Goal: Transaction & Acquisition: Purchase product/service

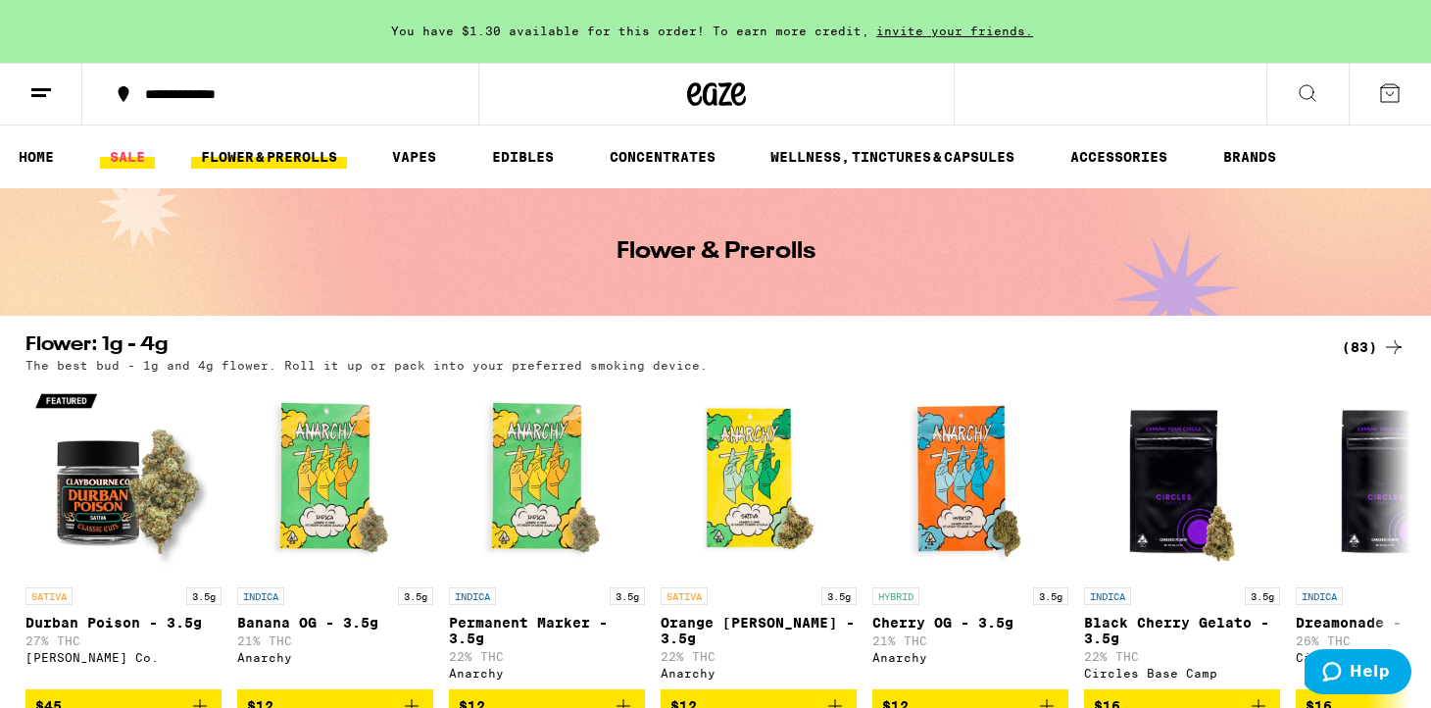
click at [118, 159] on link "SALE" at bounding box center [127, 157] width 55 height 24
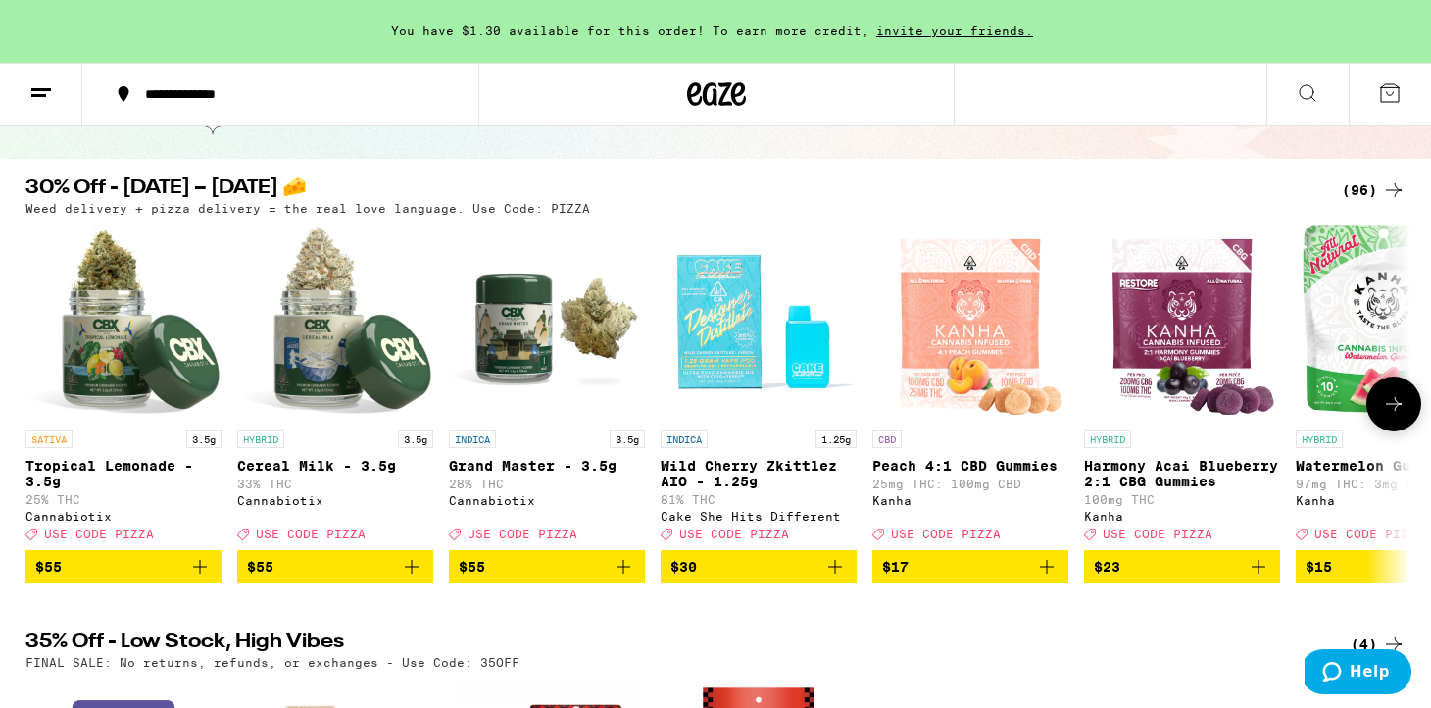
scroll to position [165, 0]
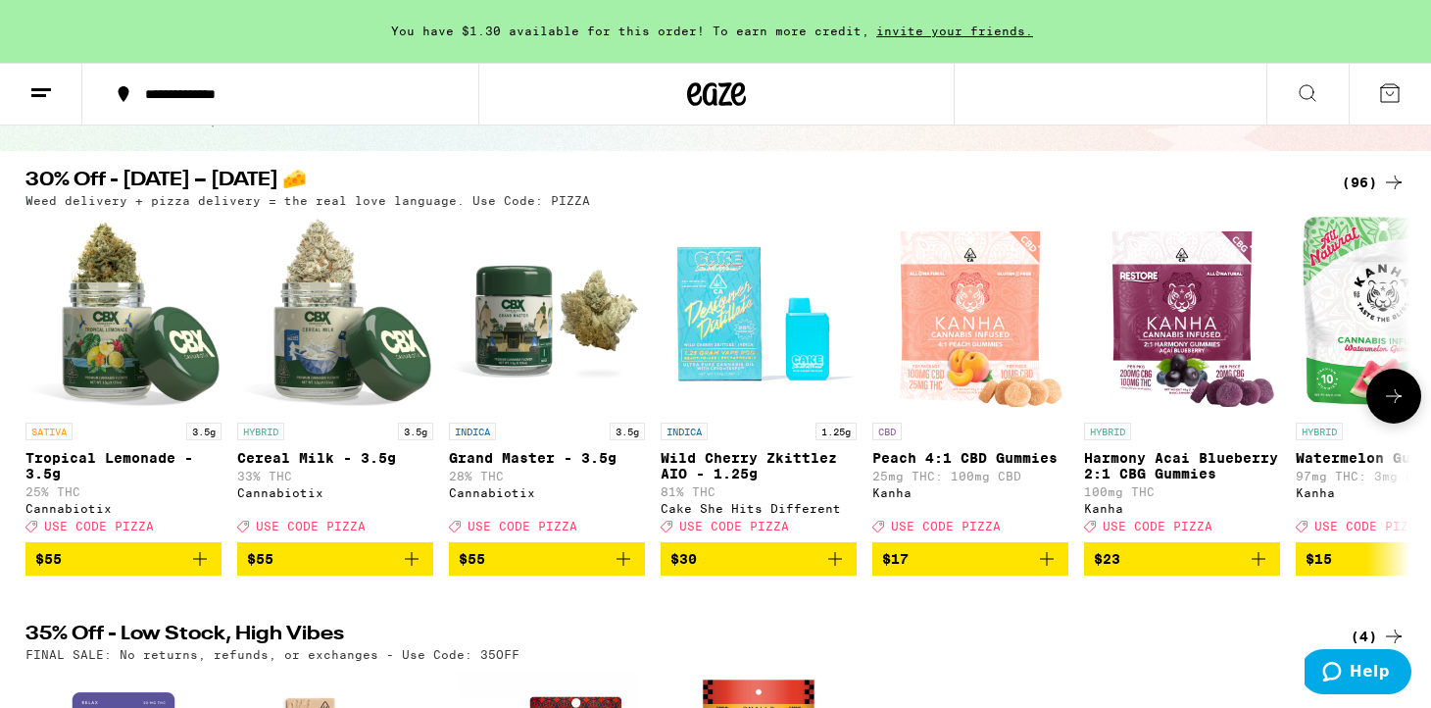
click at [1385, 408] on icon at bounding box center [1394, 396] width 24 height 24
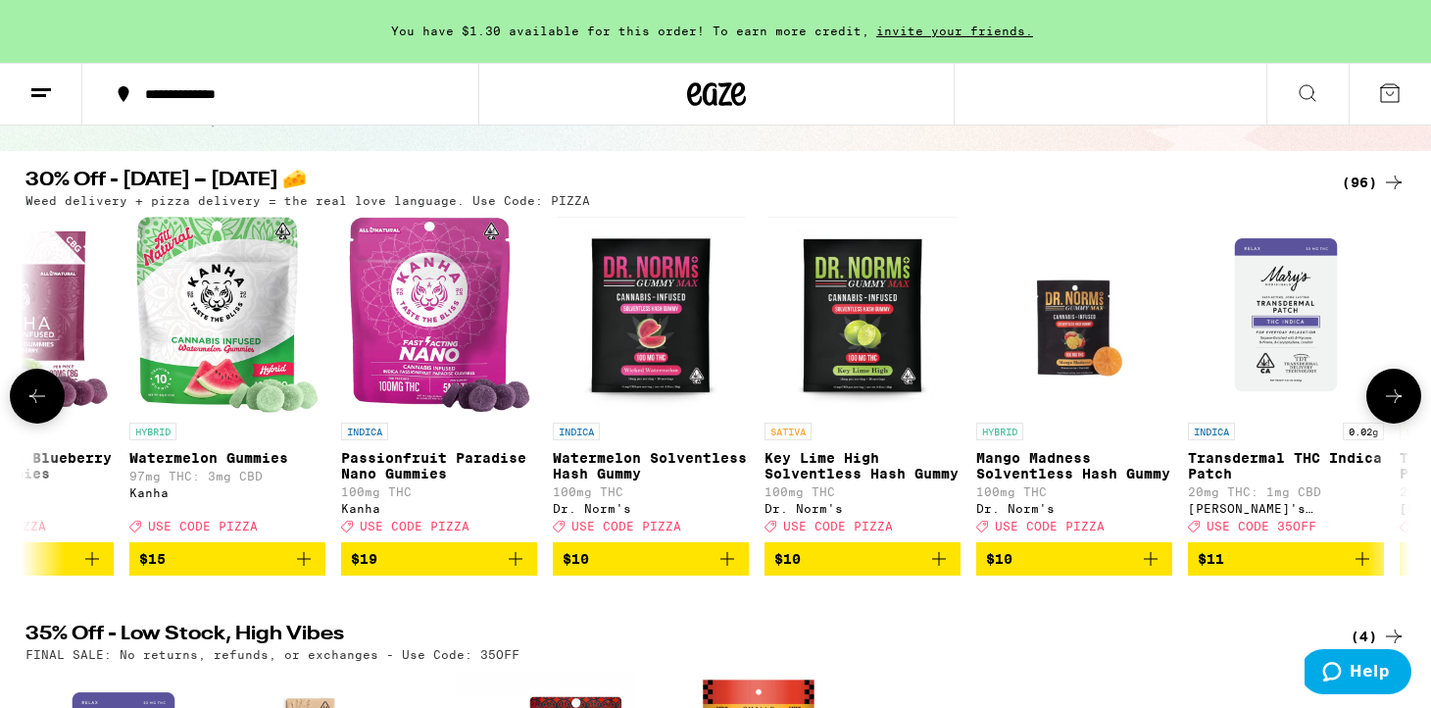
click at [1385, 408] on icon at bounding box center [1394, 396] width 24 height 24
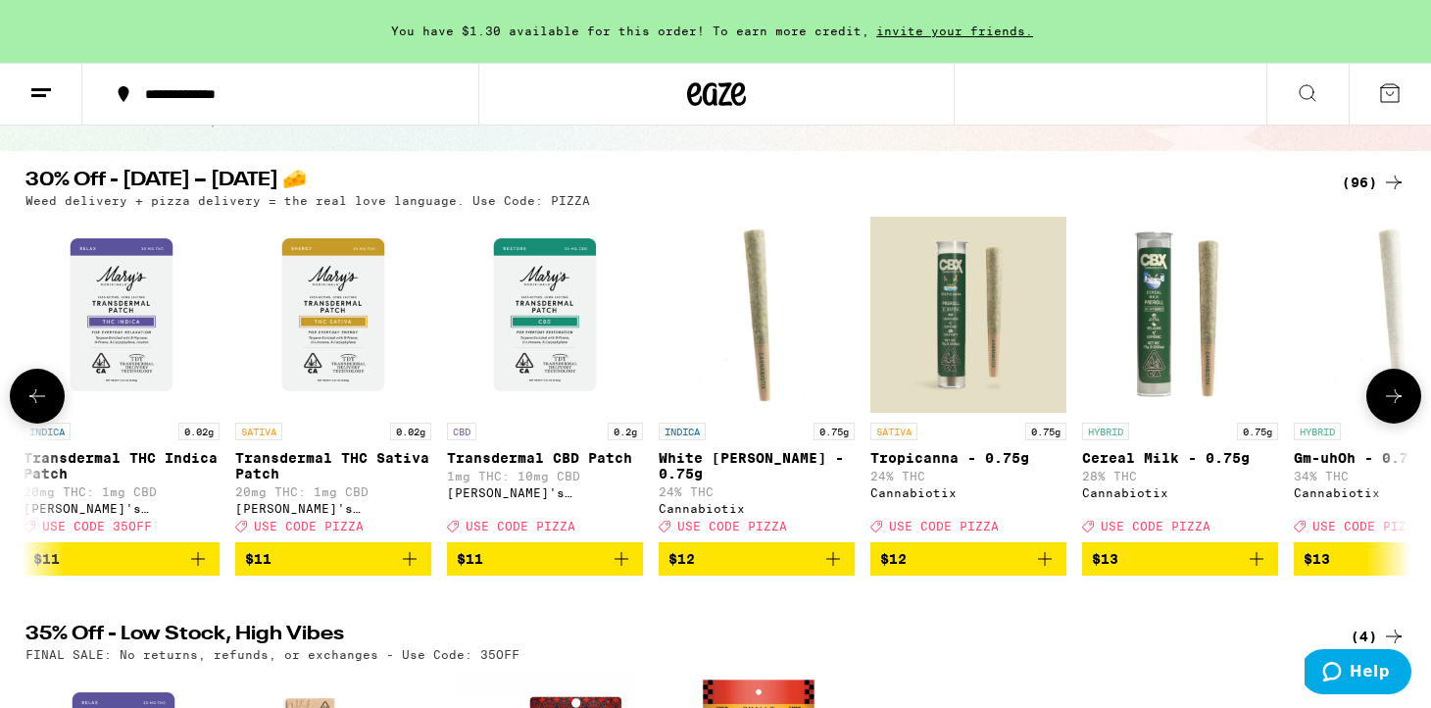
scroll to position [0, 2333]
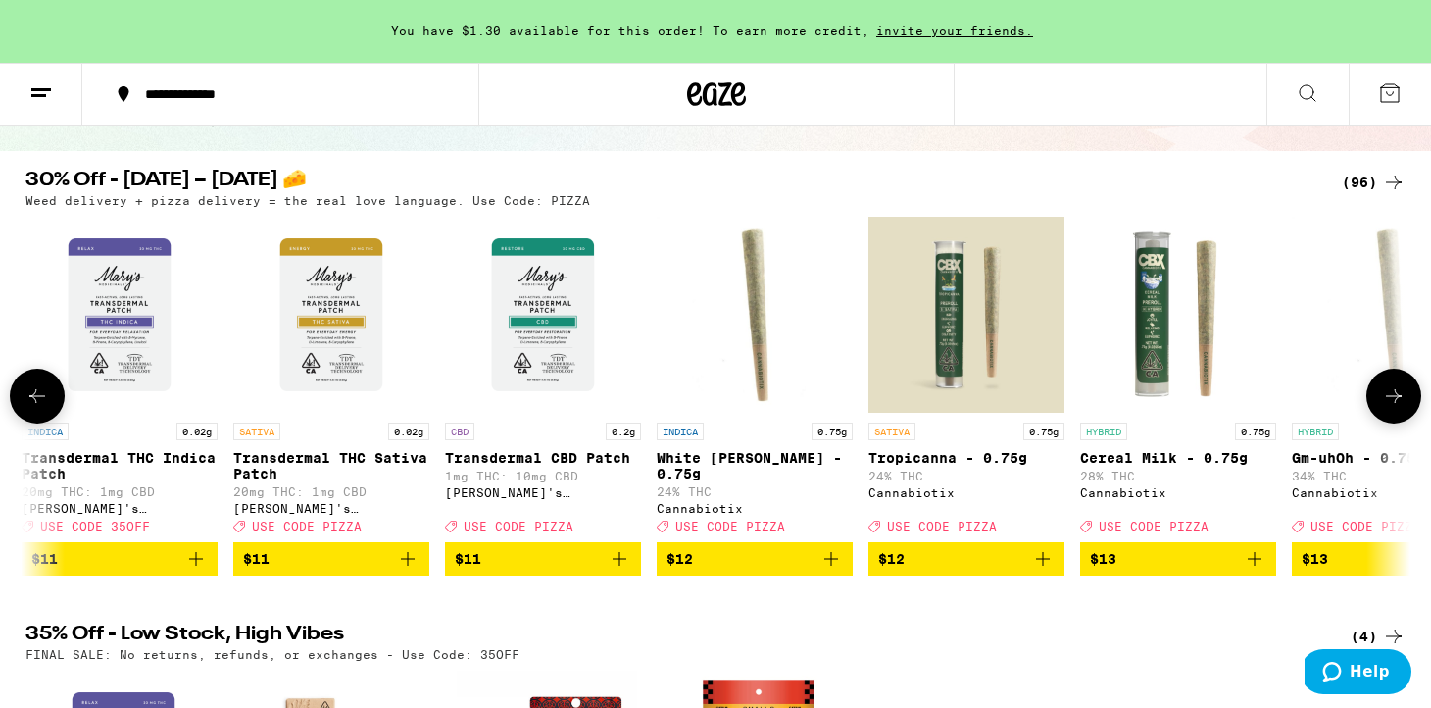
click at [1042, 566] on icon "Add to bag" at bounding box center [1043, 559] width 14 height 14
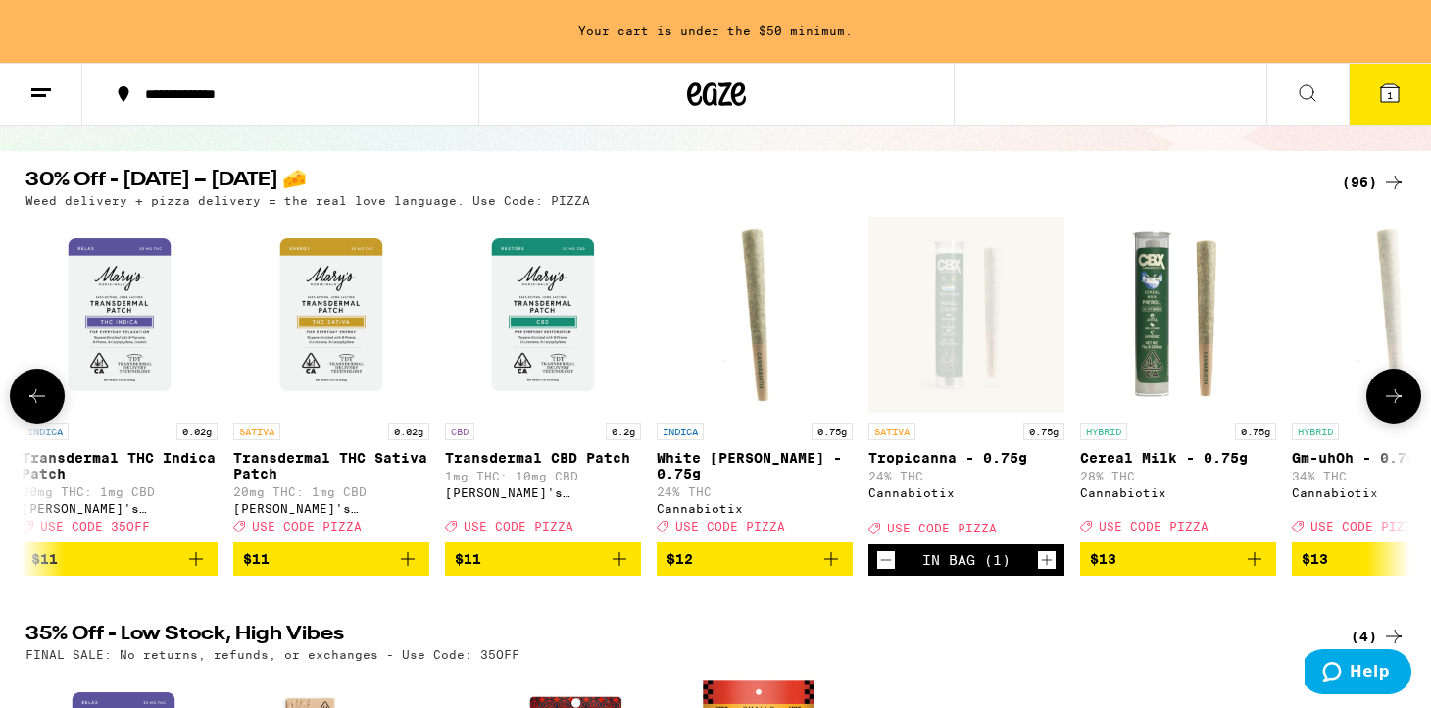
click at [1394, 400] on icon at bounding box center [1394, 396] width 24 height 24
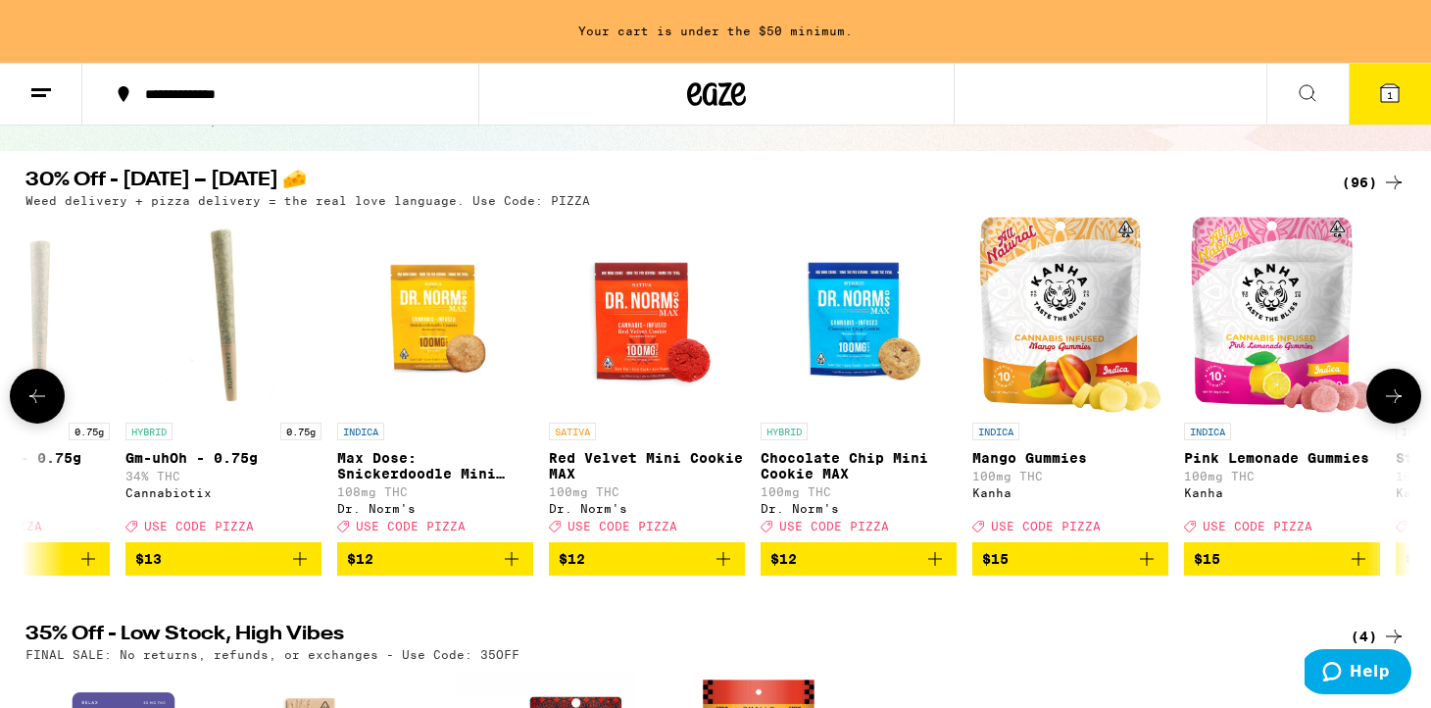
click at [1394, 400] on icon at bounding box center [1394, 396] width 24 height 24
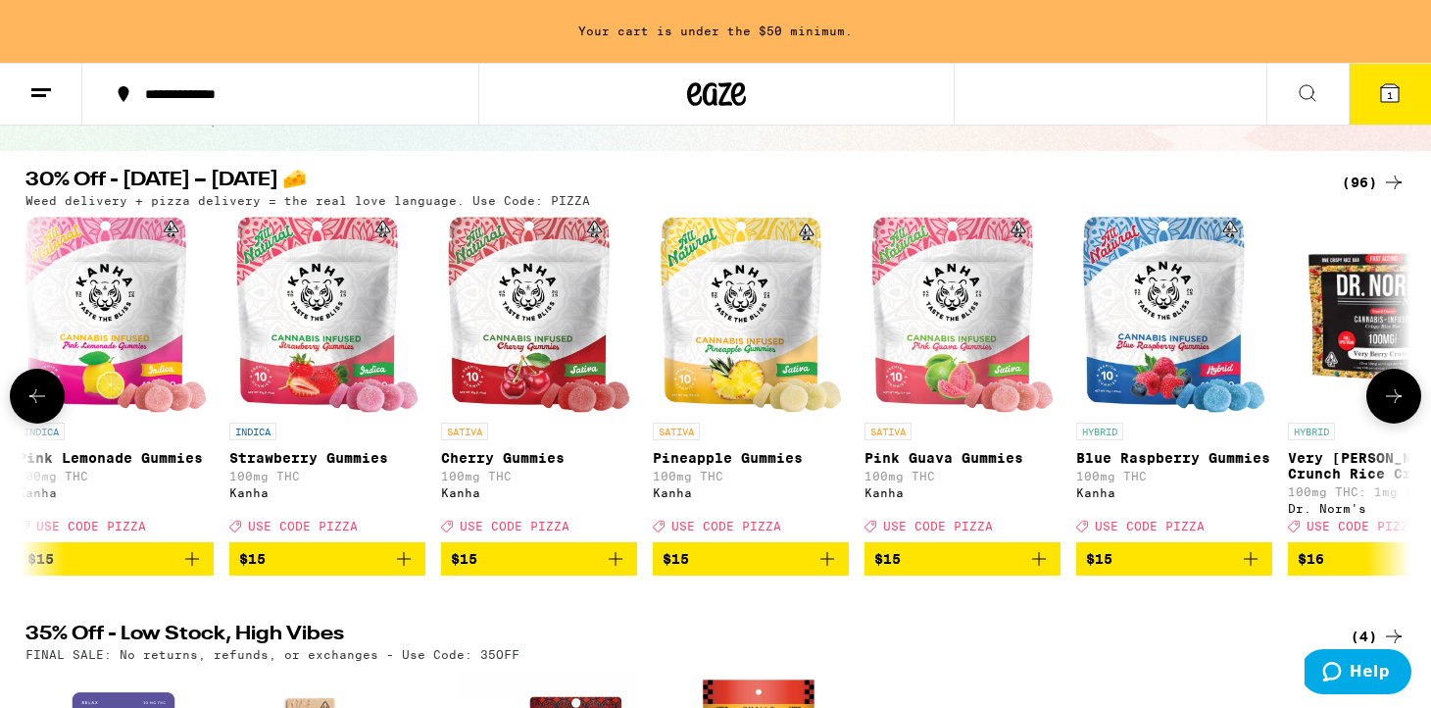
click at [1394, 400] on icon at bounding box center [1394, 396] width 24 height 24
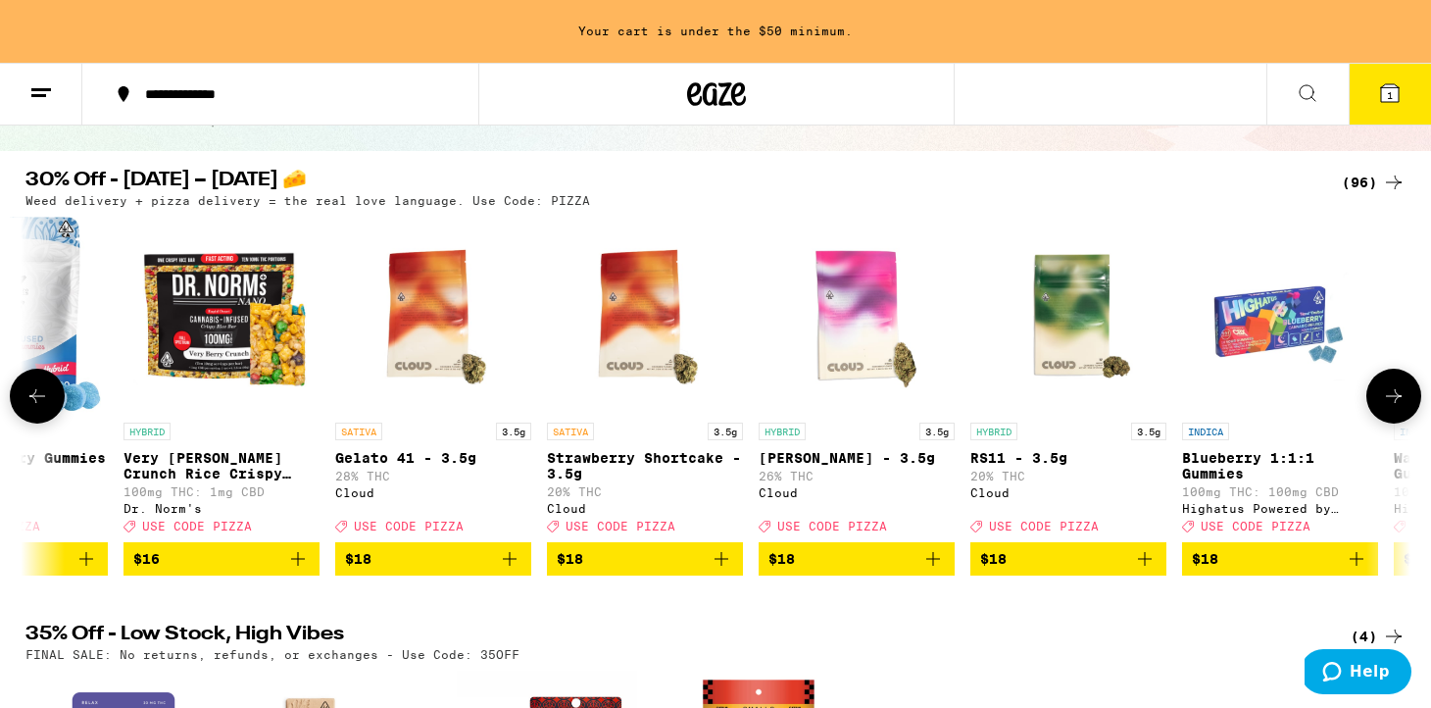
scroll to position [0, 5833]
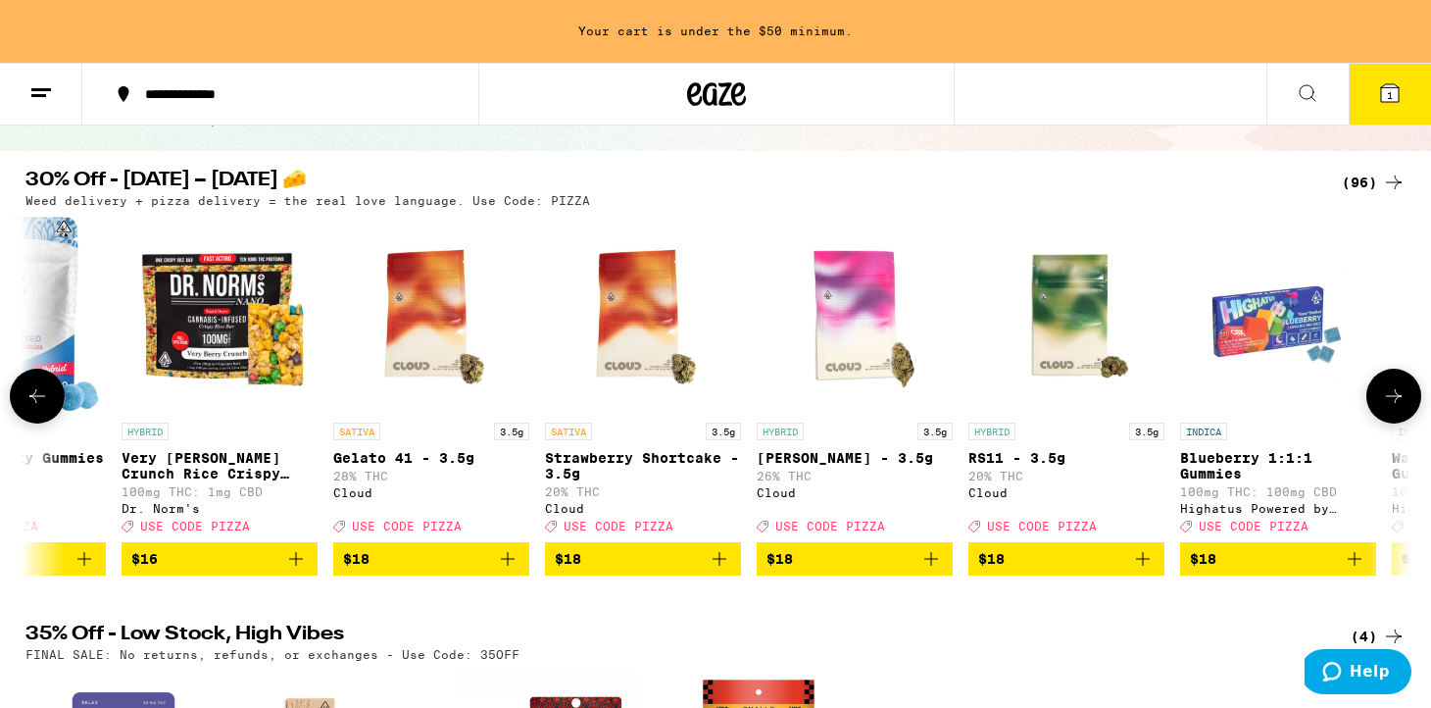
click at [1397, 403] on icon at bounding box center [1394, 396] width 16 height 14
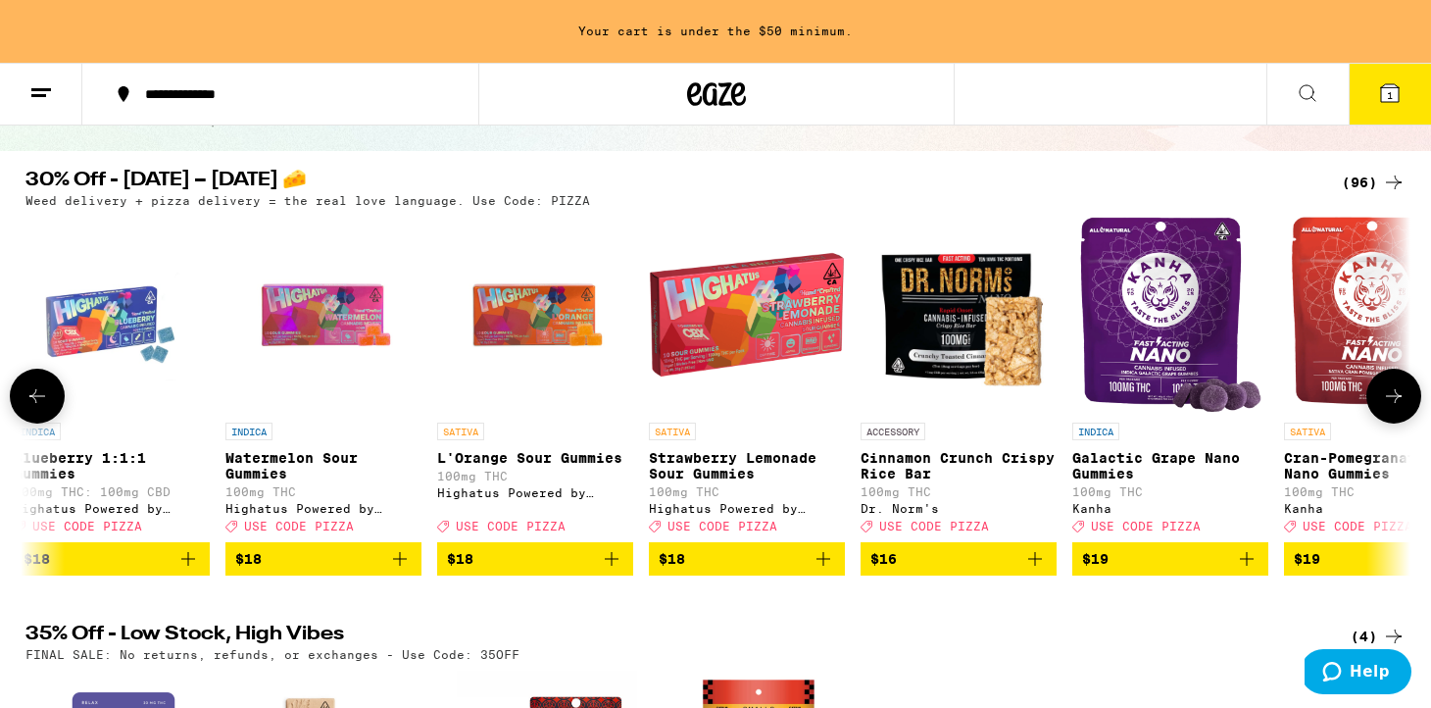
click at [1395, 403] on icon at bounding box center [1394, 396] width 24 height 24
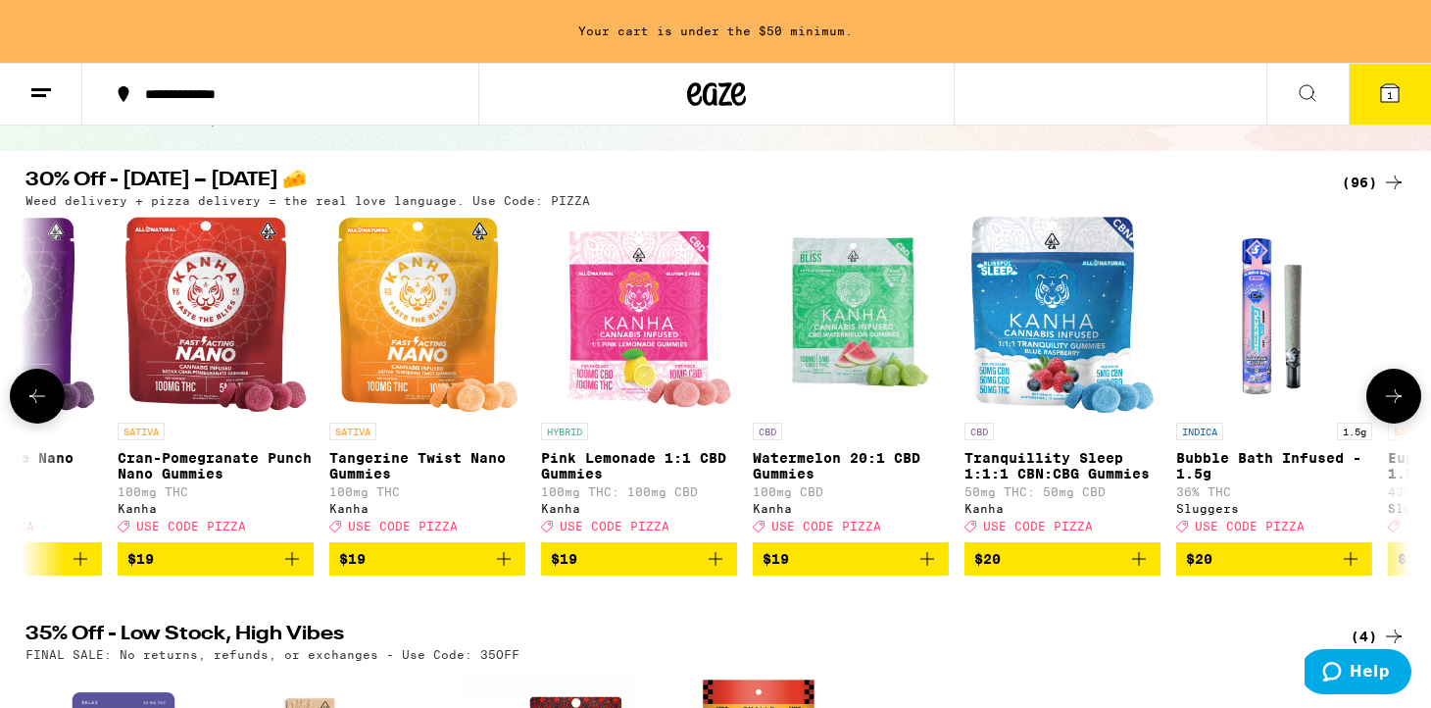
click at [1395, 403] on icon at bounding box center [1394, 396] width 24 height 24
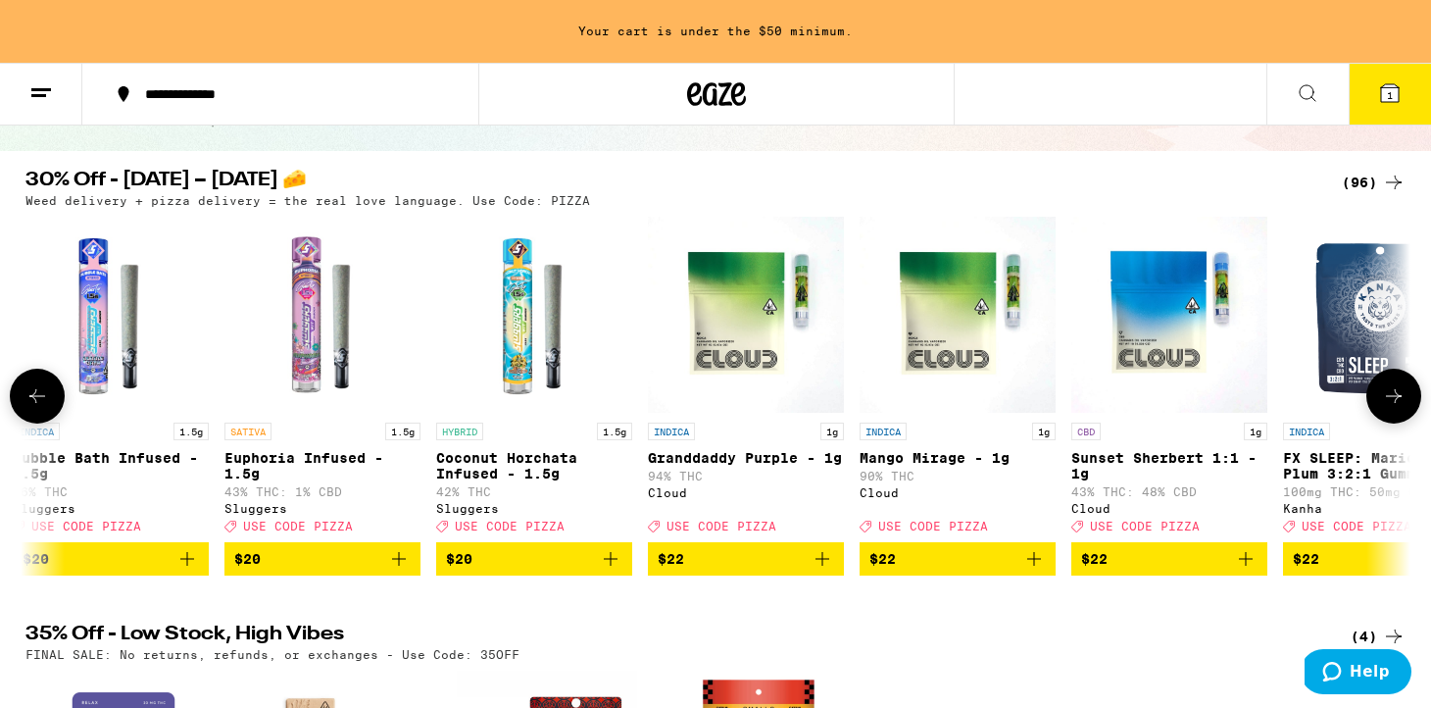
scroll to position [0, 9333]
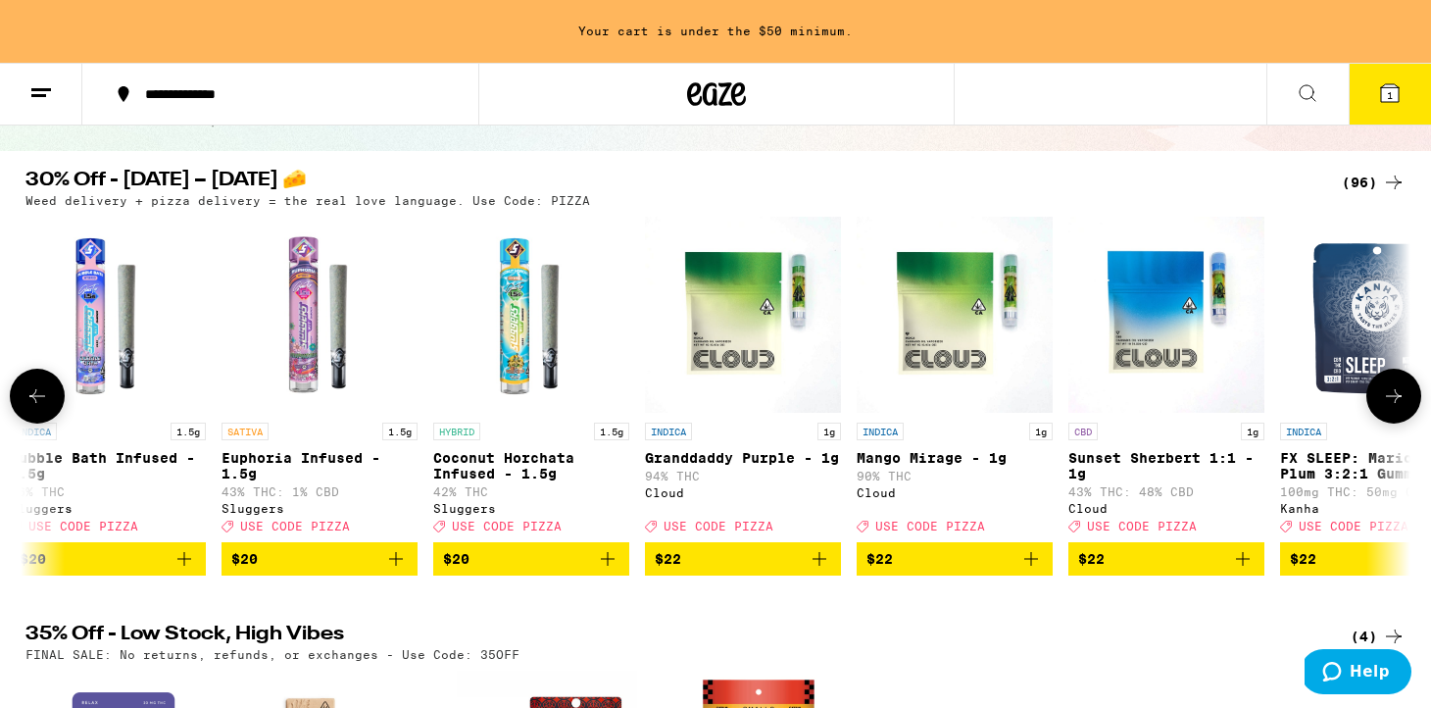
click at [1393, 404] on icon at bounding box center [1394, 396] width 24 height 24
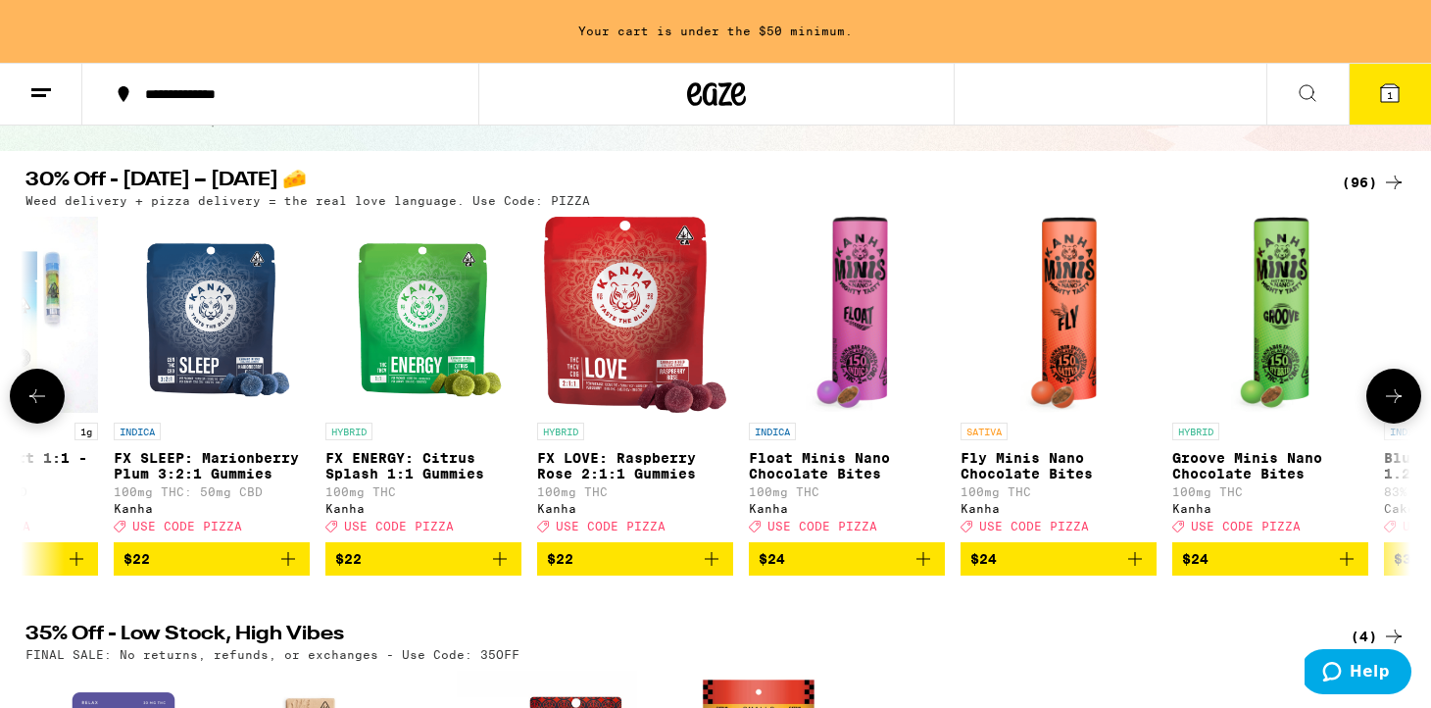
click at [1394, 403] on icon at bounding box center [1394, 396] width 16 height 14
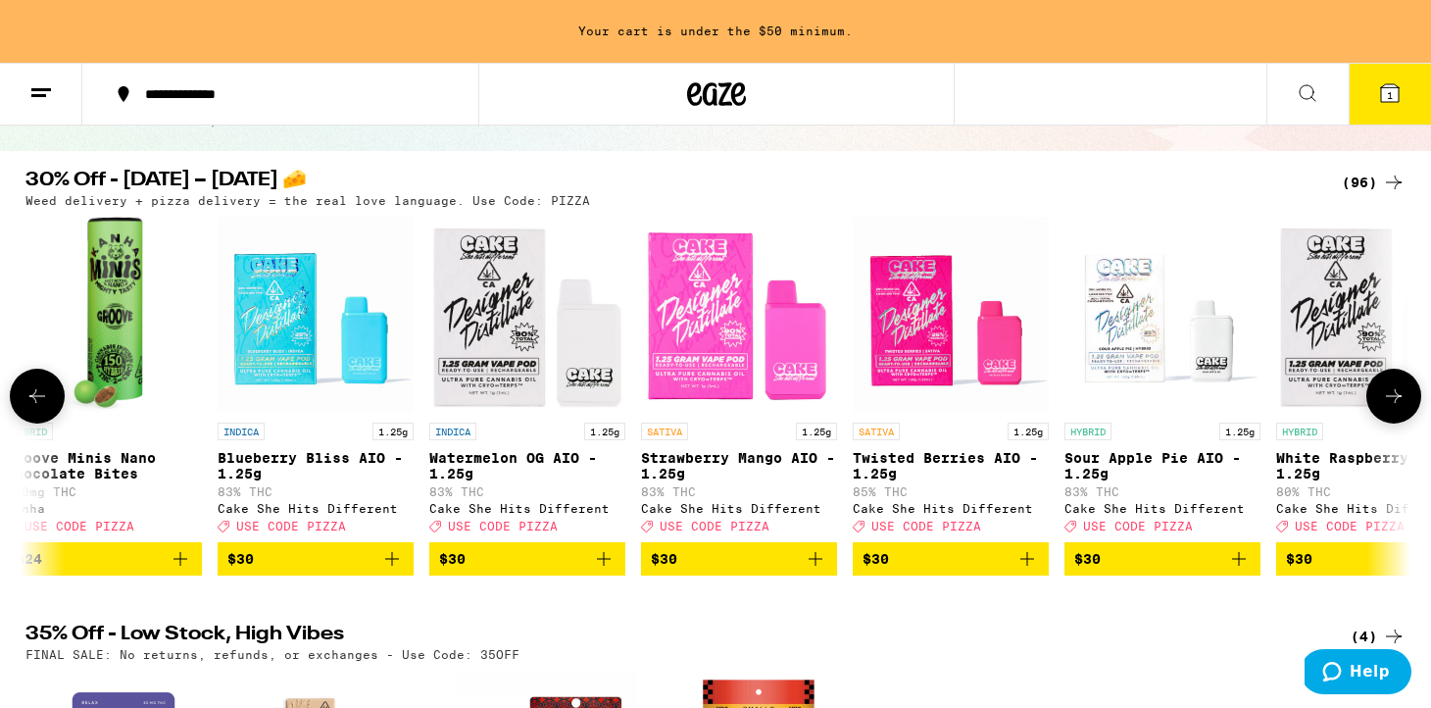
click at [1395, 405] on icon at bounding box center [1394, 396] width 24 height 24
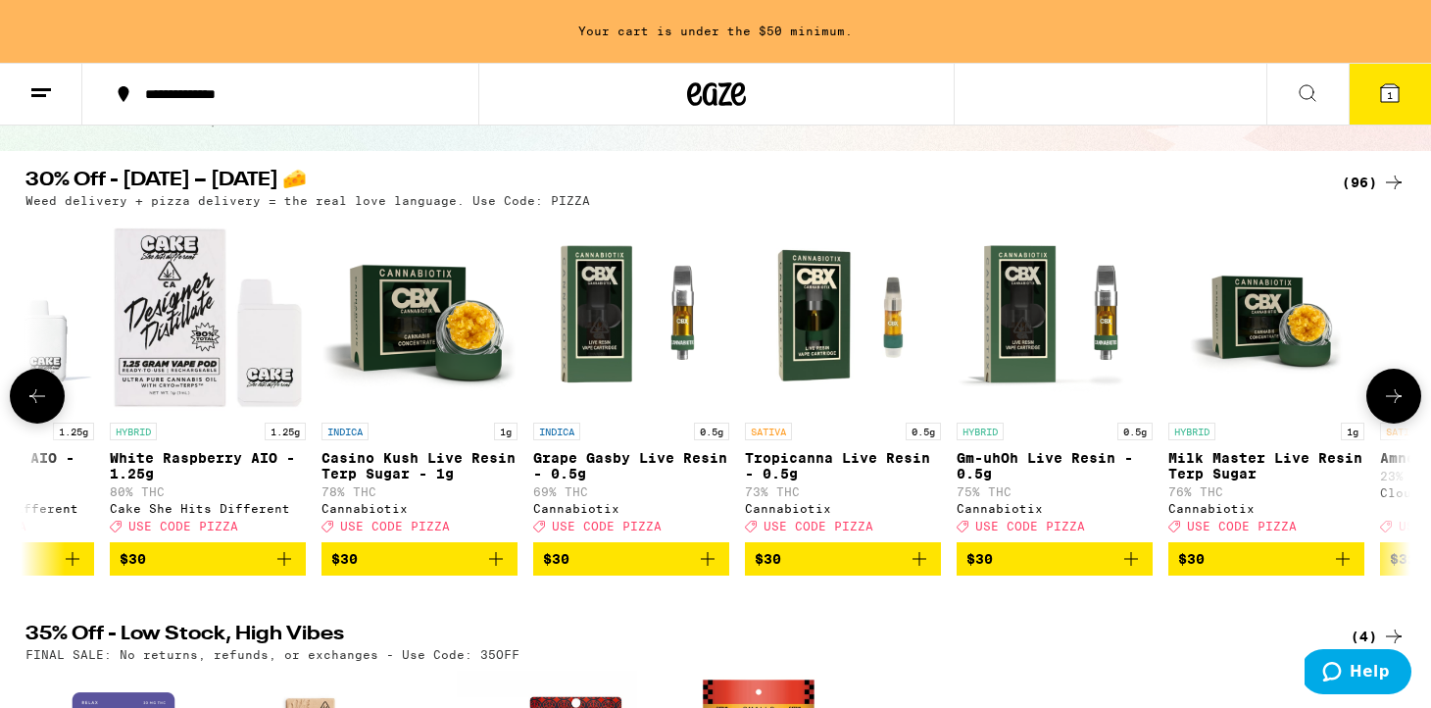
click at [1395, 406] on icon at bounding box center [1394, 396] width 24 height 24
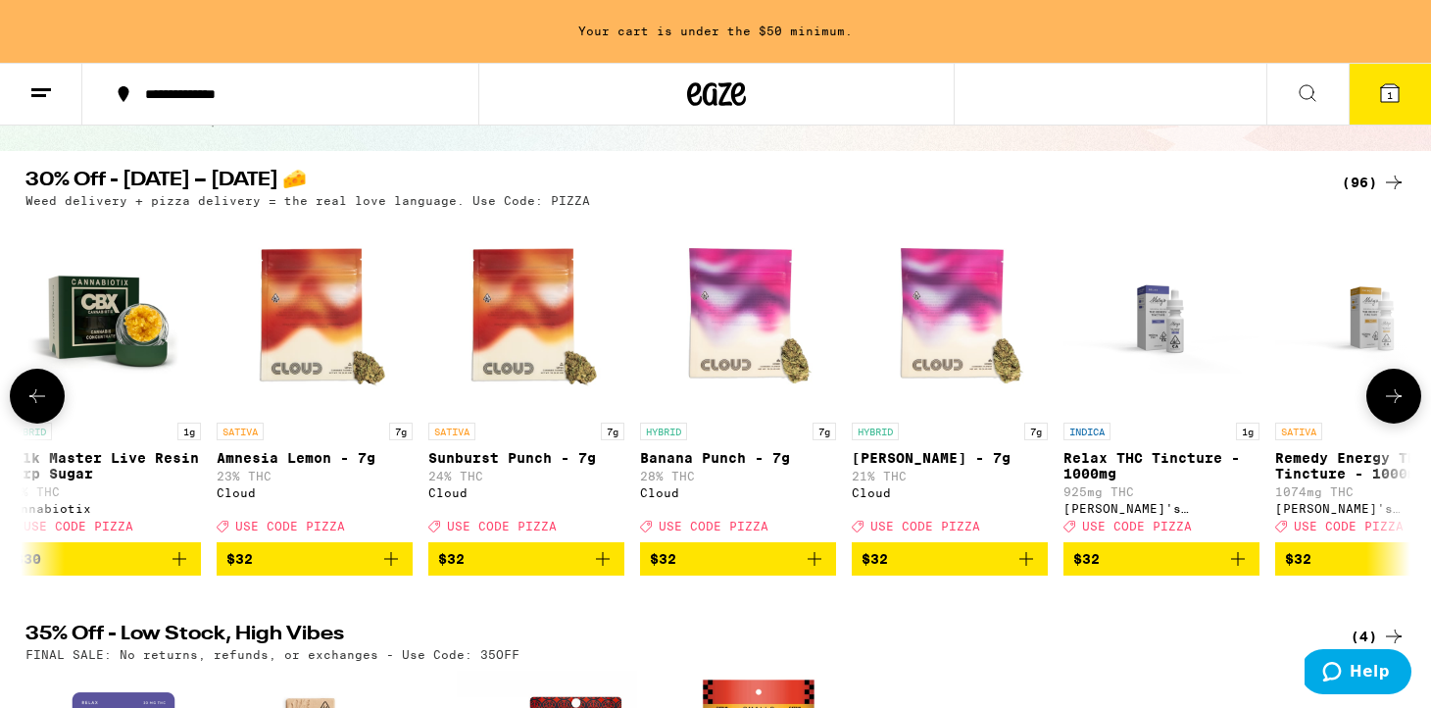
scroll to position [0, 14000]
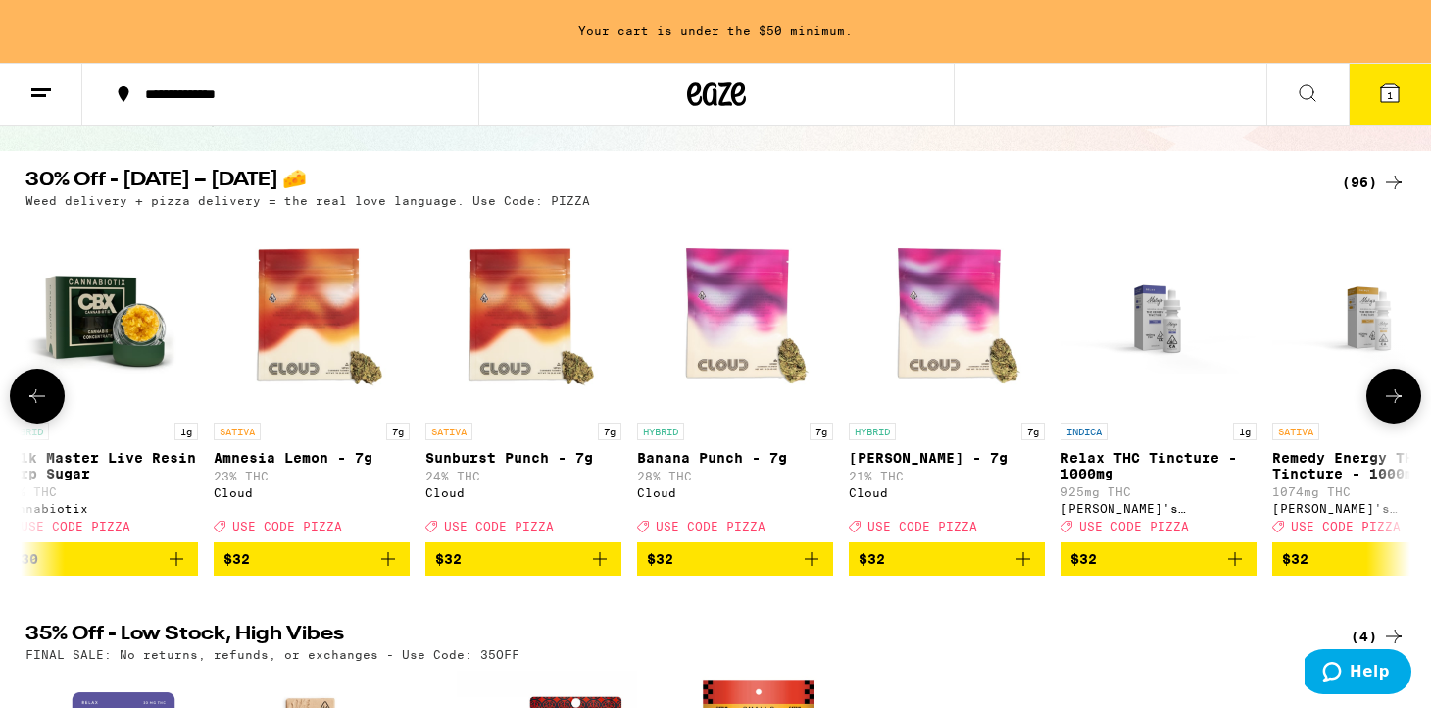
click at [1397, 408] on icon at bounding box center [1394, 396] width 24 height 24
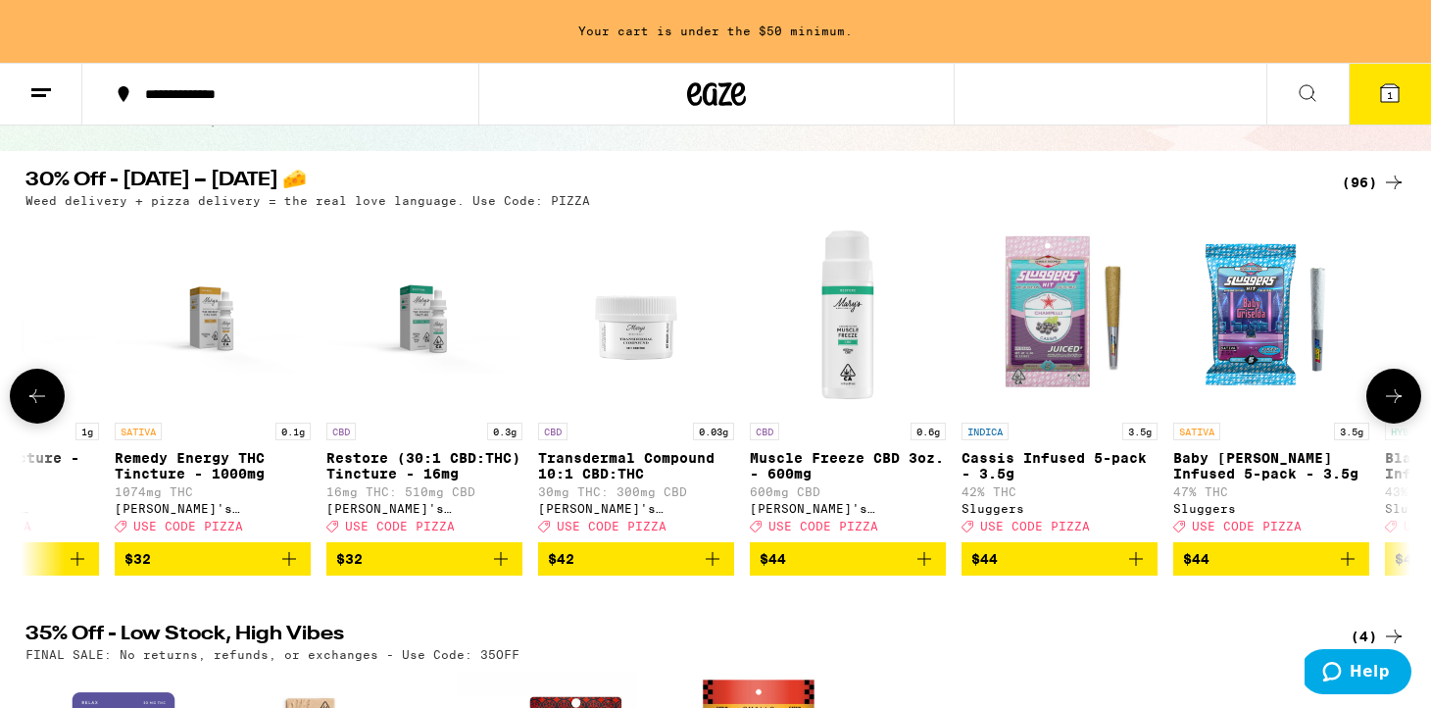
scroll to position [0, 15166]
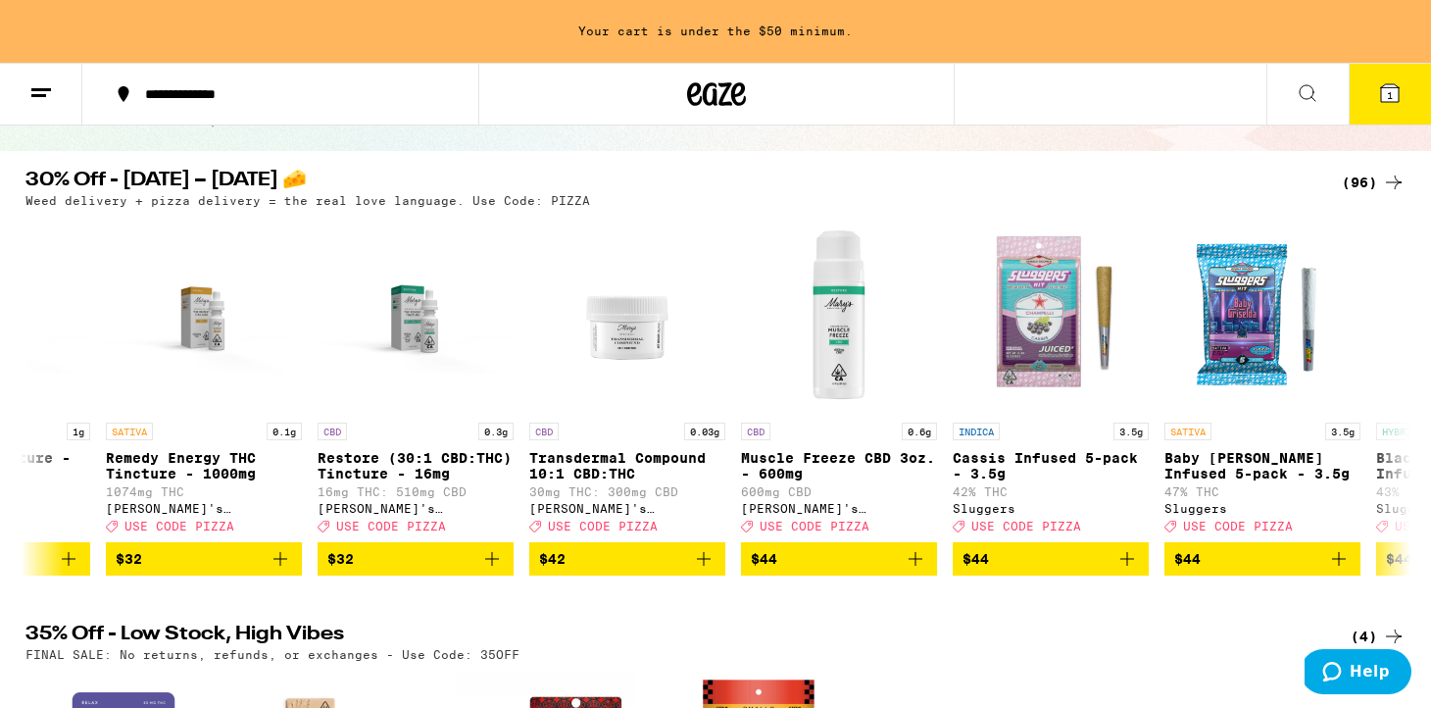
drag, startPoint x: 1273, startPoint y: 343, endPoint x: 1233, endPoint y: 102, distance: 244.3
click at [0, 0] on div "**********" at bounding box center [715, 612] width 1431 height 1554
click at [1280, 571] on span "$44" at bounding box center [1262, 559] width 176 height 24
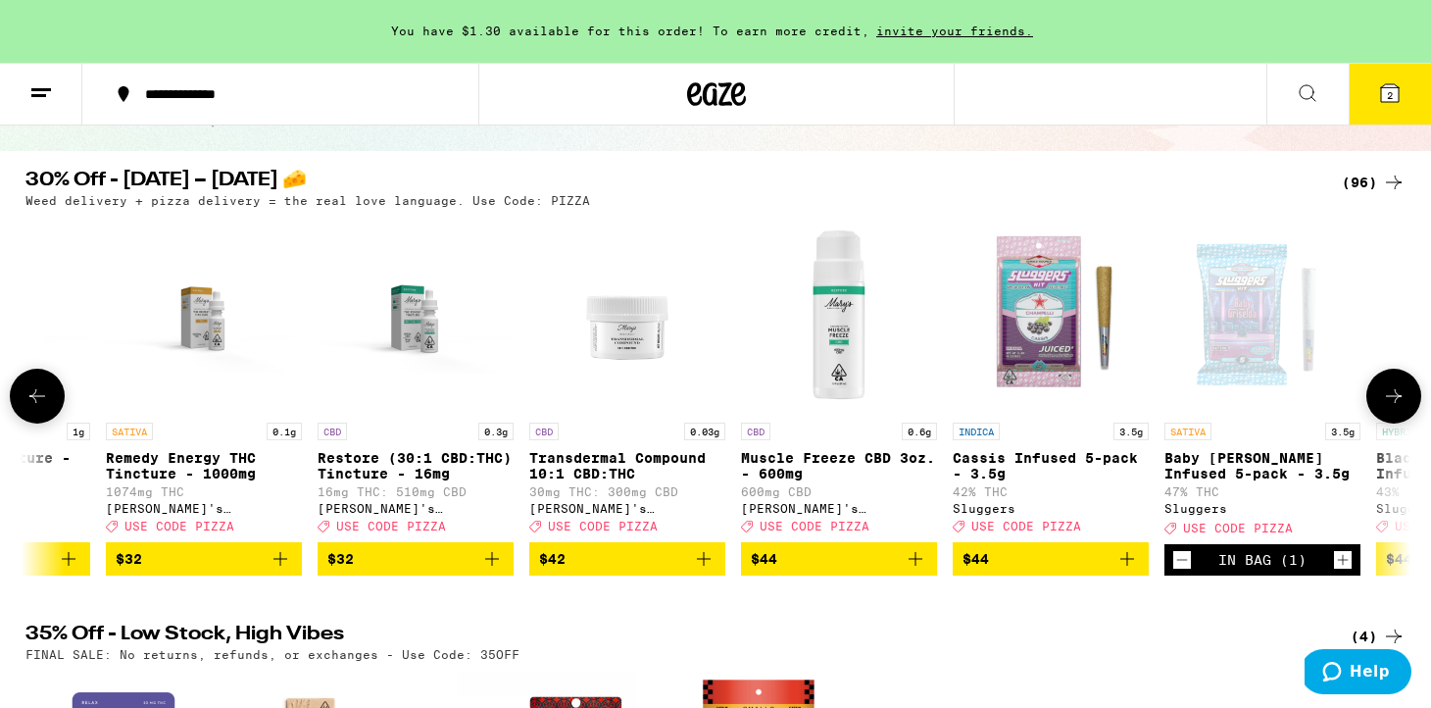
click at [1390, 408] on icon at bounding box center [1394, 396] width 24 height 24
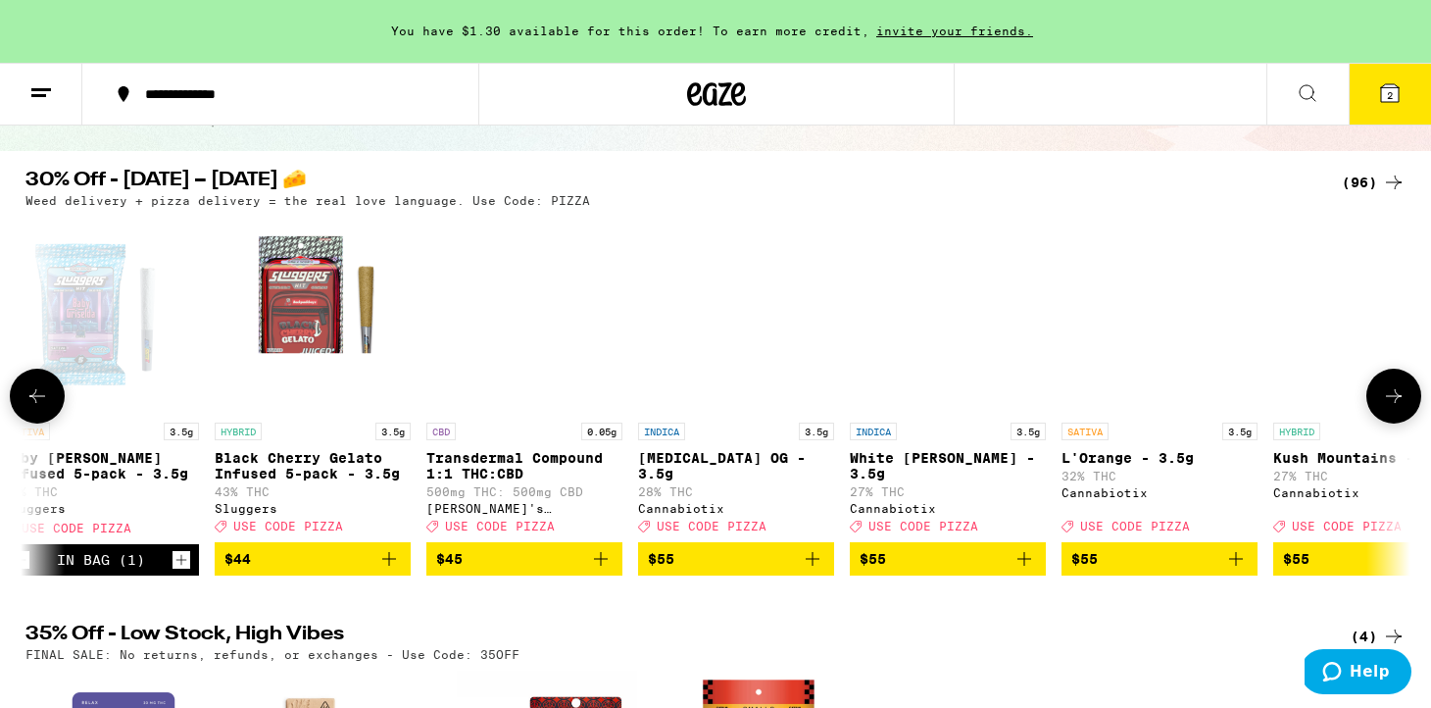
scroll to position [0, 16333]
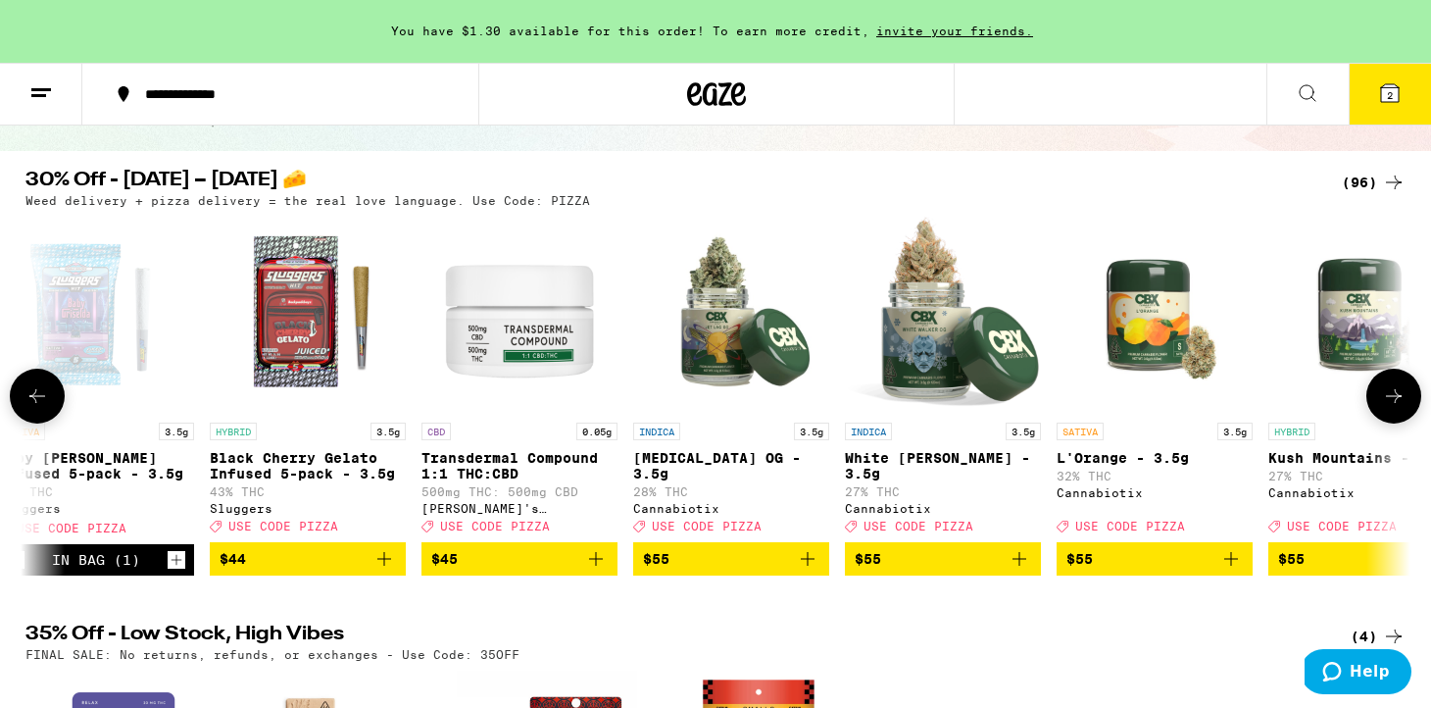
click at [1391, 408] on icon at bounding box center [1394, 396] width 24 height 24
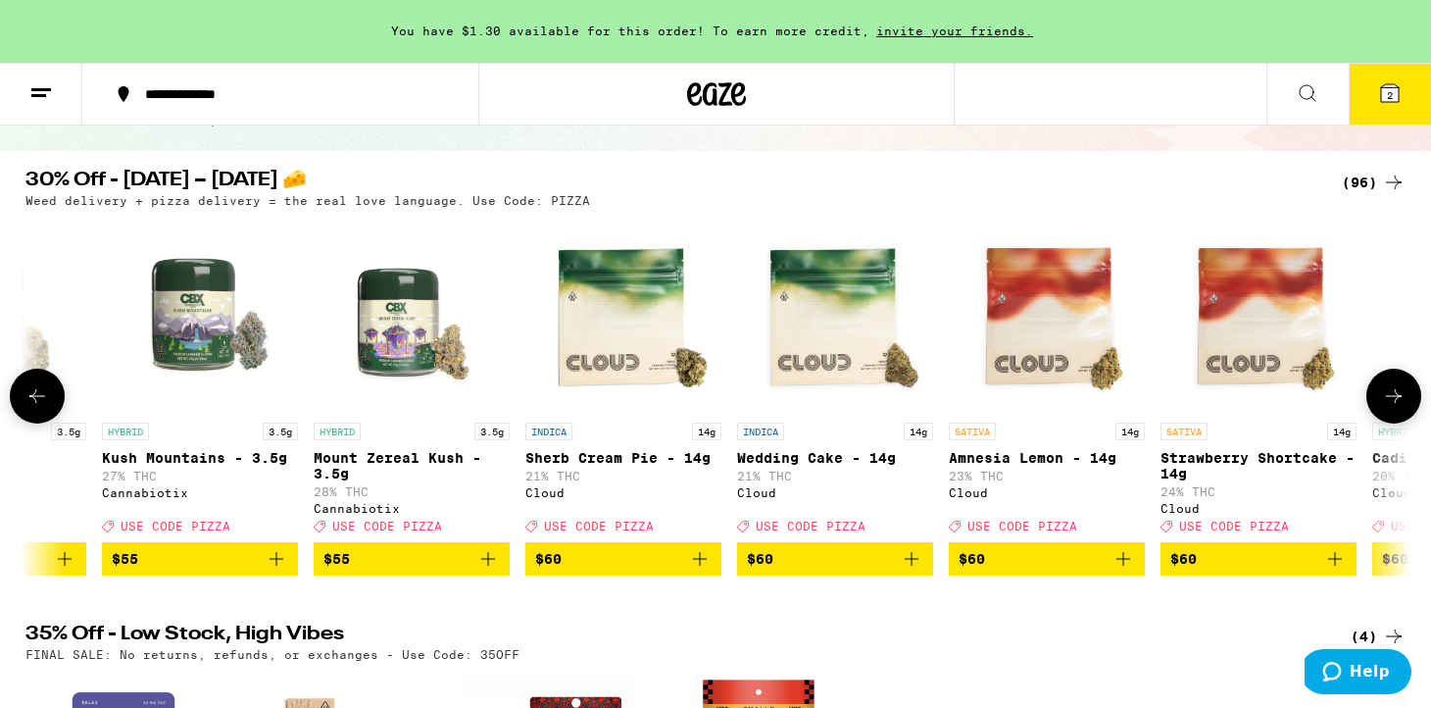
click at [1391, 408] on icon at bounding box center [1394, 396] width 24 height 24
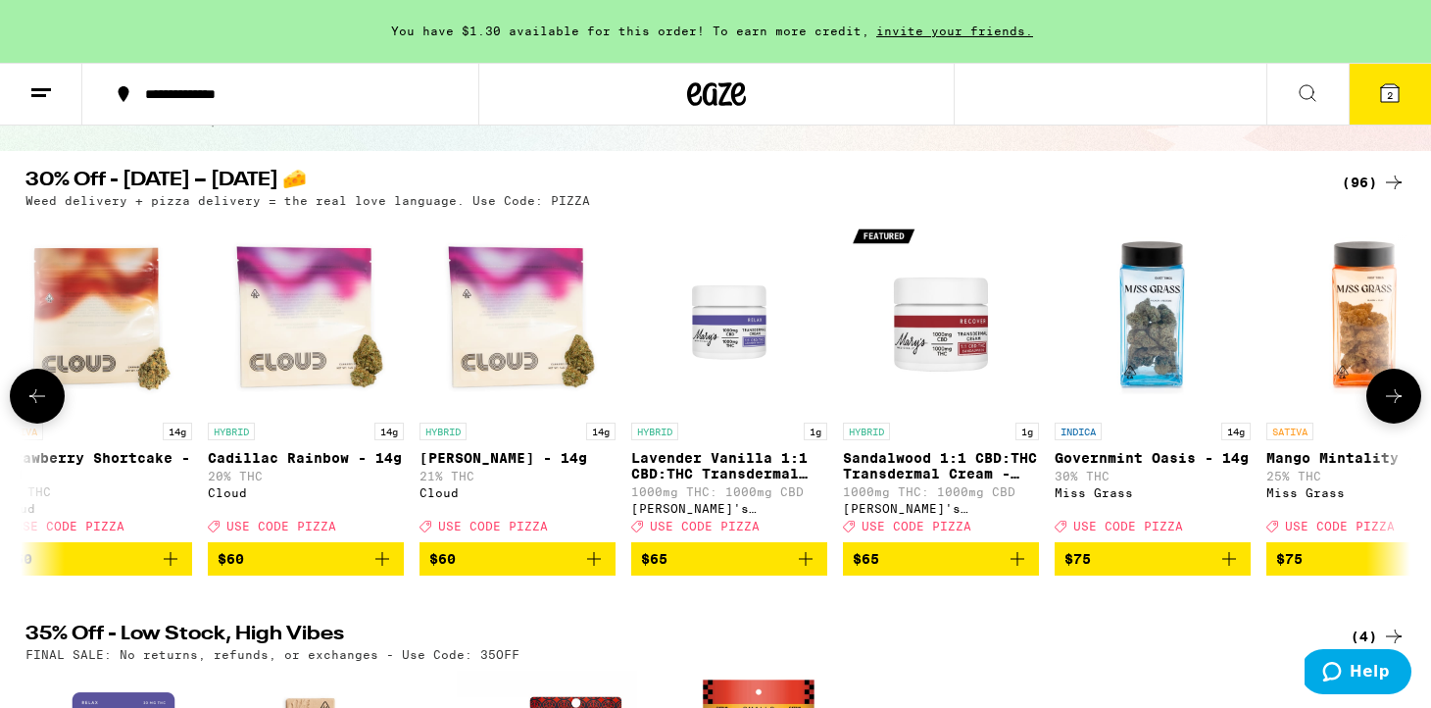
scroll to position [0, 18666]
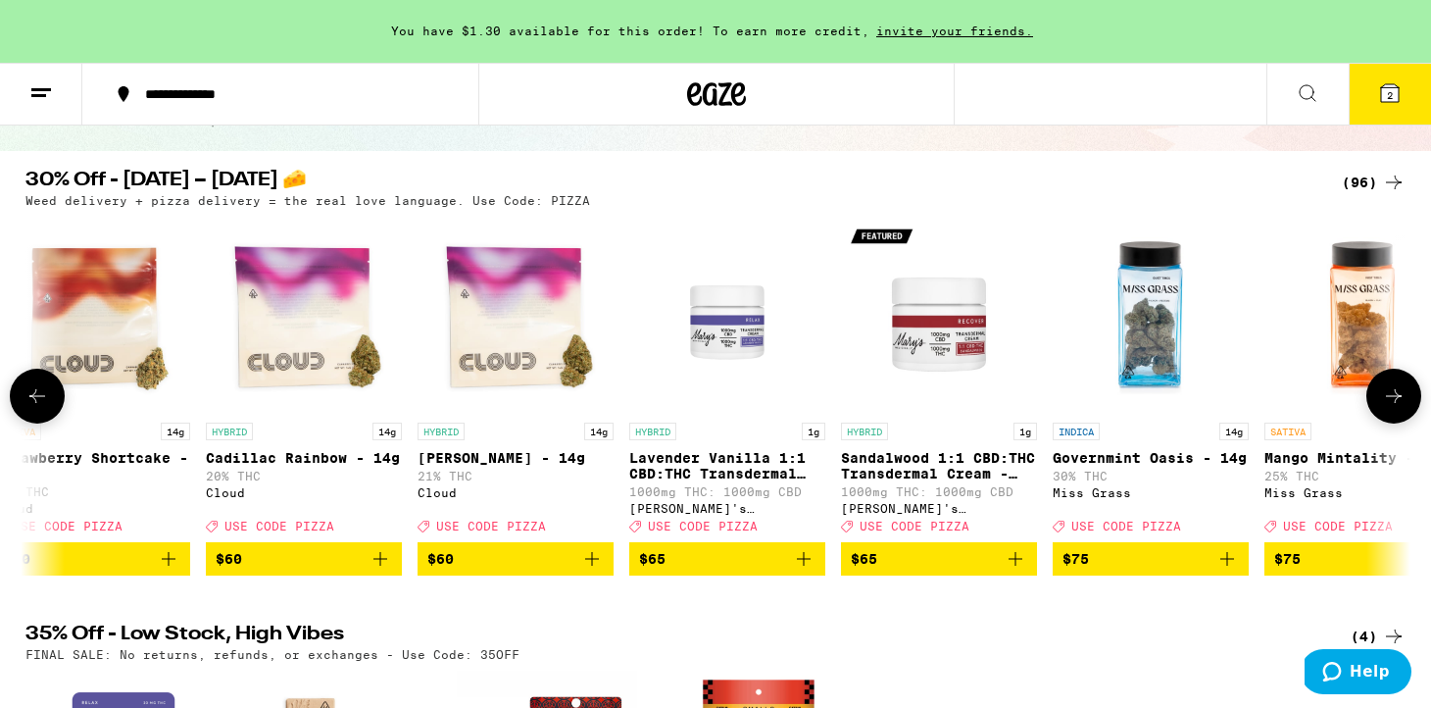
click at [1391, 408] on icon at bounding box center [1394, 396] width 24 height 24
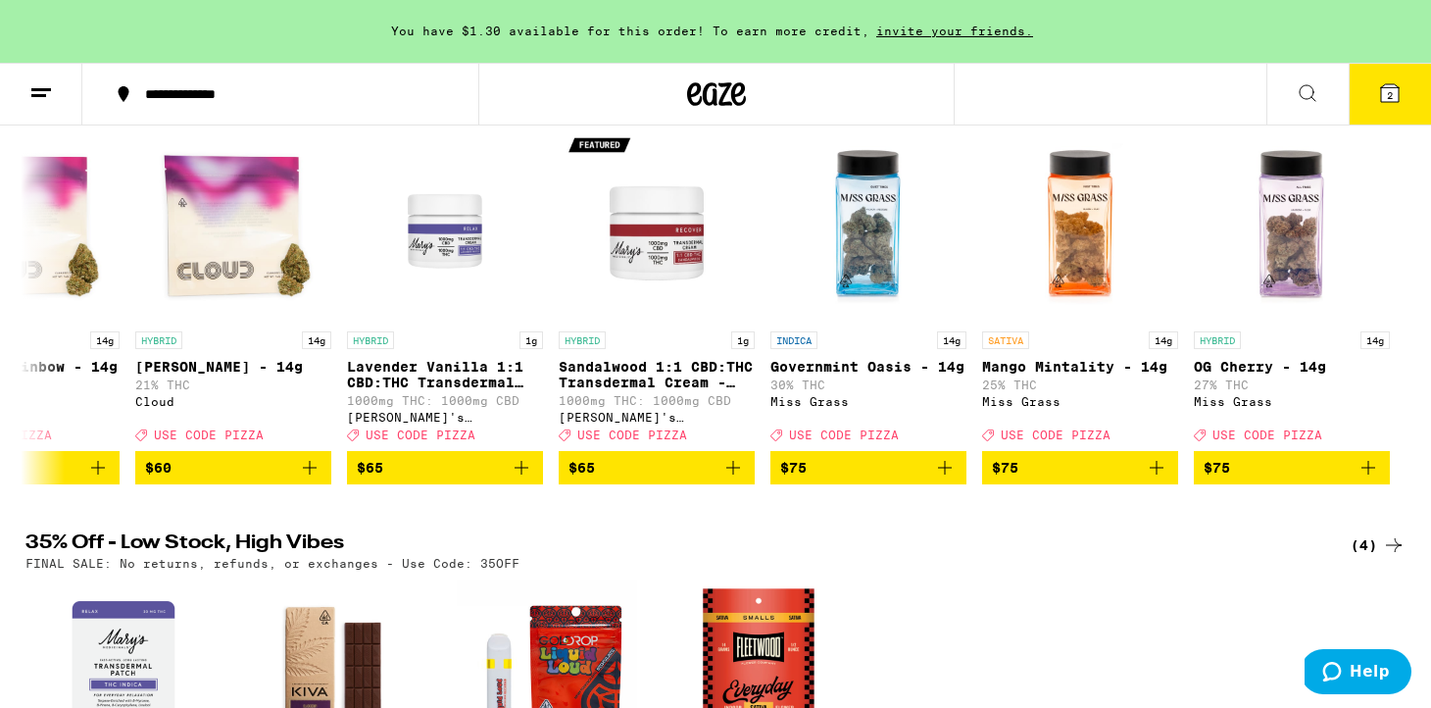
scroll to position [0, 0]
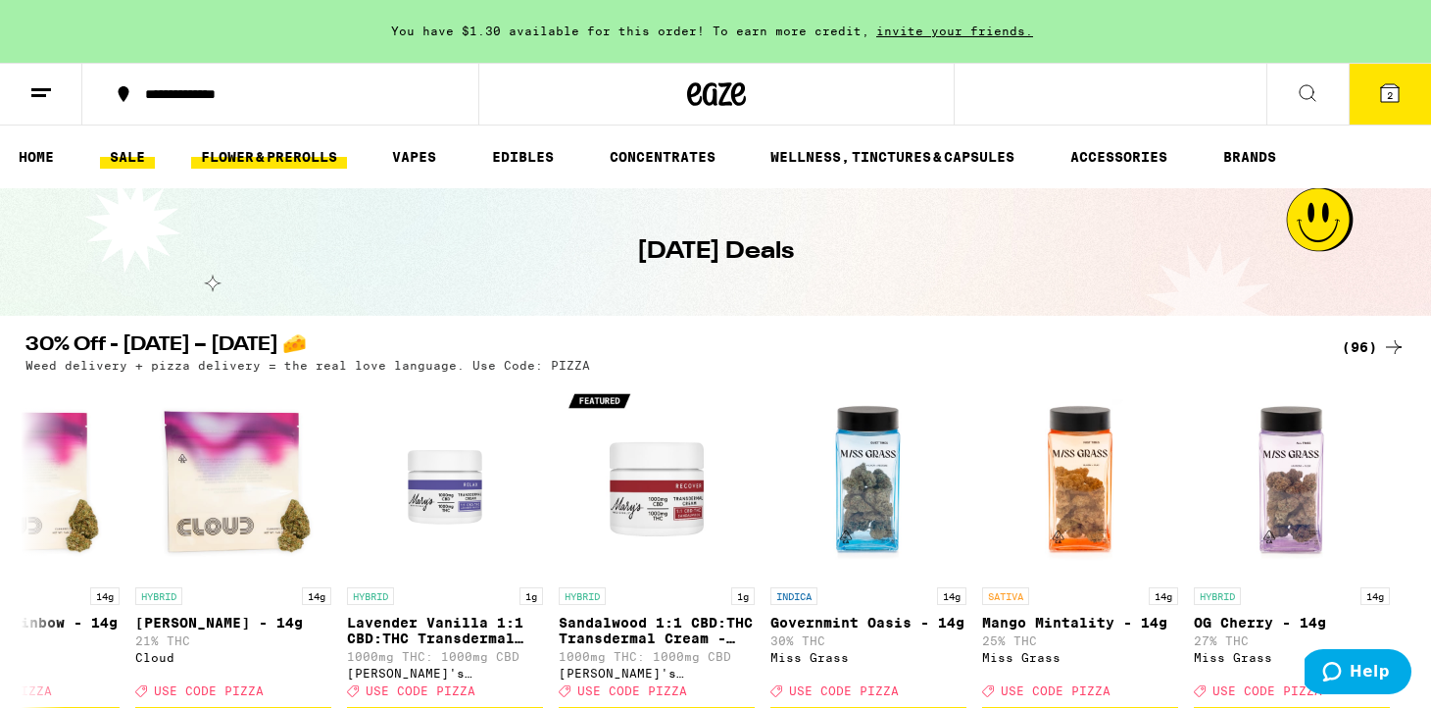
click at [294, 152] on link "FLOWER & PREROLLS" at bounding box center [269, 157] width 156 height 24
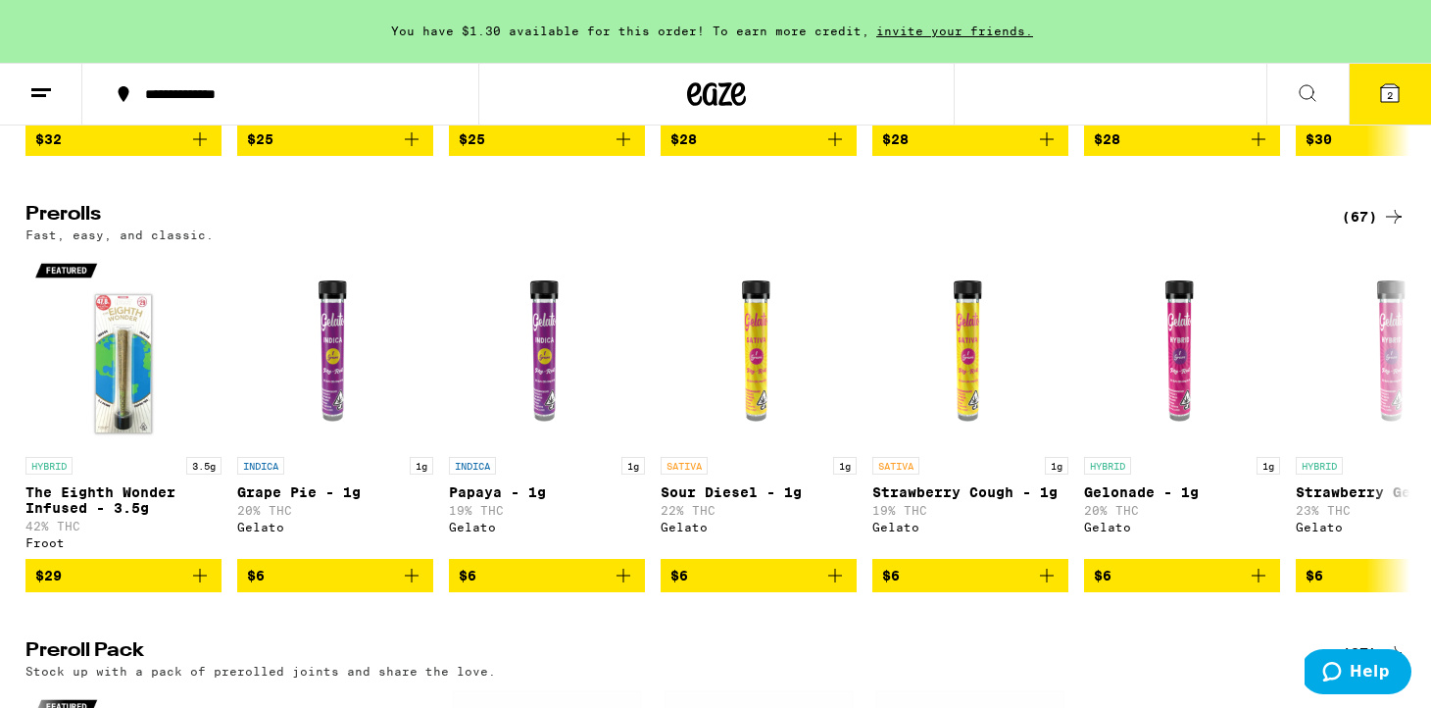
scroll to position [1016, 0]
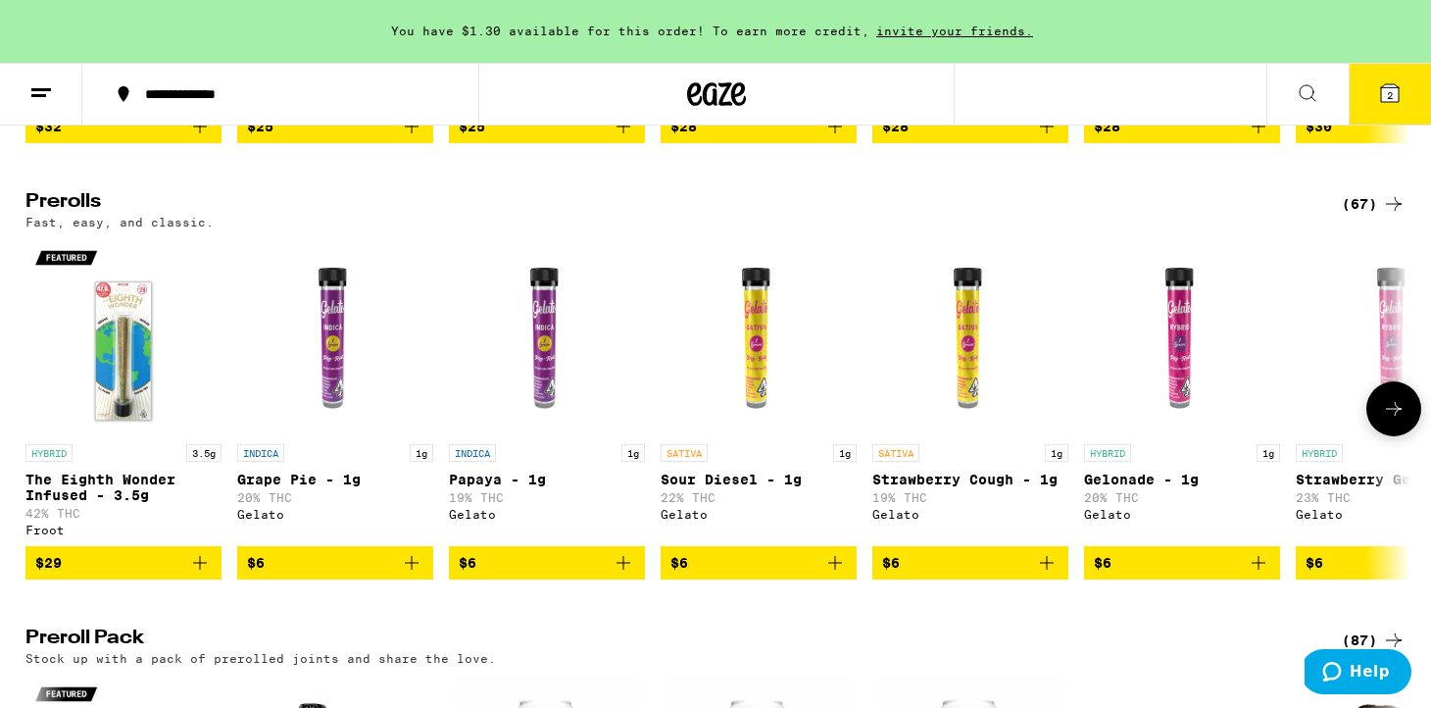
click at [1404, 421] on icon at bounding box center [1394, 409] width 24 height 24
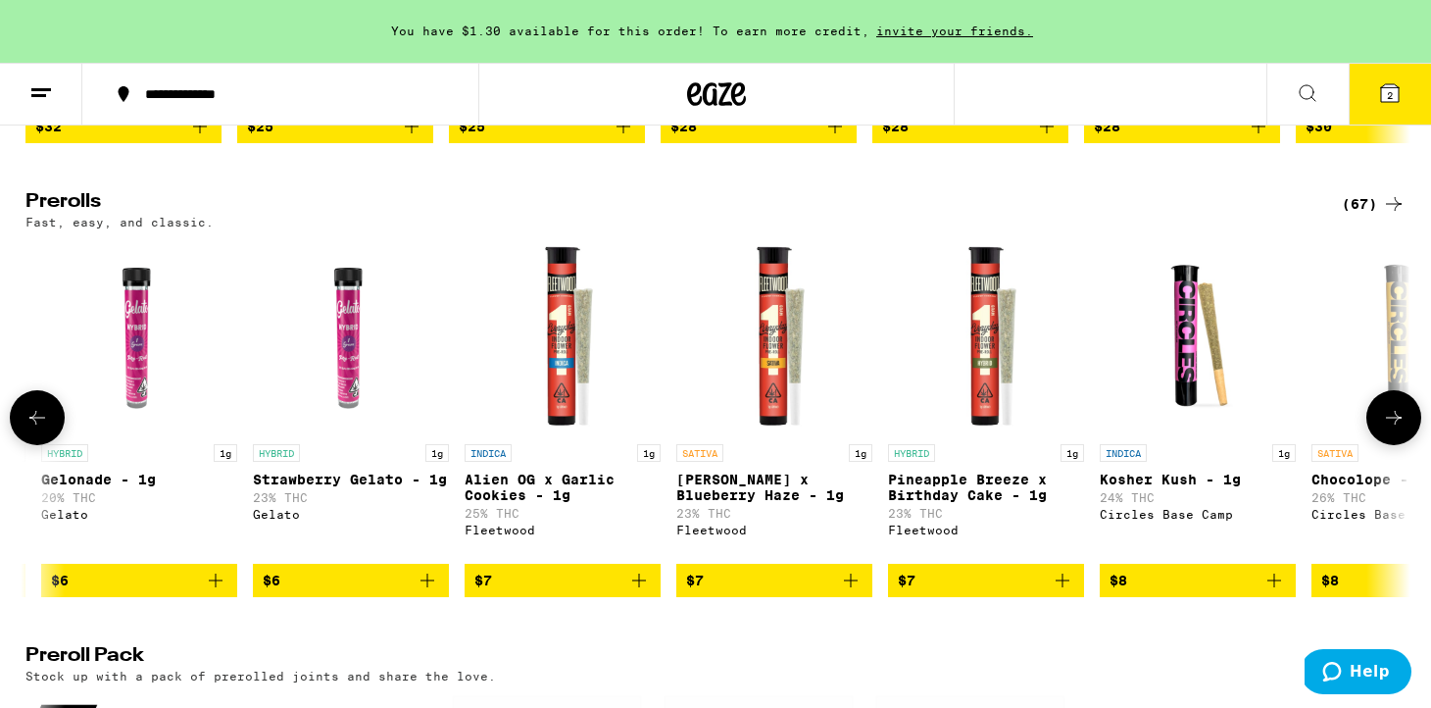
scroll to position [0, 1167]
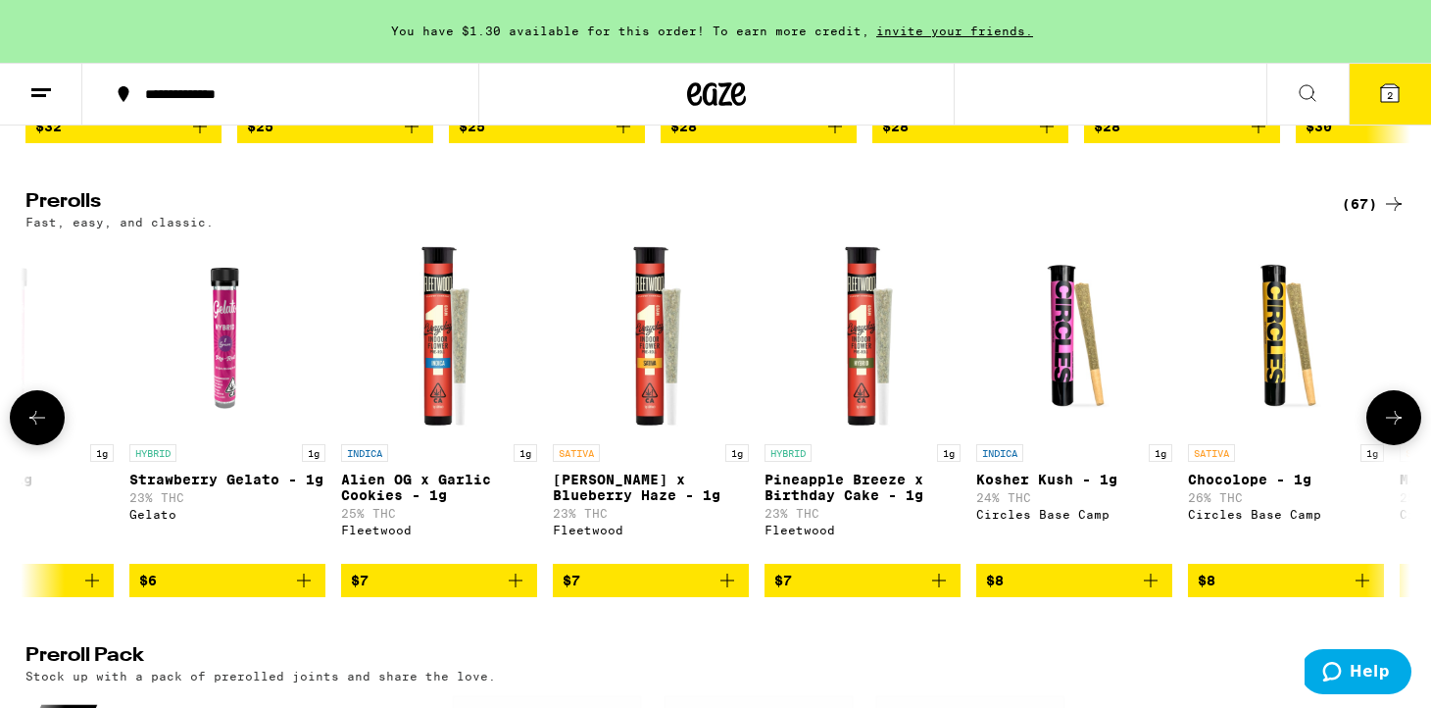
click at [1405, 429] on icon at bounding box center [1394, 418] width 24 height 24
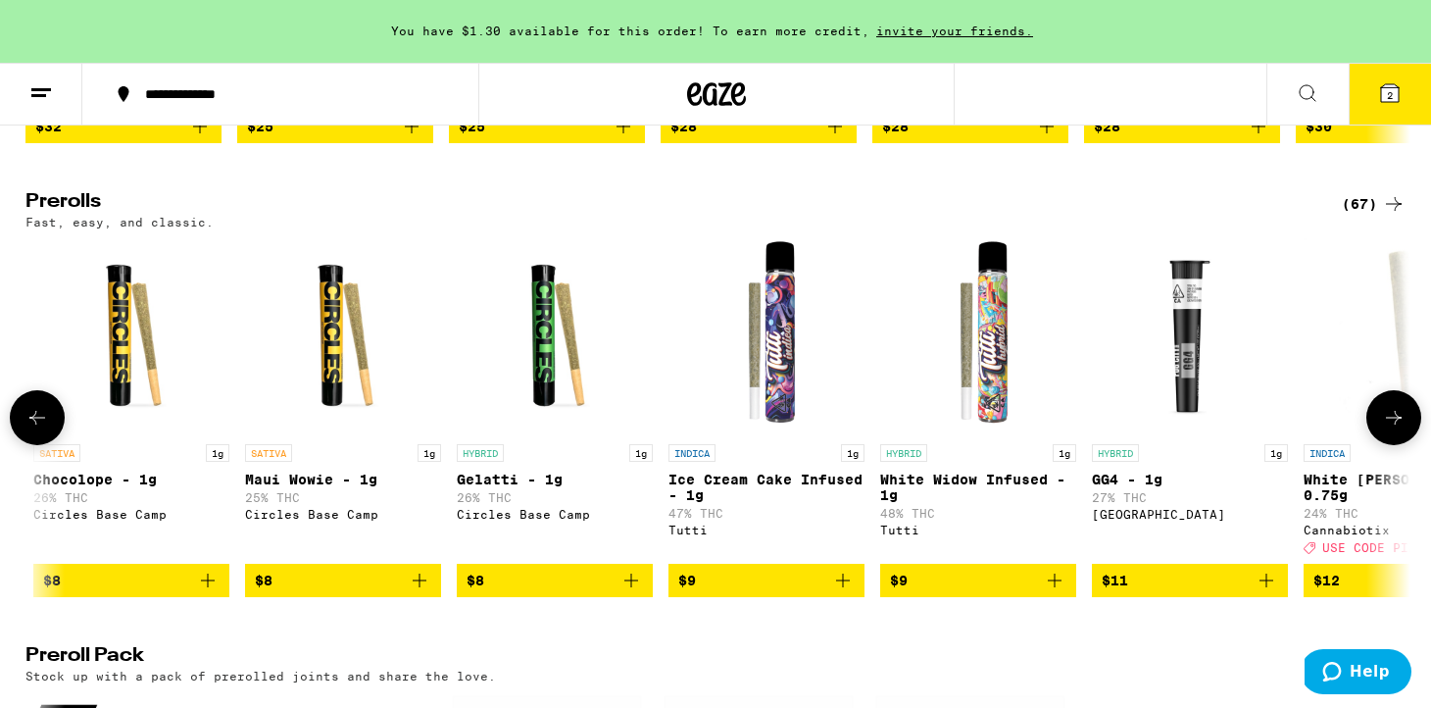
scroll to position [0, 2333]
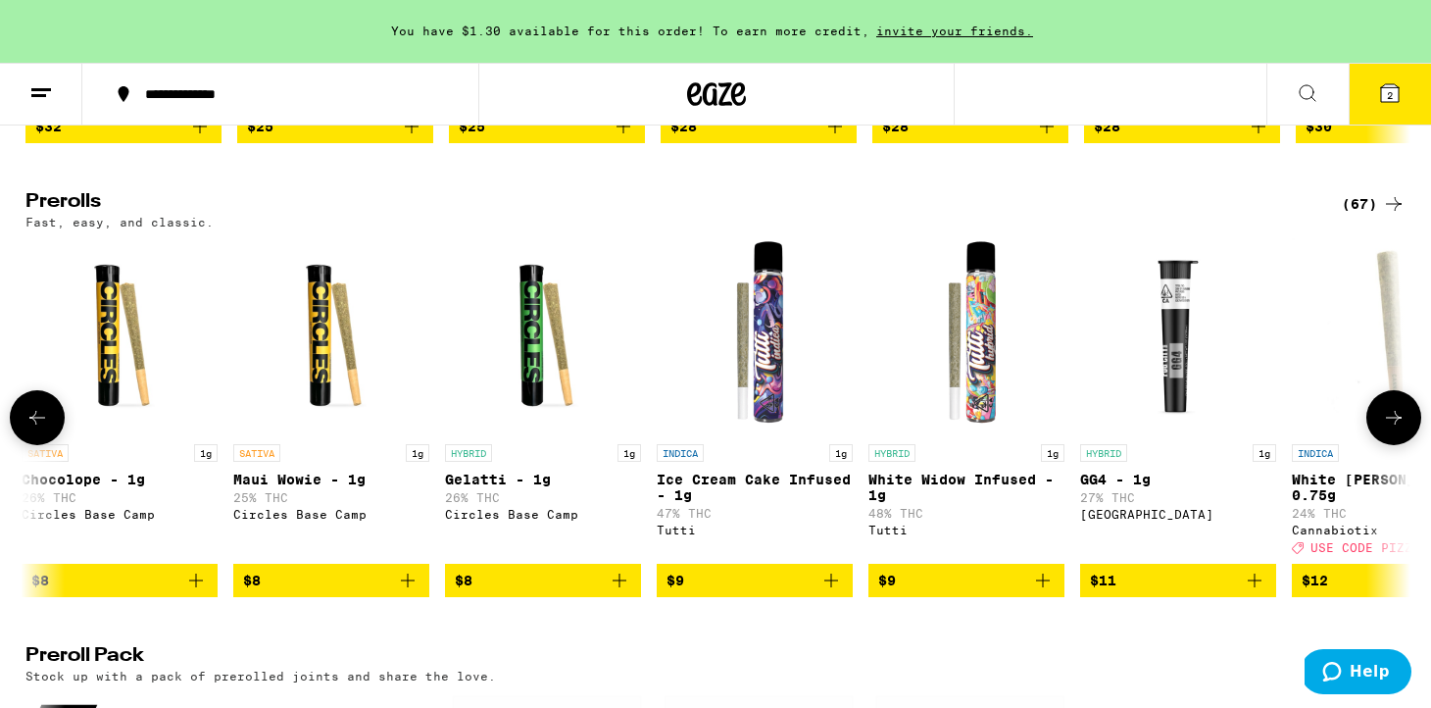
click at [1406, 444] on button at bounding box center [1394, 417] width 55 height 55
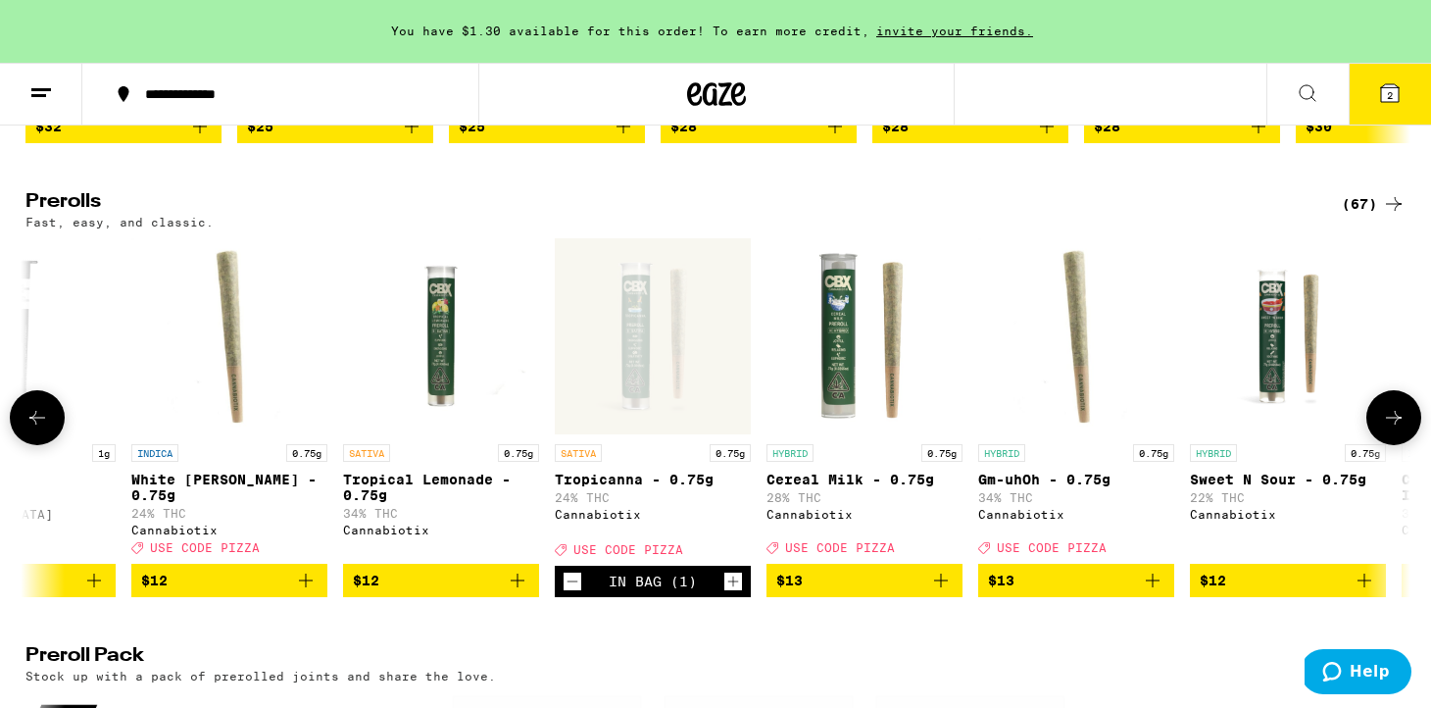
scroll to position [0, 3500]
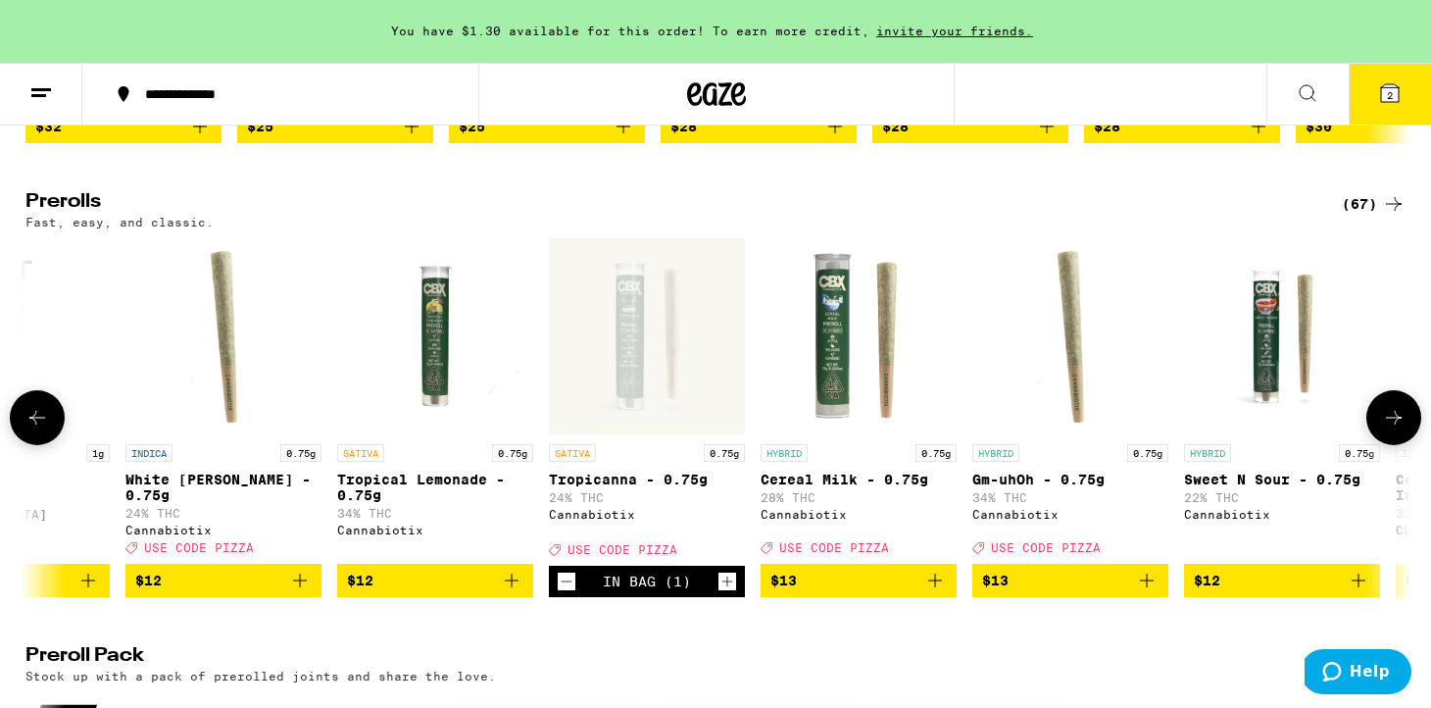
click at [1406, 444] on button at bounding box center [1394, 417] width 55 height 55
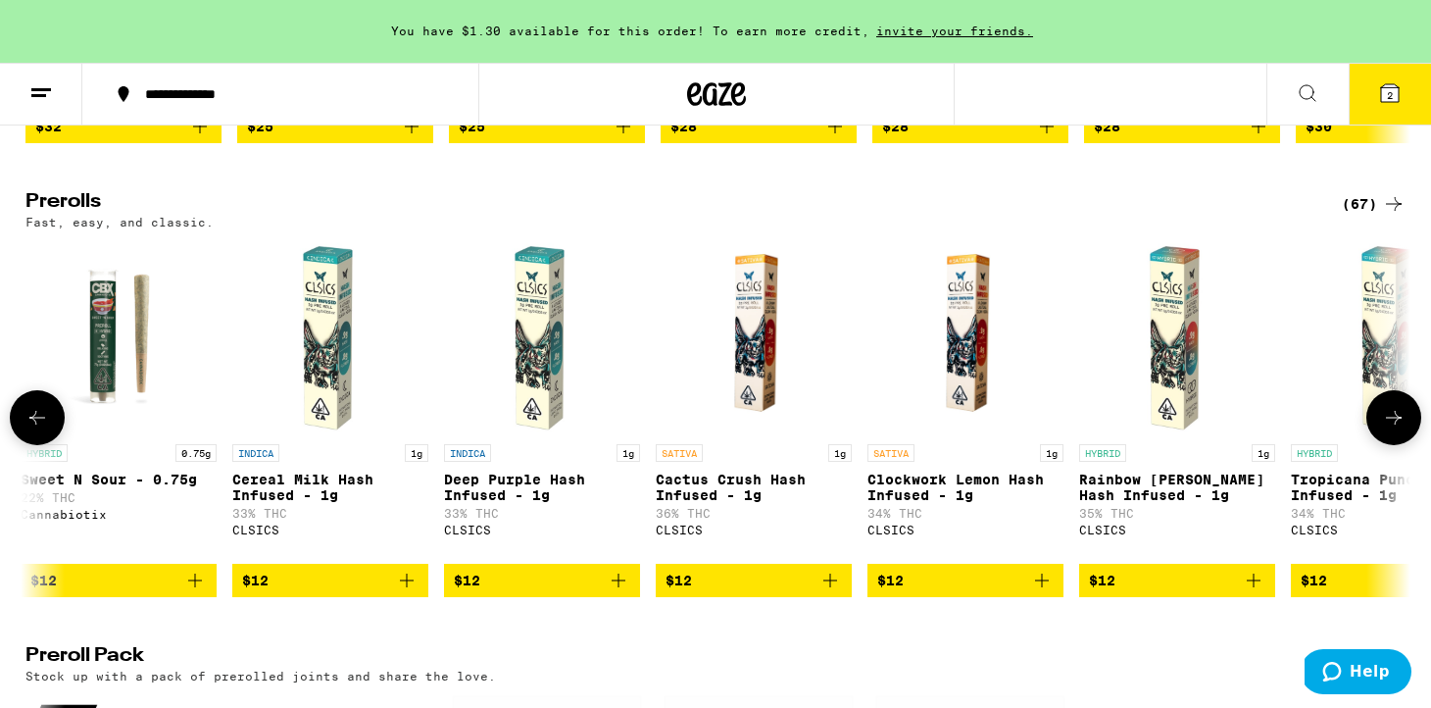
scroll to position [0, 4667]
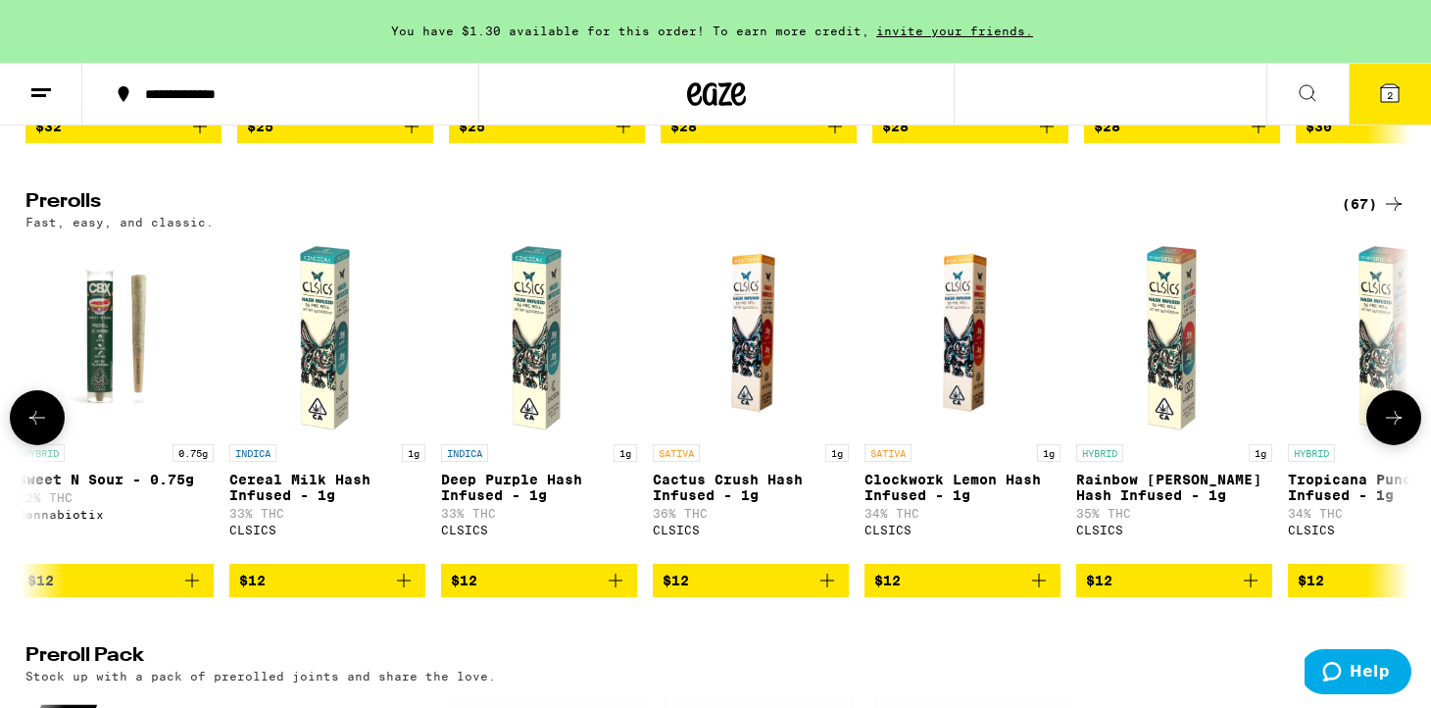
click at [1406, 444] on button at bounding box center [1394, 417] width 55 height 55
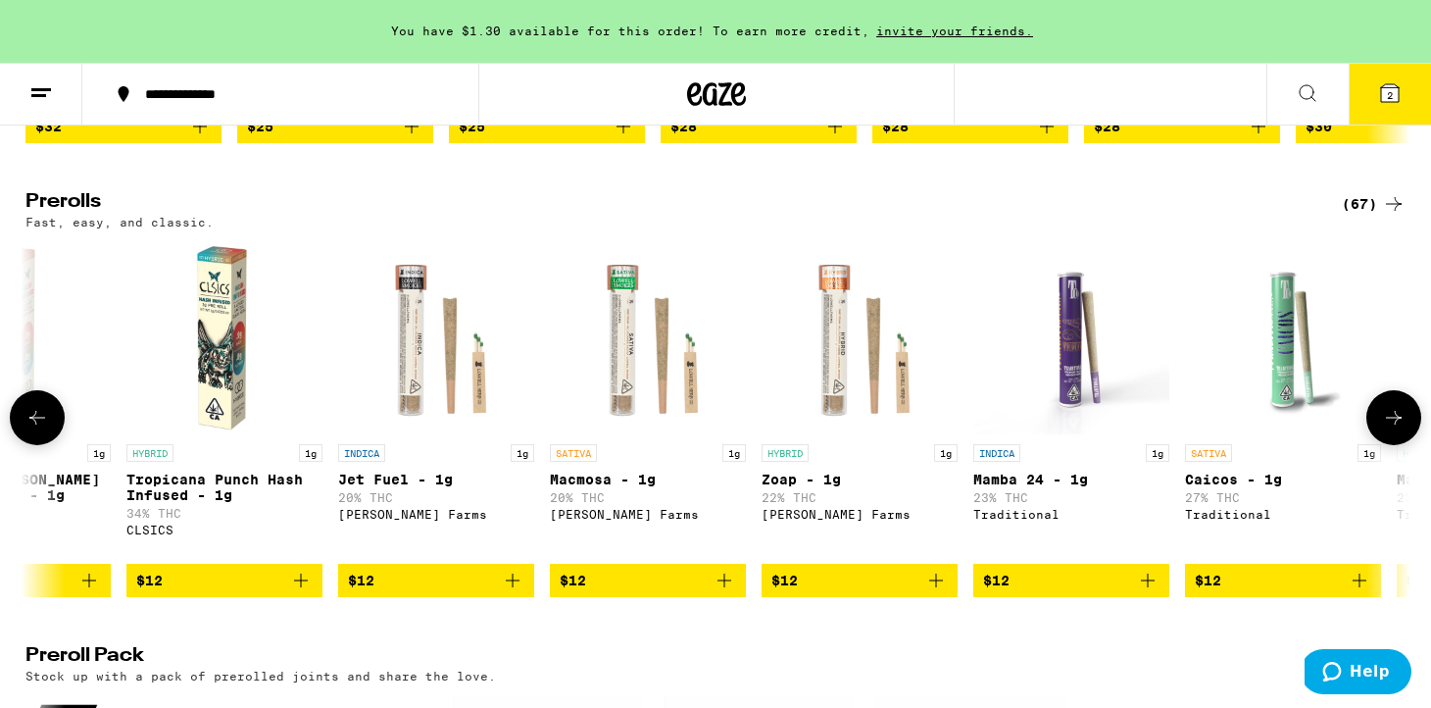
scroll to position [0, 5833]
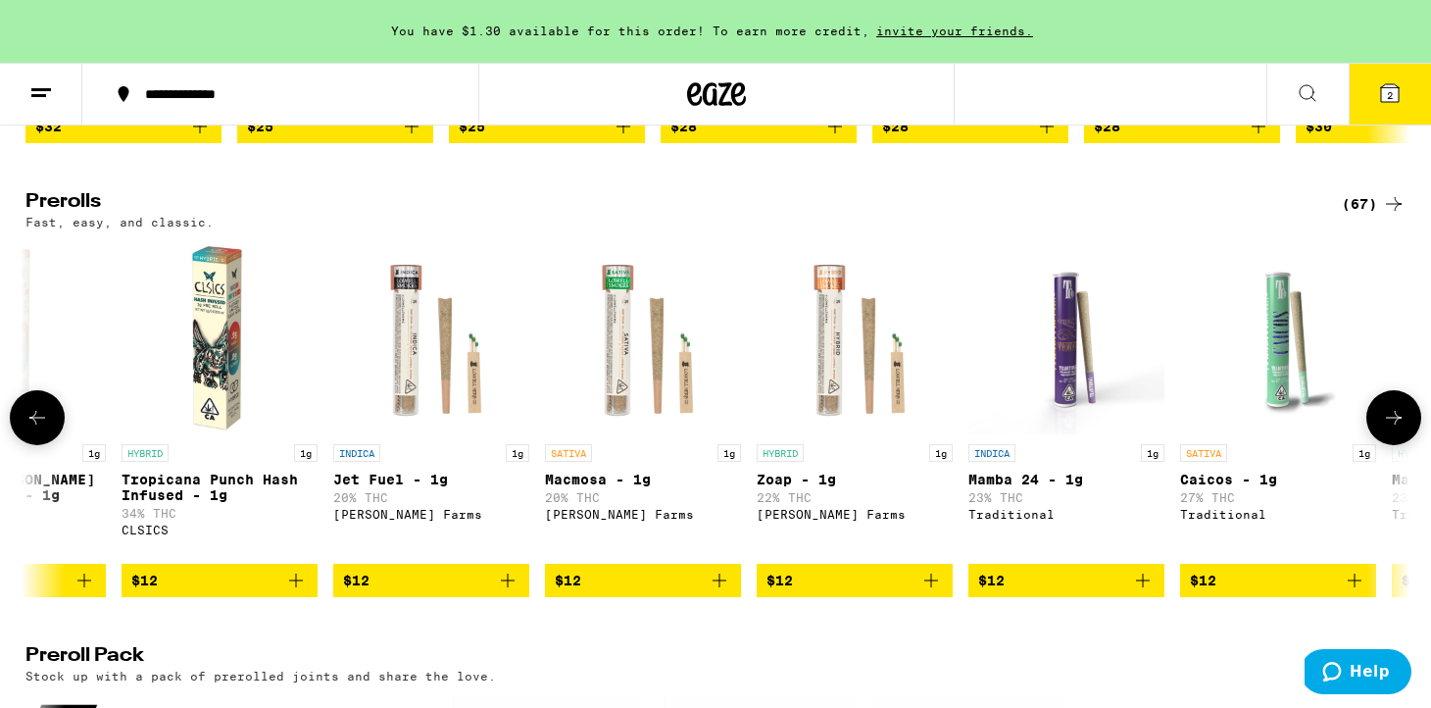
click at [1406, 444] on button at bounding box center [1394, 417] width 55 height 55
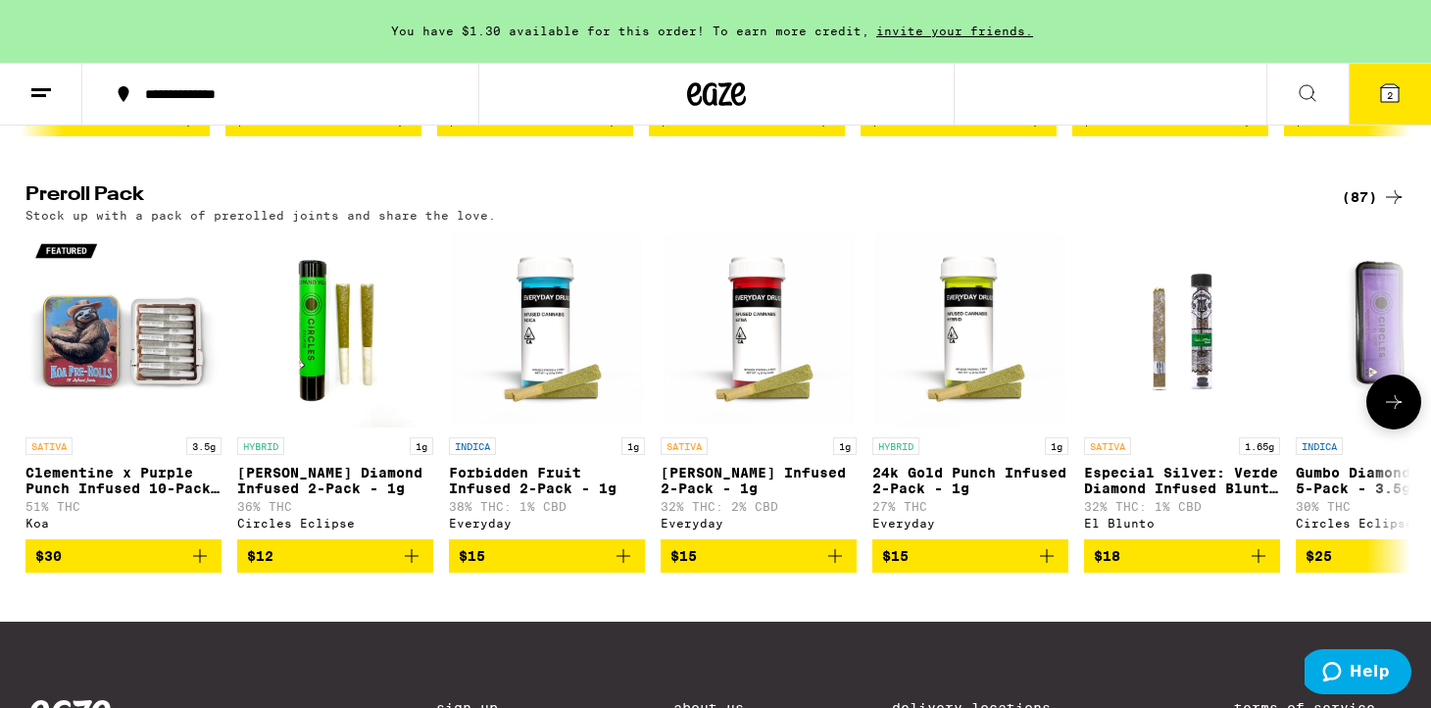
scroll to position [1492, 0]
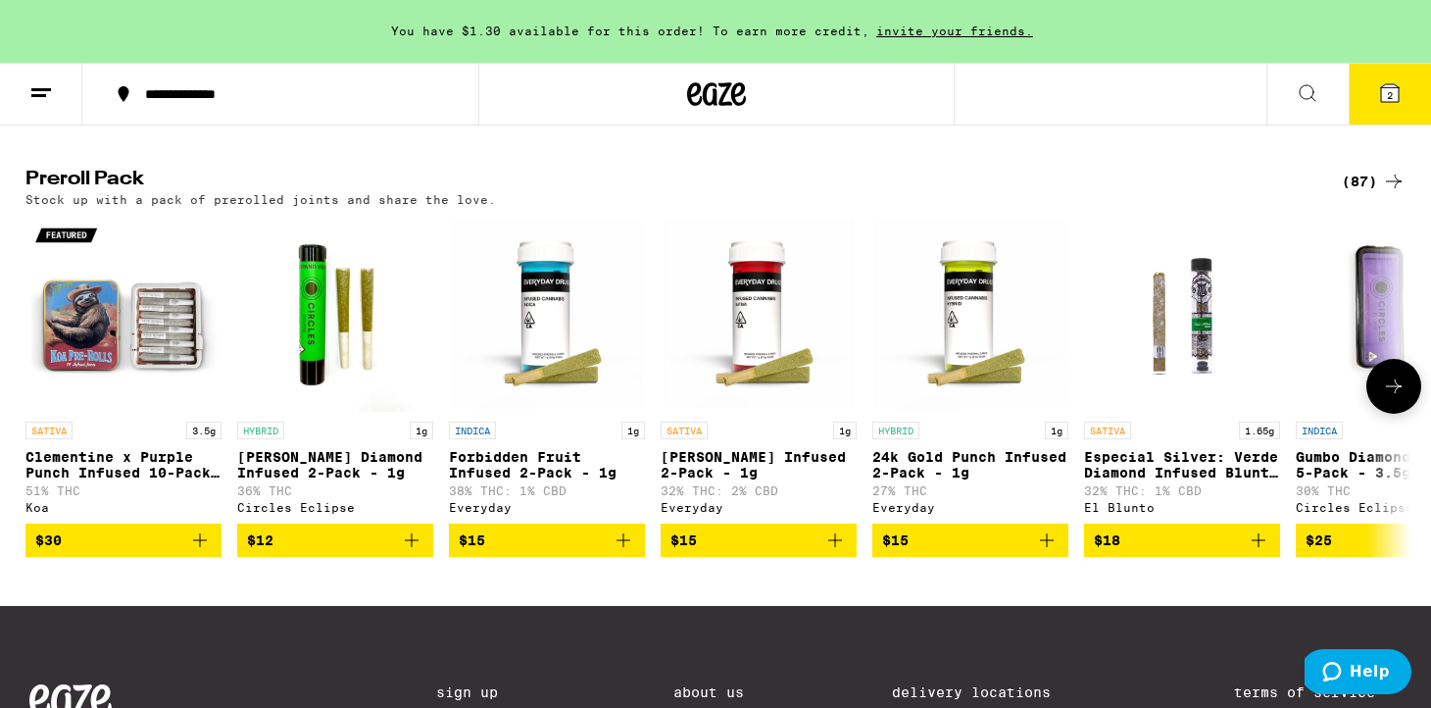
click at [1401, 398] on icon at bounding box center [1394, 386] width 24 height 24
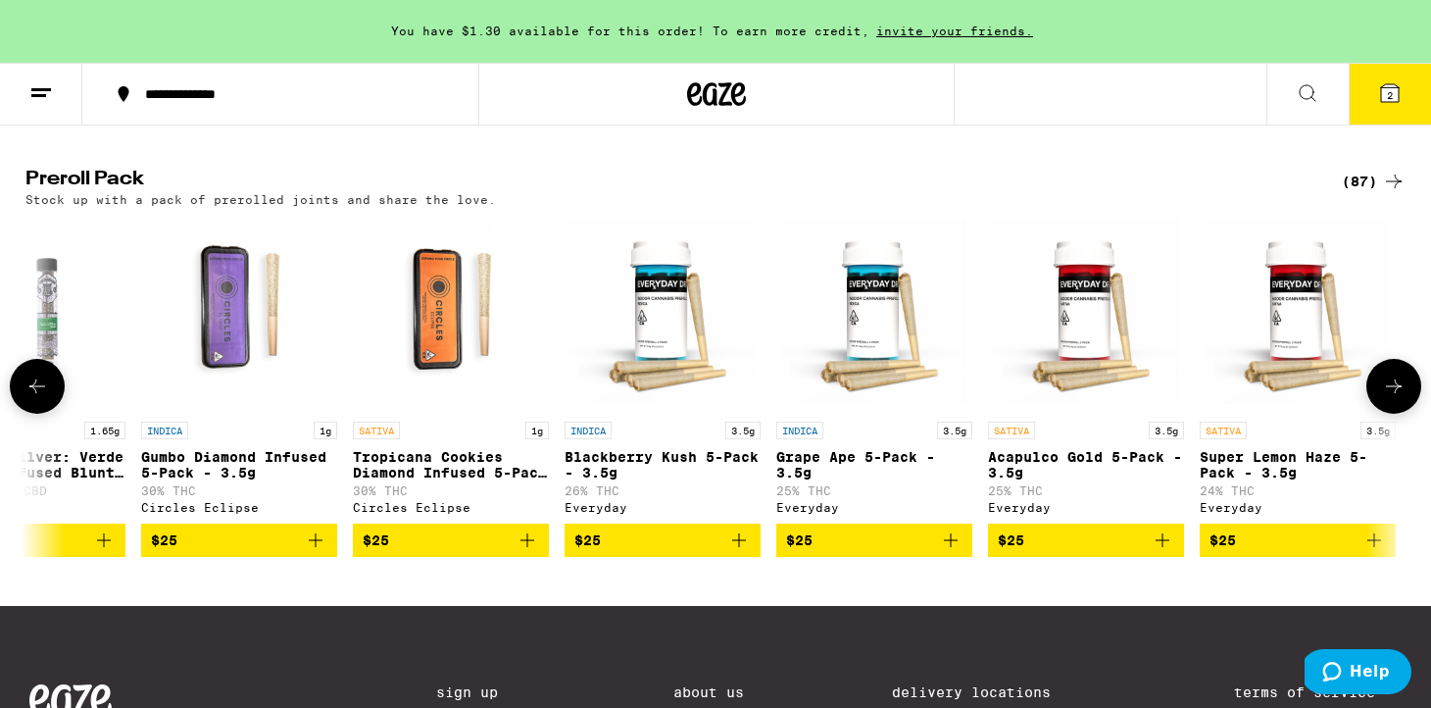
scroll to position [0, 1167]
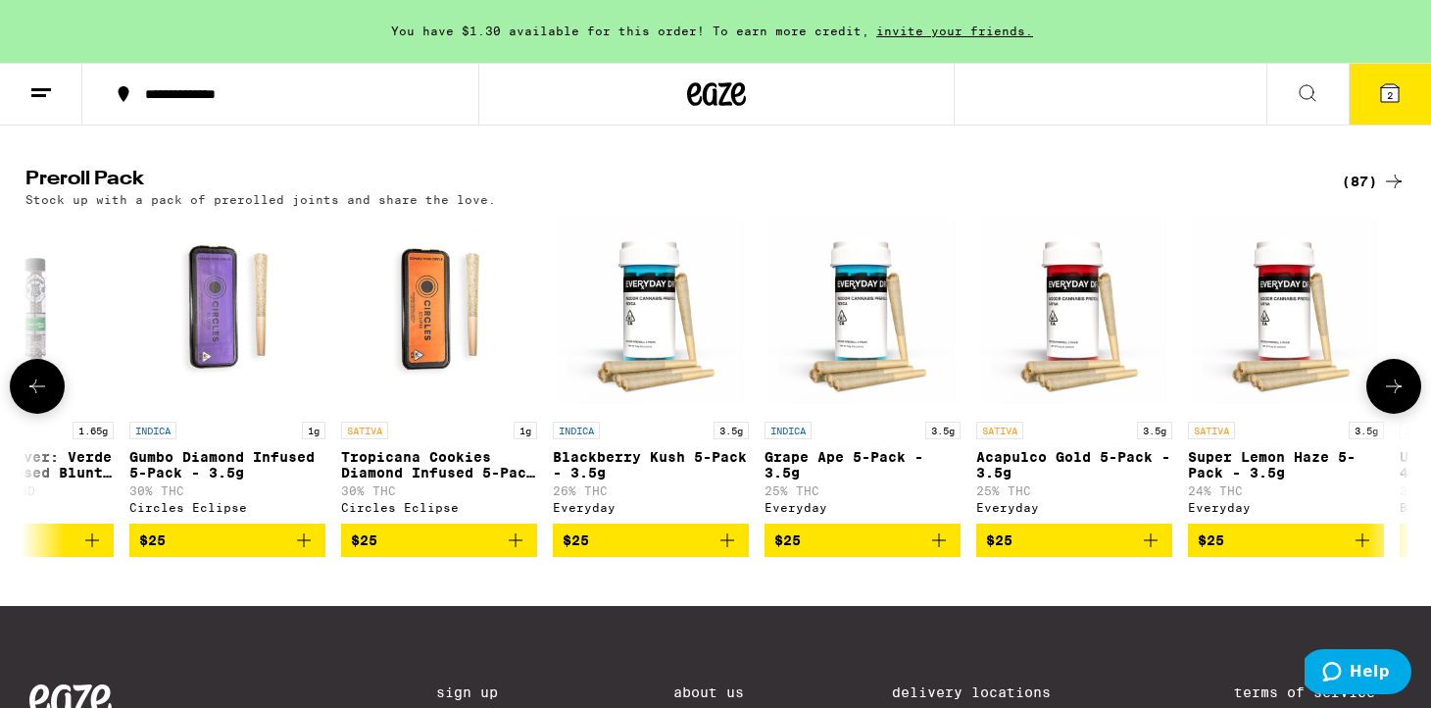
click at [1385, 398] on icon at bounding box center [1394, 386] width 24 height 24
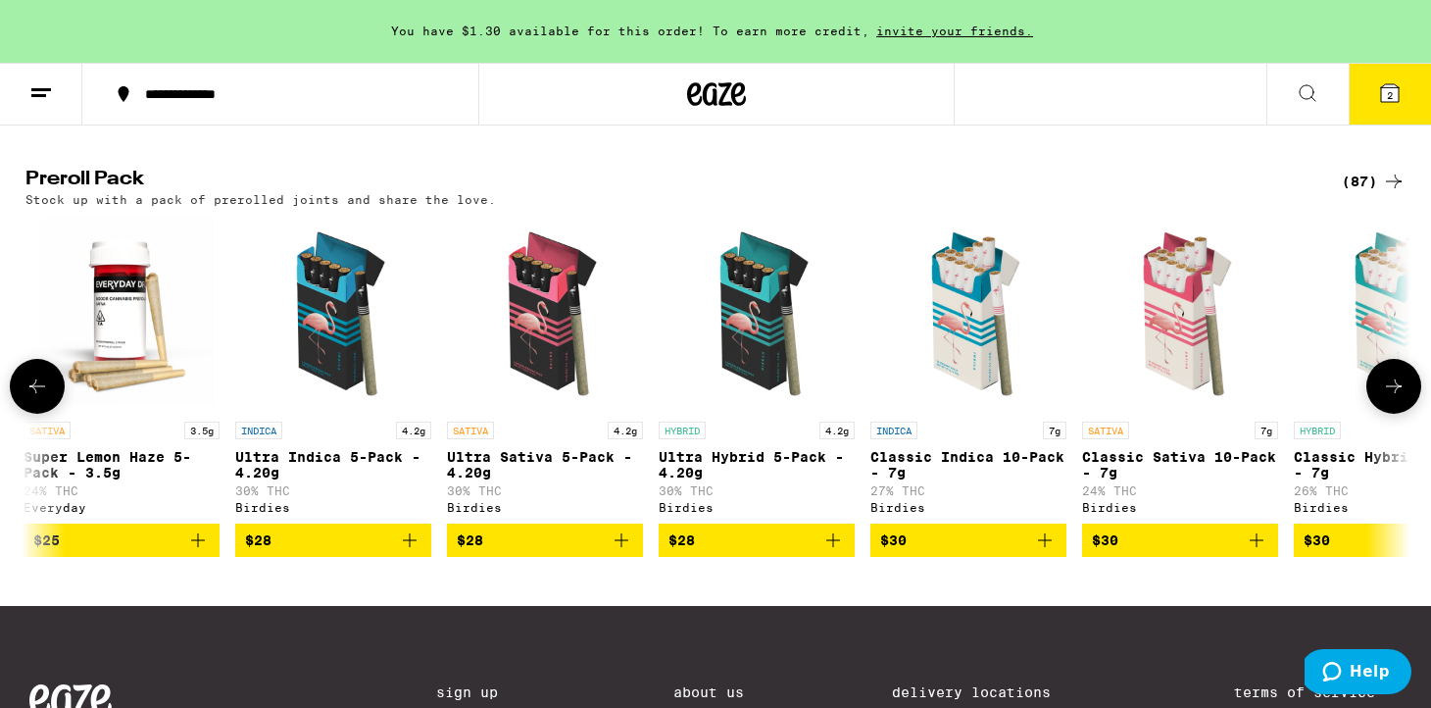
scroll to position [0, 2333]
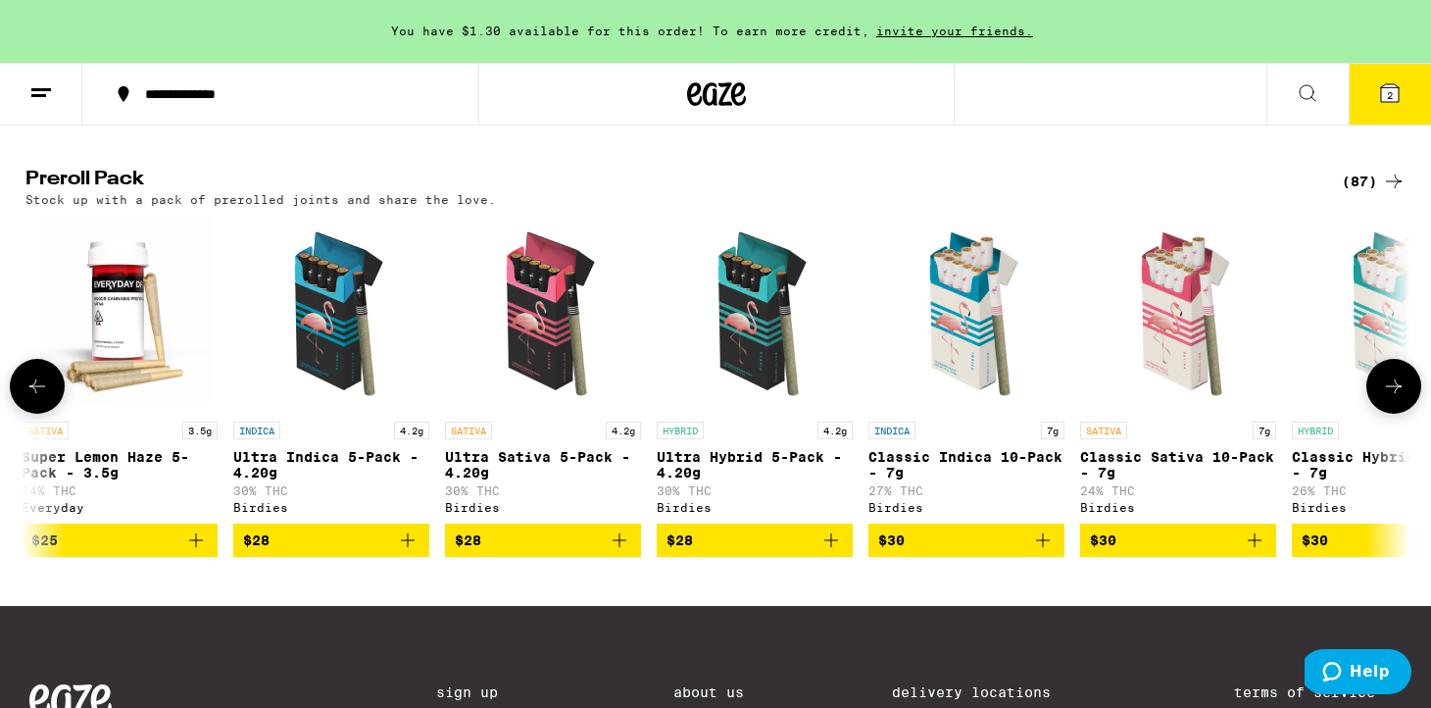
click at [33, 398] on icon at bounding box center [37, 386] width 24 height 24
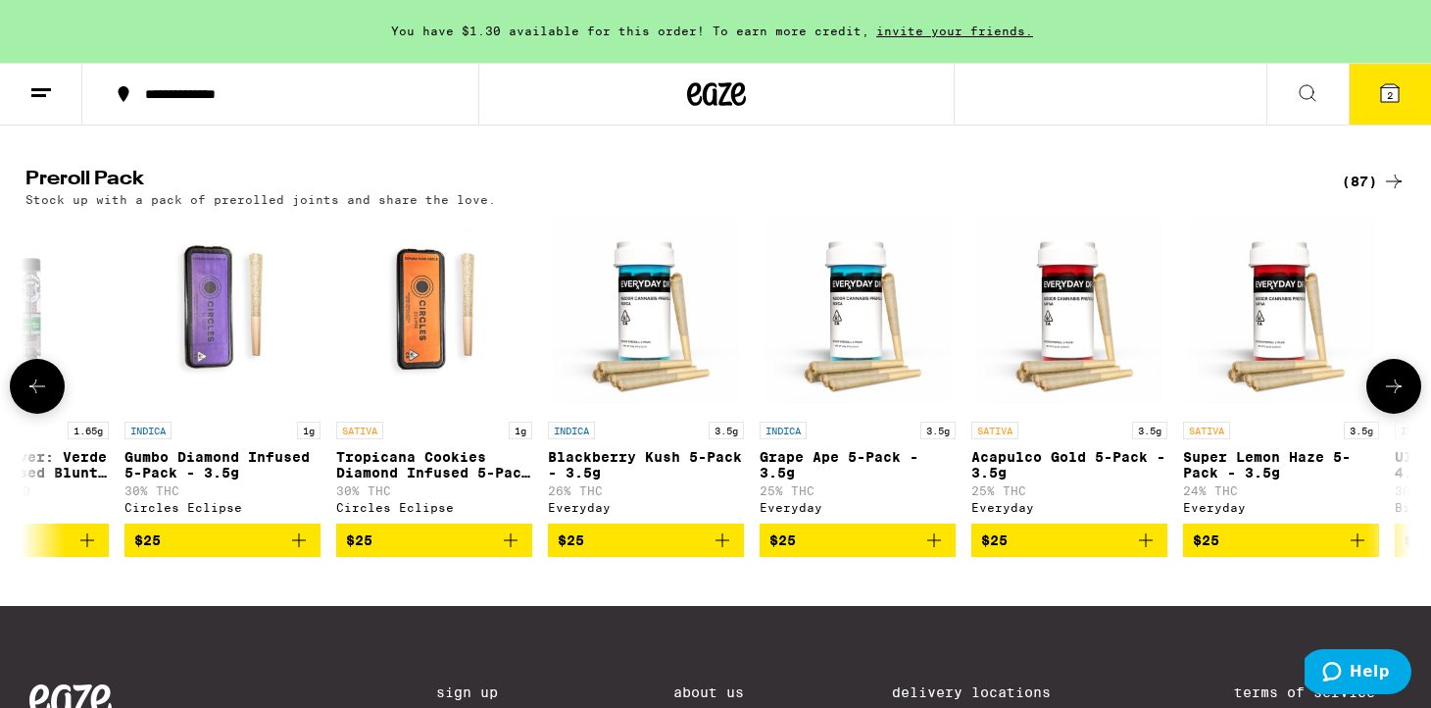
scroll to position [0, 1167]
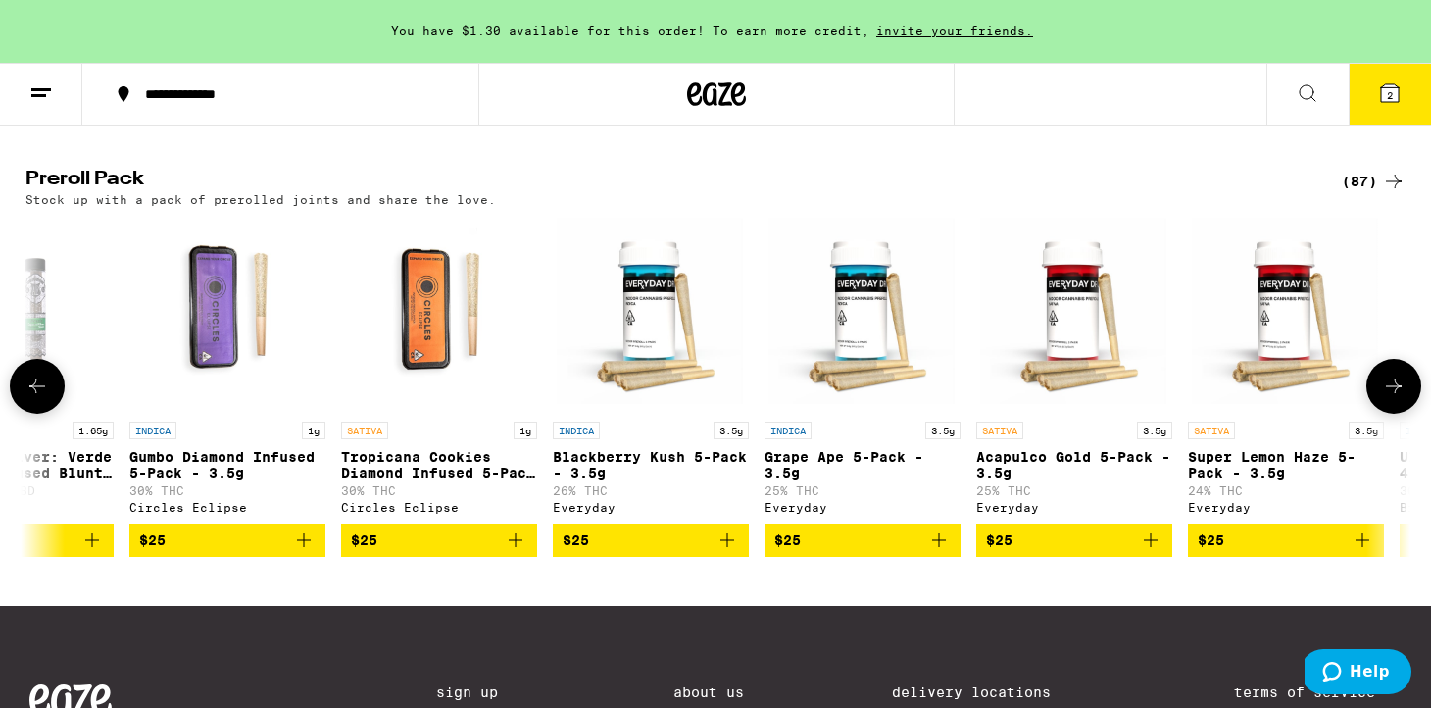
click at [1148, 547] on icon "Add to bag" at bounding box center [1151, 540] width 14 height 14
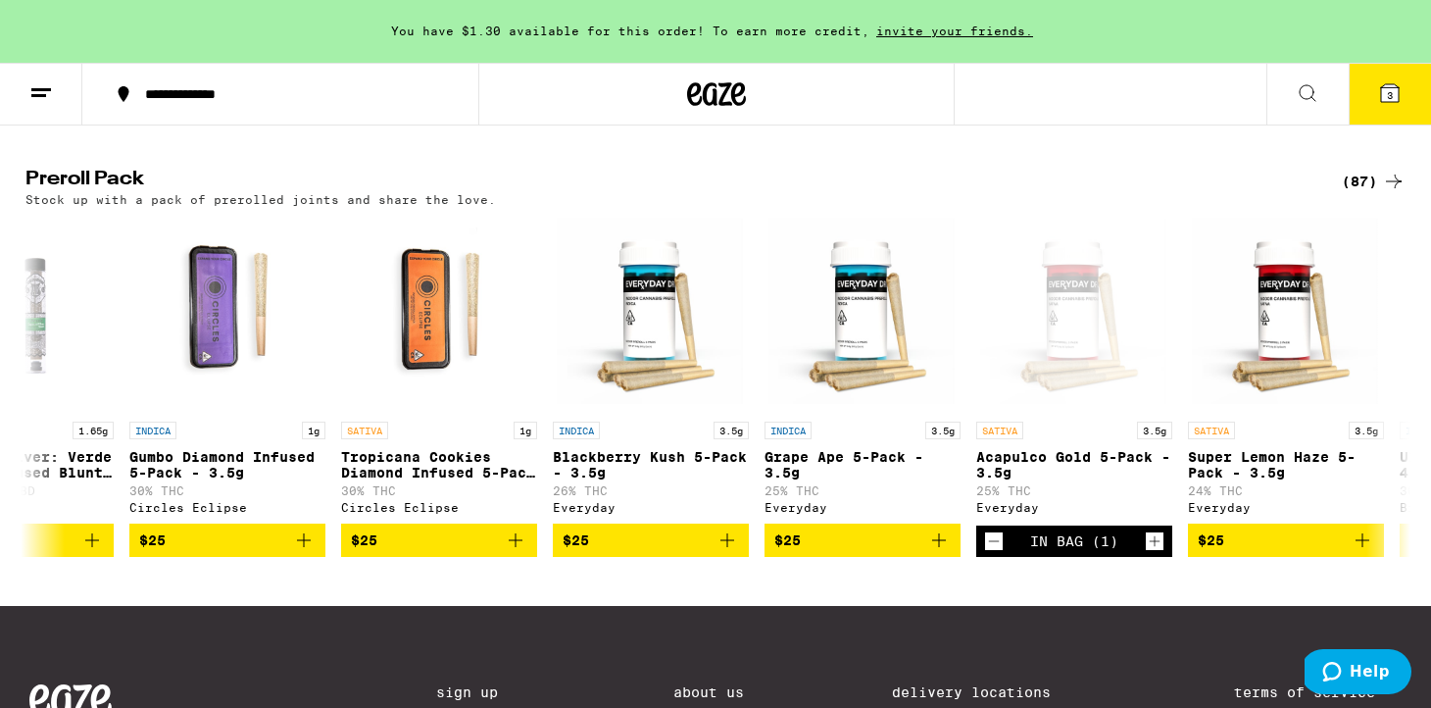
click at [1363, 102] on button "3" at bounding box center [1390, 94] width 82 height 61
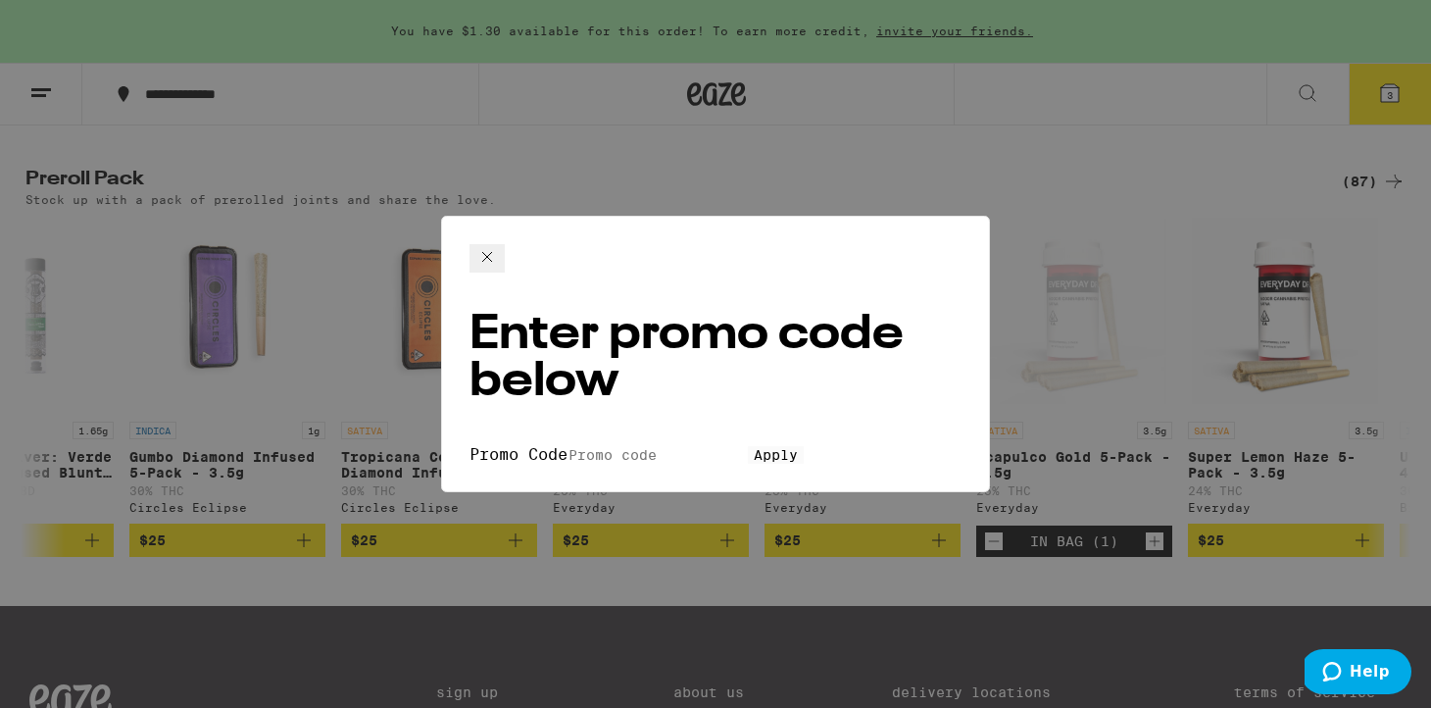
click at [568, 446] on input "Promo Code" at bounding box center [658, 455] width 180 height 18
type input "pizza"
click at [748, 446] on button "Apply" at bounding box center [776, 455] width 56 height 18
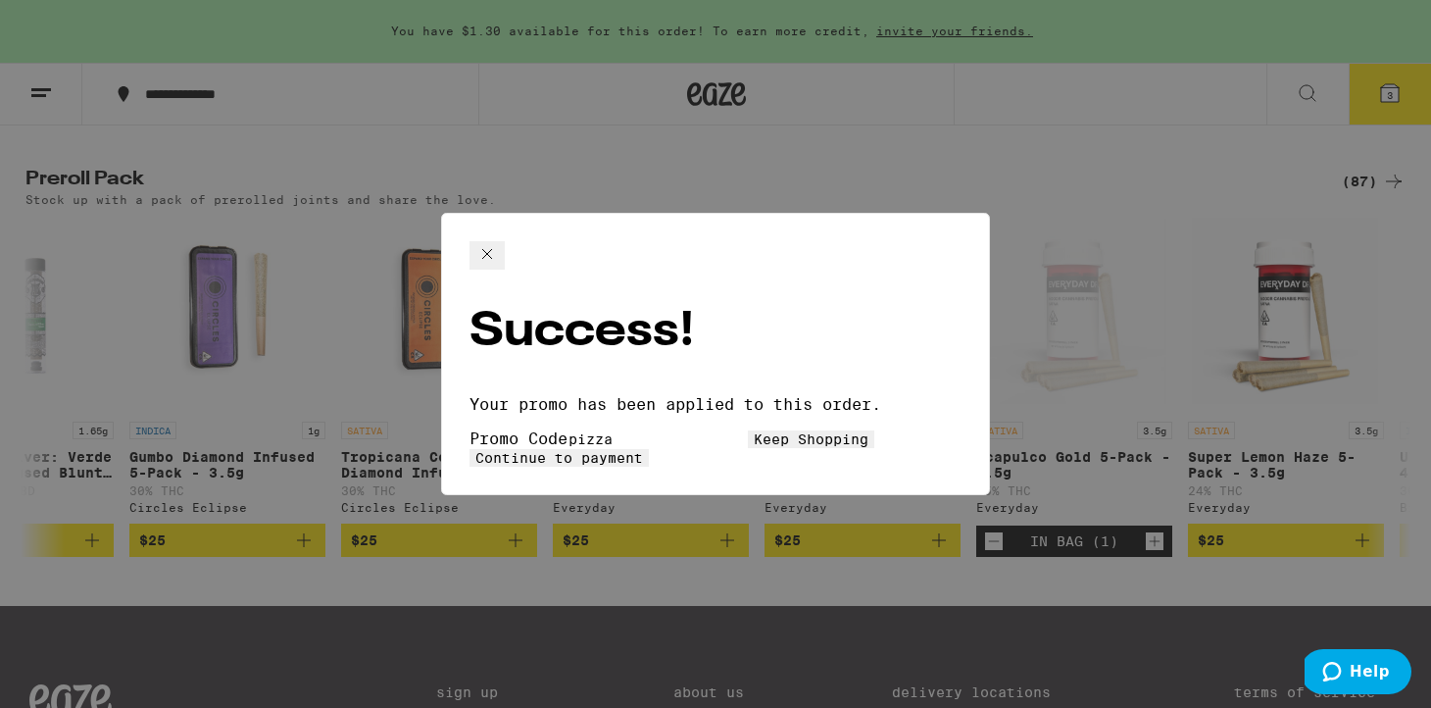
click at [643, 450] on span "Continue to payment" at bounding box center [559, 458] width 168 height 16
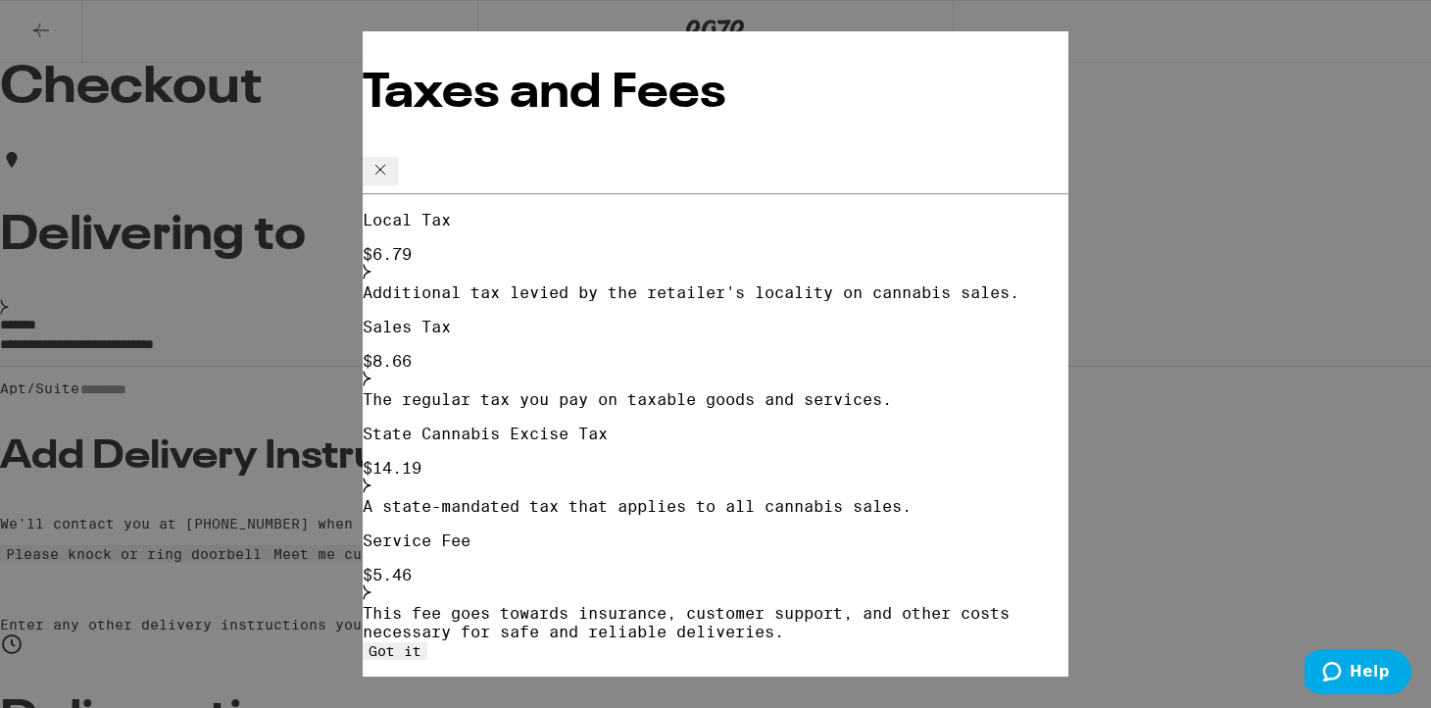
click at [392, 158] on icon at bounding box center [381, 170] width 24 height 24
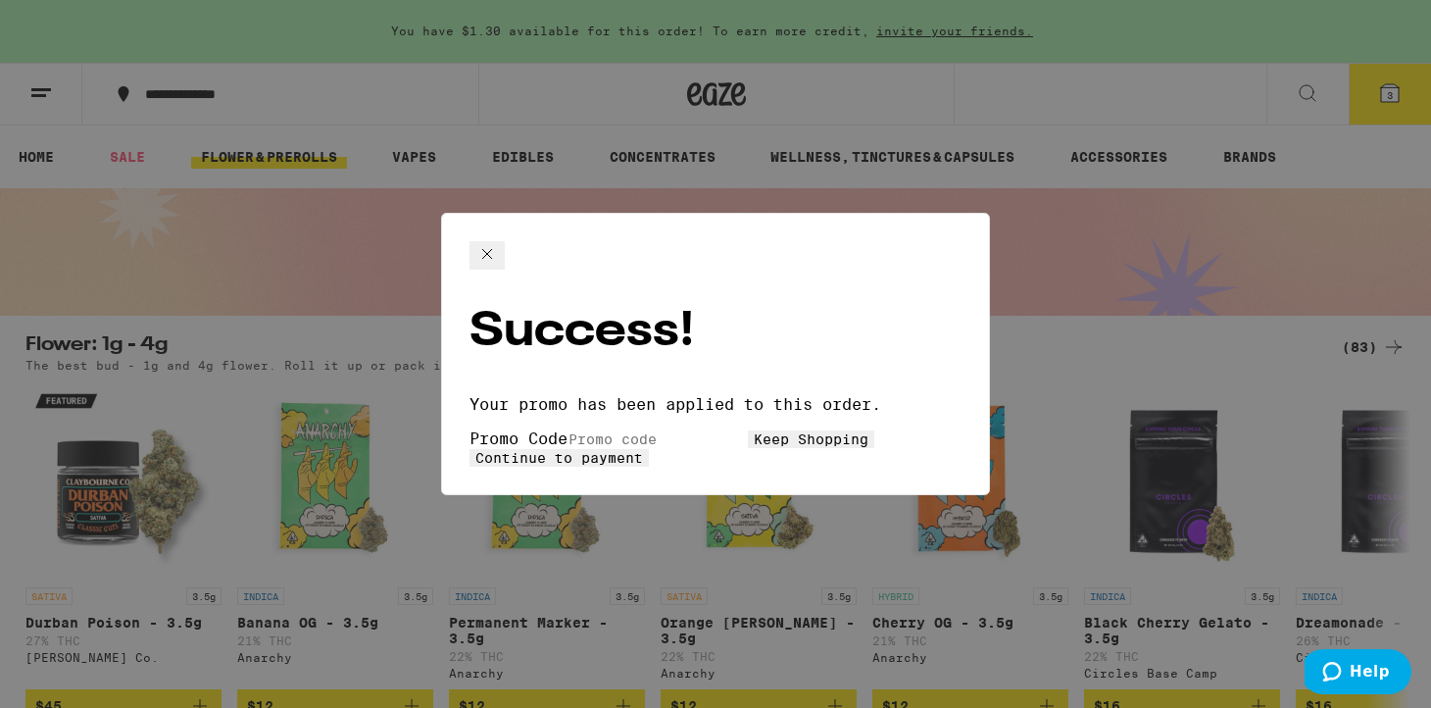
click at [499, 266] on icon at bounding box center [487, 254] width 24 height 24
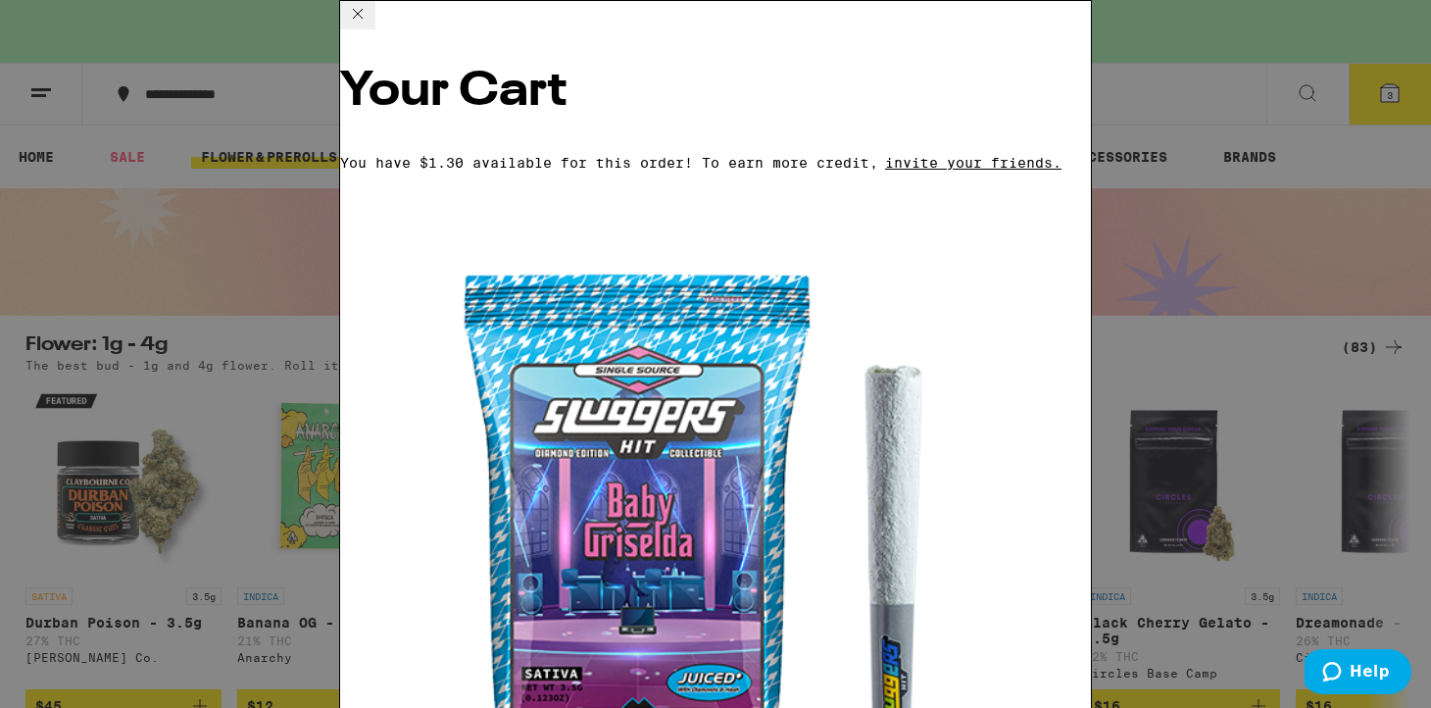
click at [1119, 330] on div "Your Cart You have $1.30 available for this order! To earn more credit, invite …" at bounding box center [715, 354] width 1431 height 708
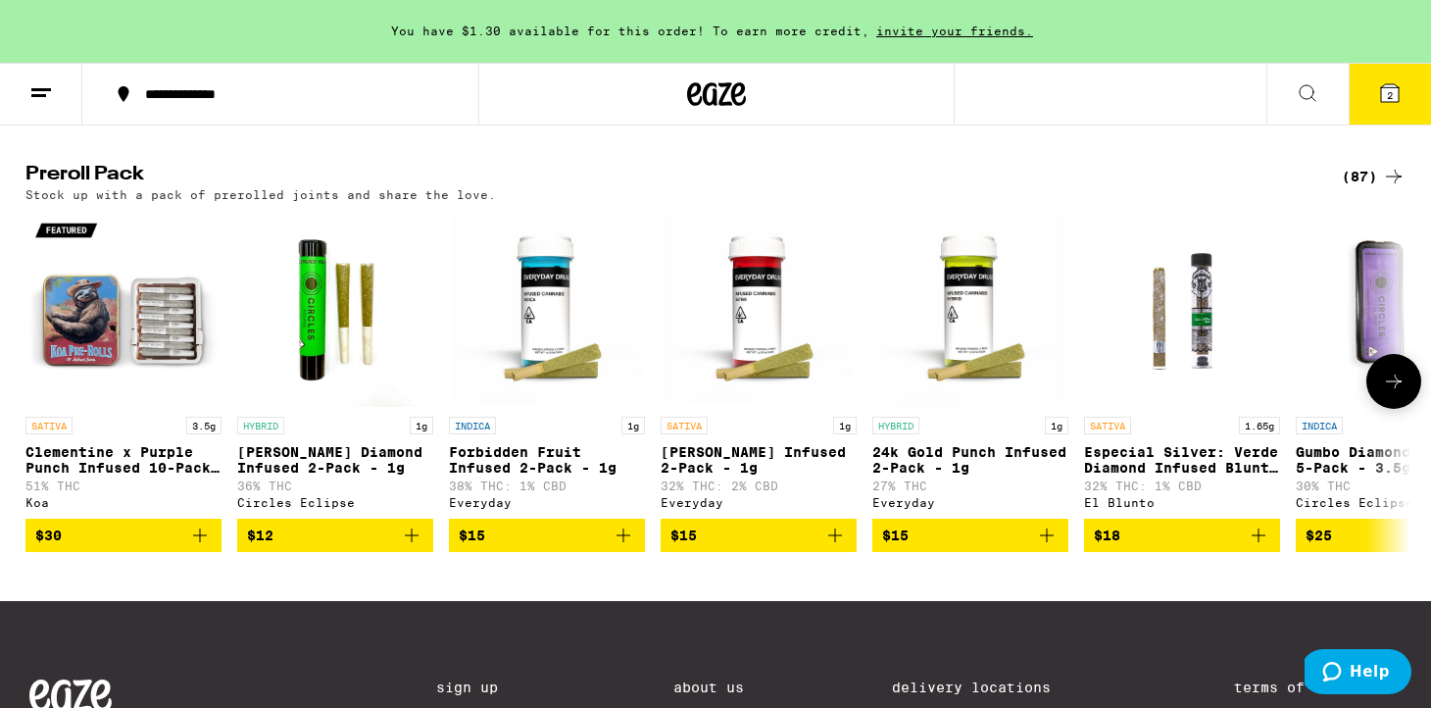
scroll to position [1481, 0]
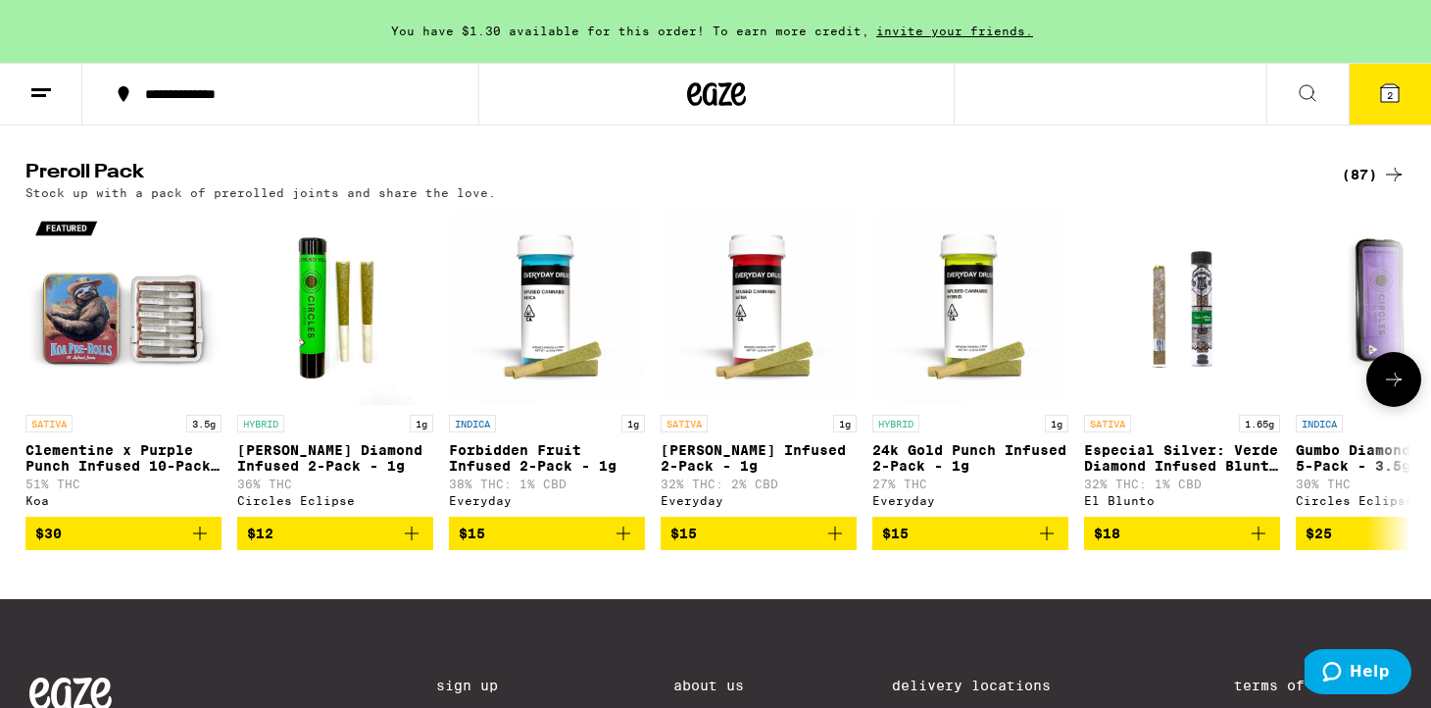
click at [835, 545] on icon "Add to bag" at bounding box center [836, 534] width 24 height 24
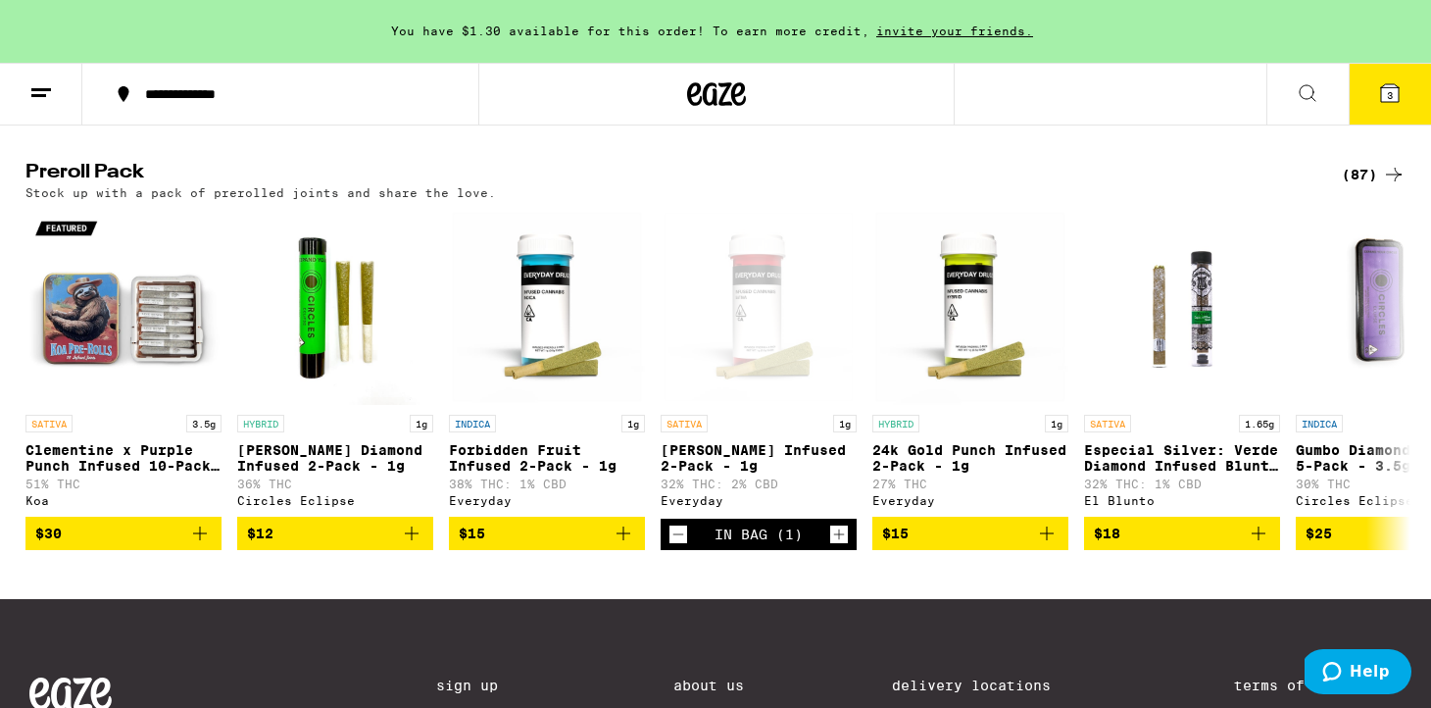
click at [1381, 88] on icon at bounding box center [1390, 93] width 18 height 18
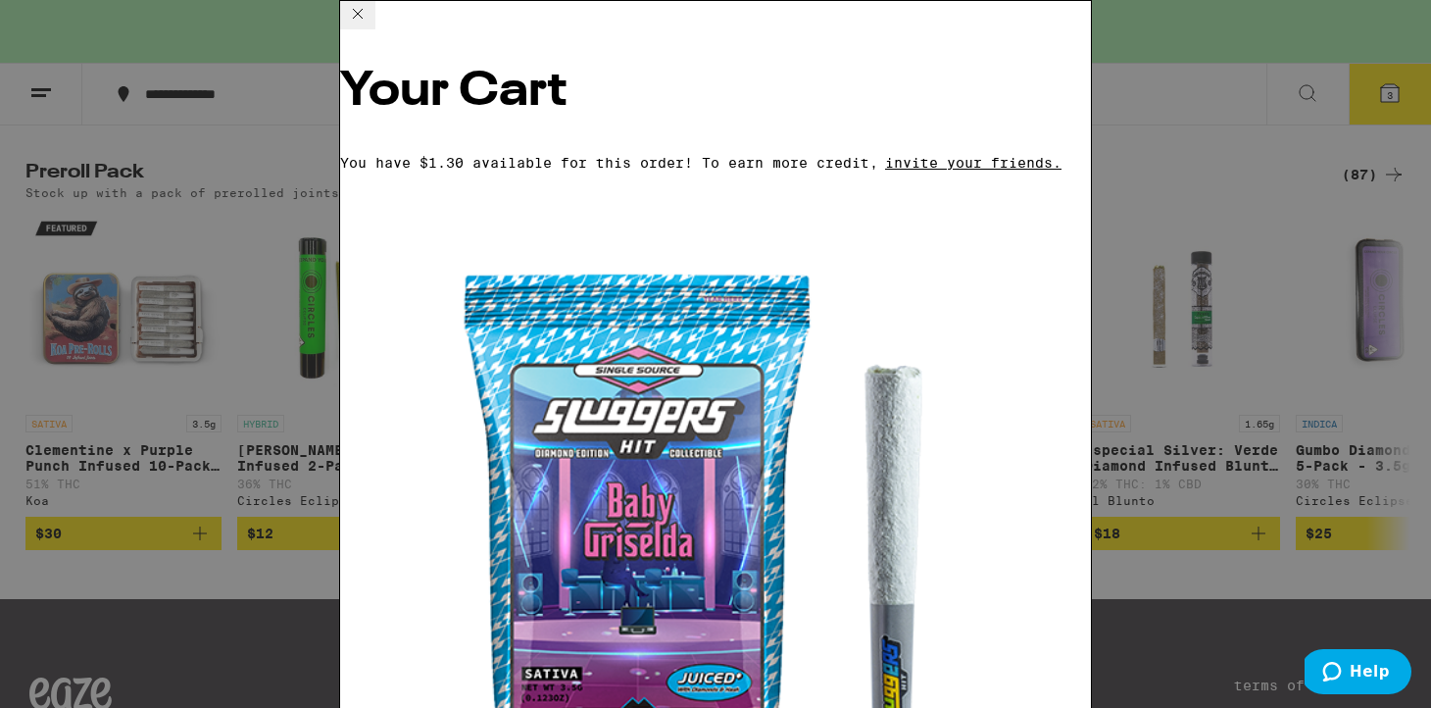
scroll to position [259, 0]
click at [370, 25] on icon at bounding box center [358, 14] width 24 height 24
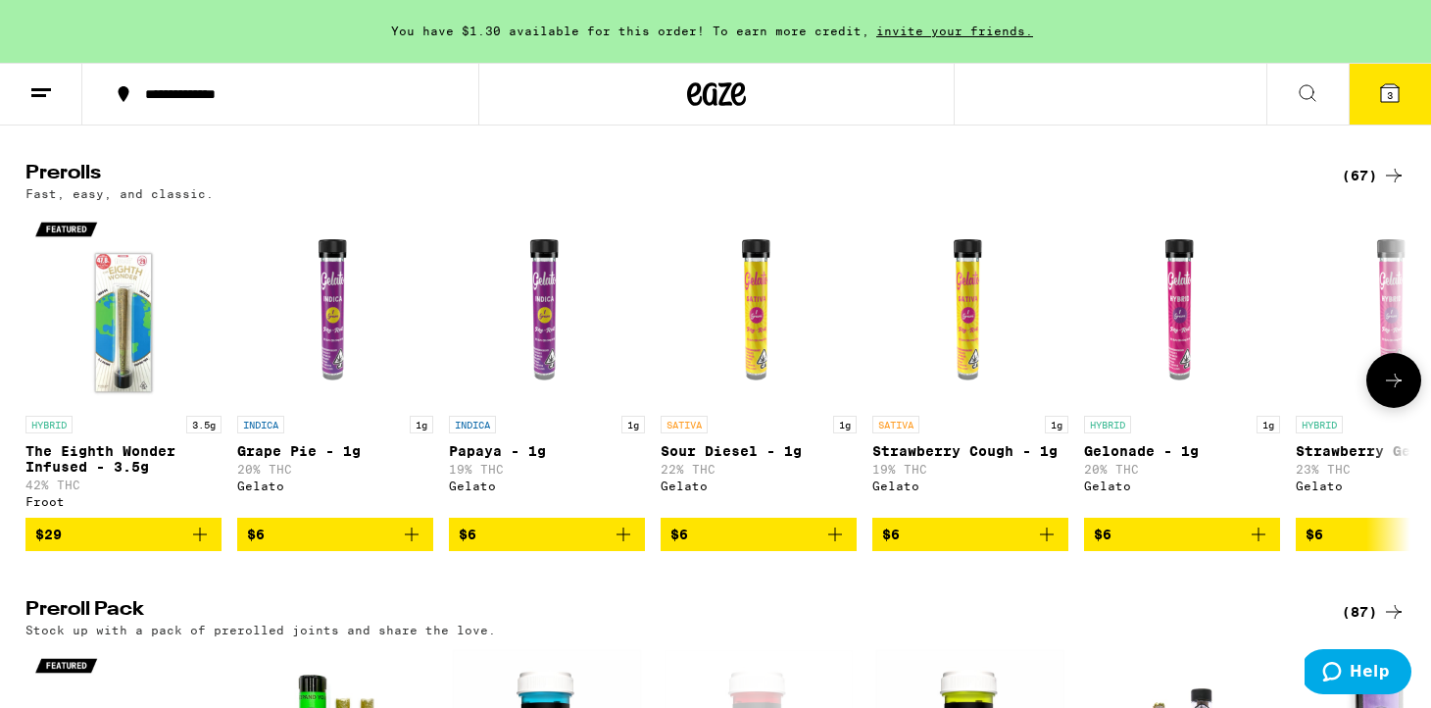
scroll to position [1032, 0]
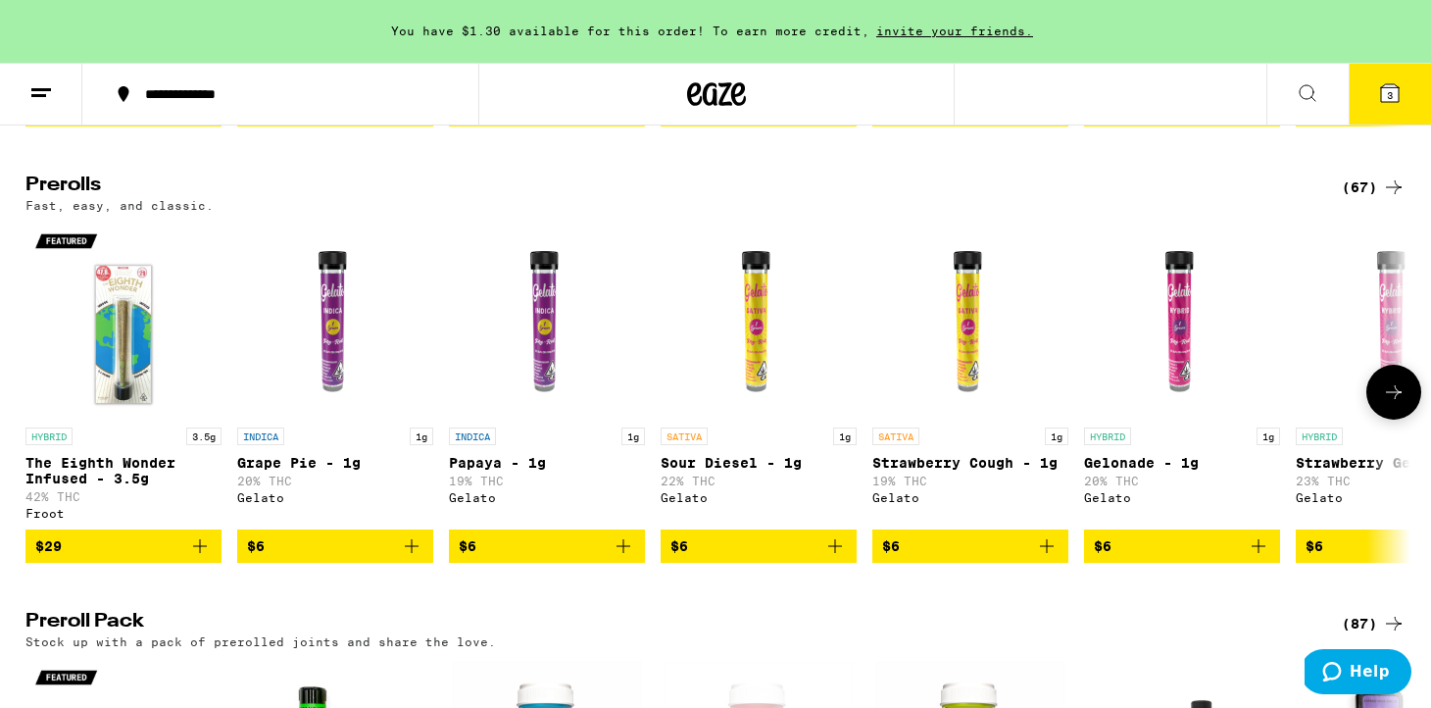
click at [840, 558] on icon "Add to bag" at bounding box center [836, 546] width 24 height 24
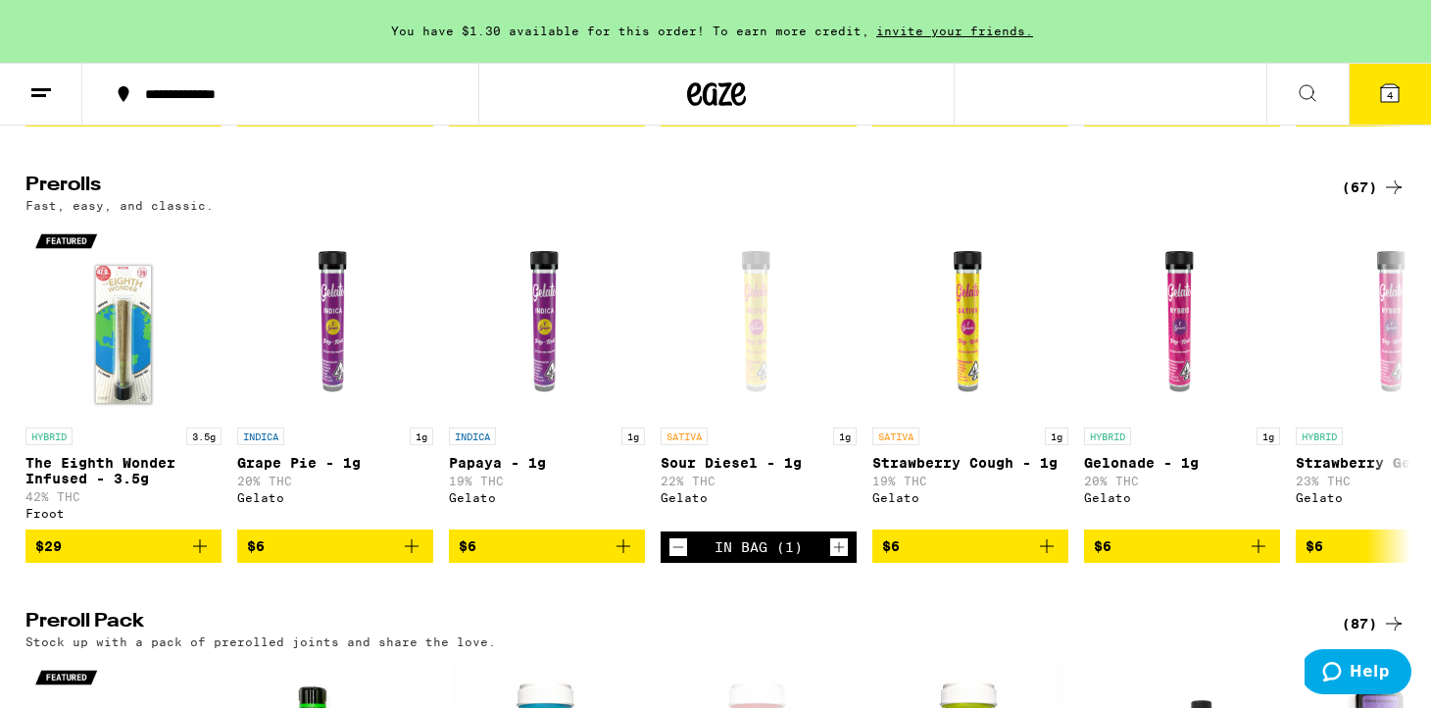
click at [1396, 88] on icon at bounding box center [1390, 93] width 18 height 18
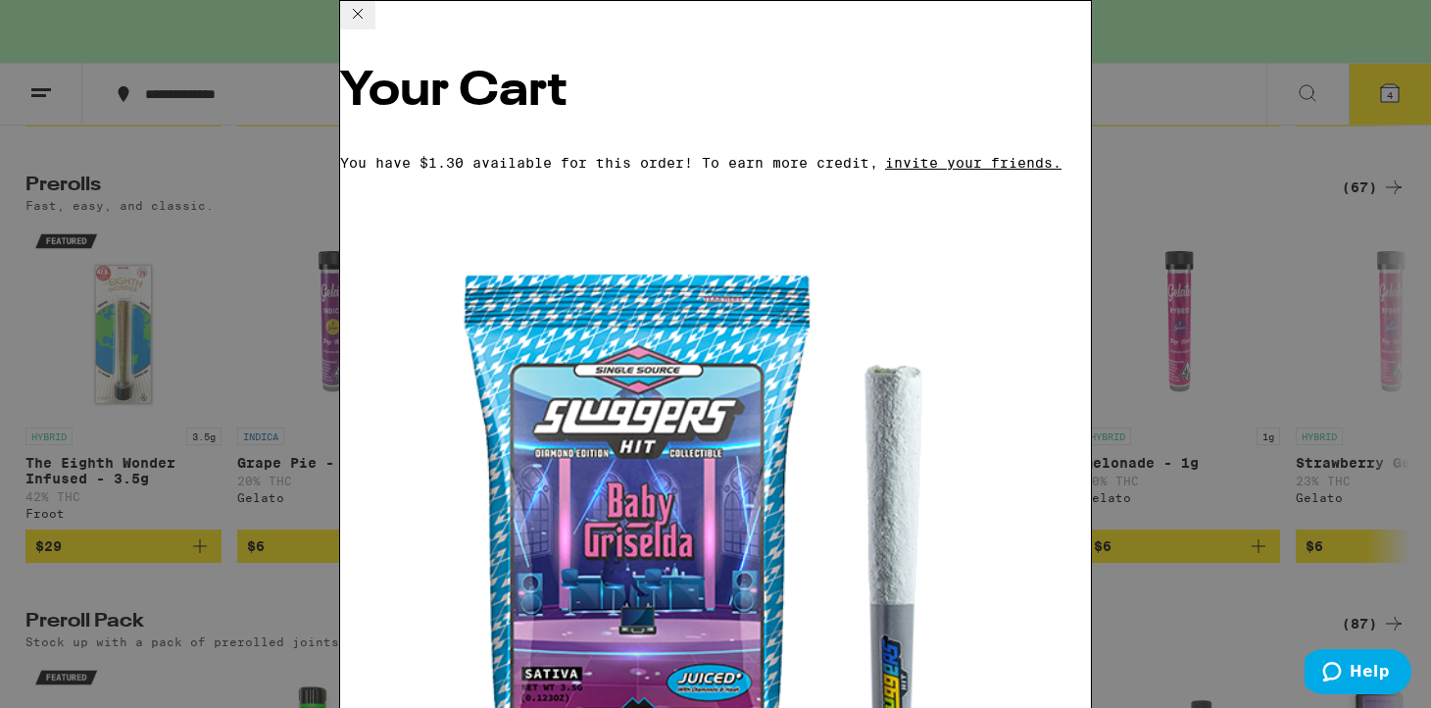
scroll to position [74, 0]
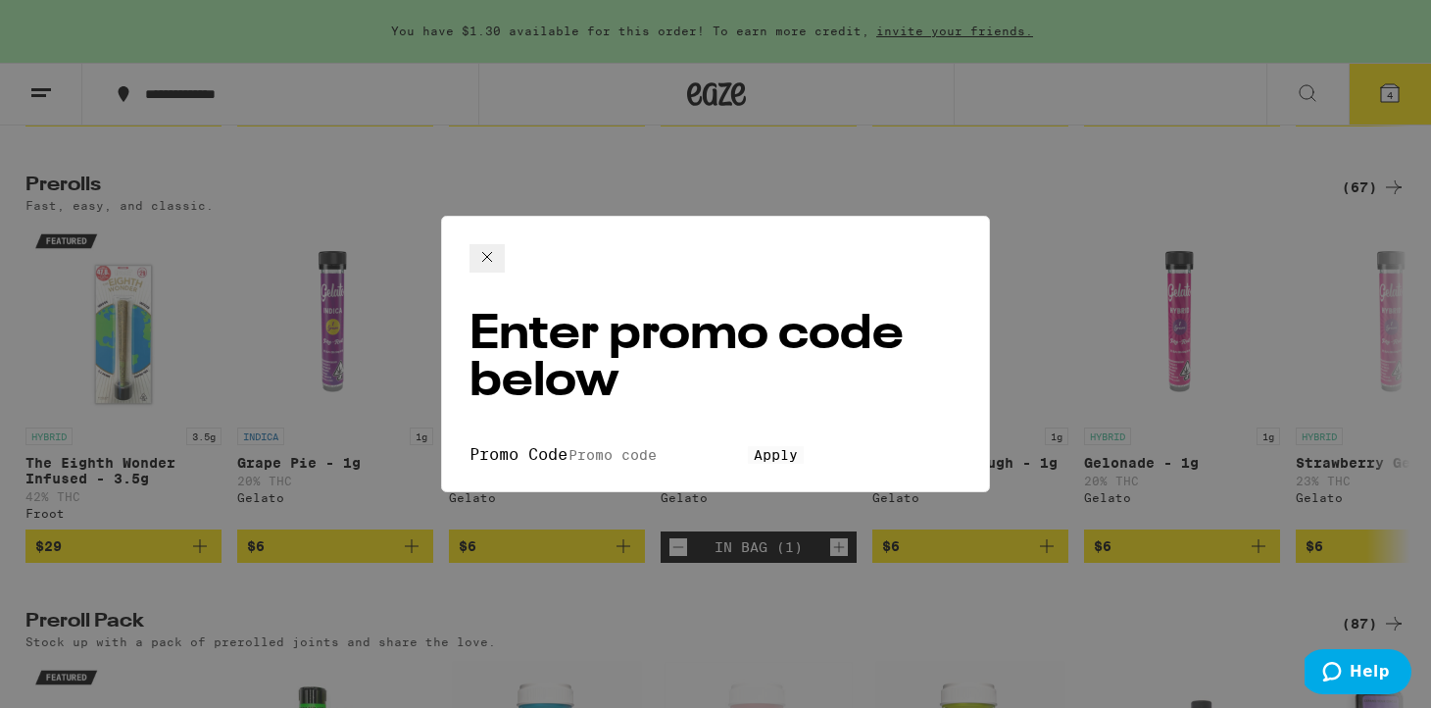
click at [637, 446] on input "Promo Code" at bounding box center [658, 455] width 180 height 18
type input "pizza"
click at [737, 299] on div "Enter promo code below Promo Code pizza Apply" at bounding box center [715, 354] width 549 height 276
click at [798, 447] on span "Apply" at bounding box center [776, 455] width 44 height 16
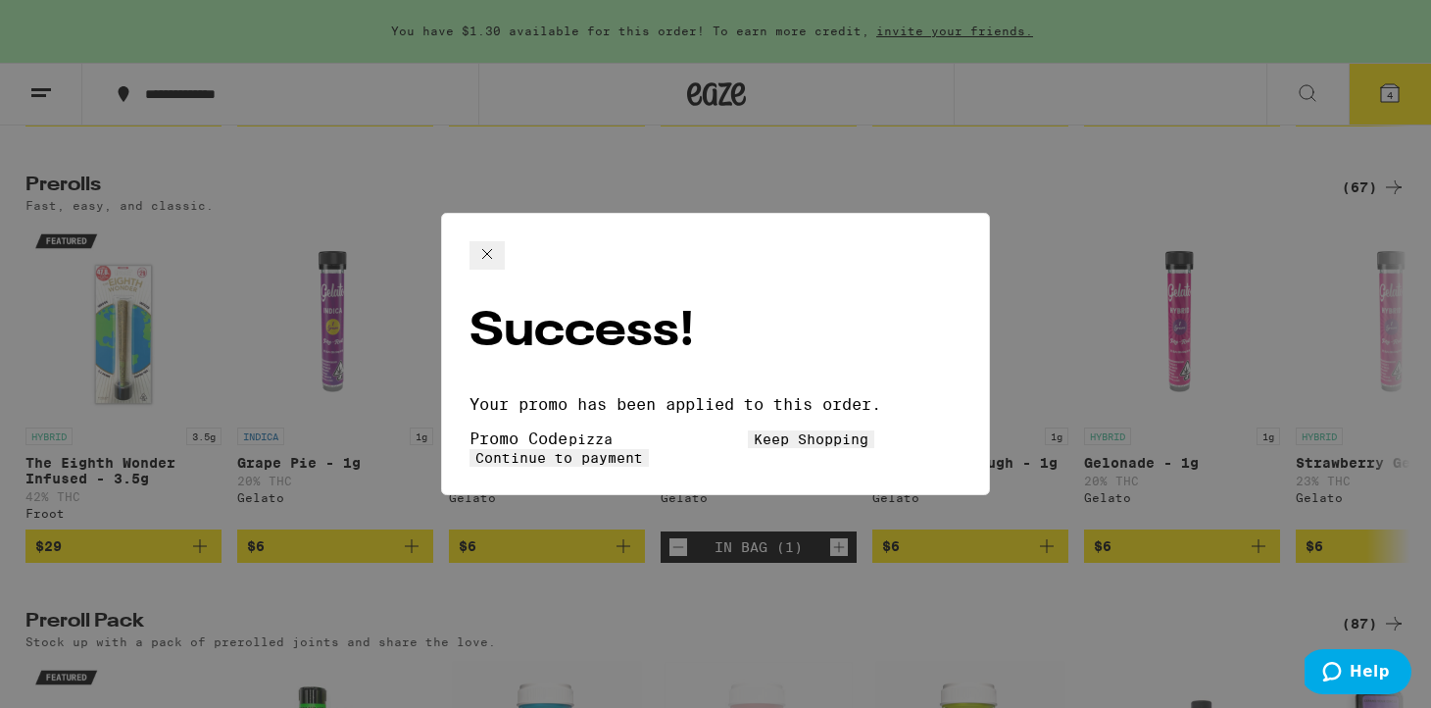
click at [643, 450] on span "Continue to payment" at bounding box center [559, 458] width 168 height 16
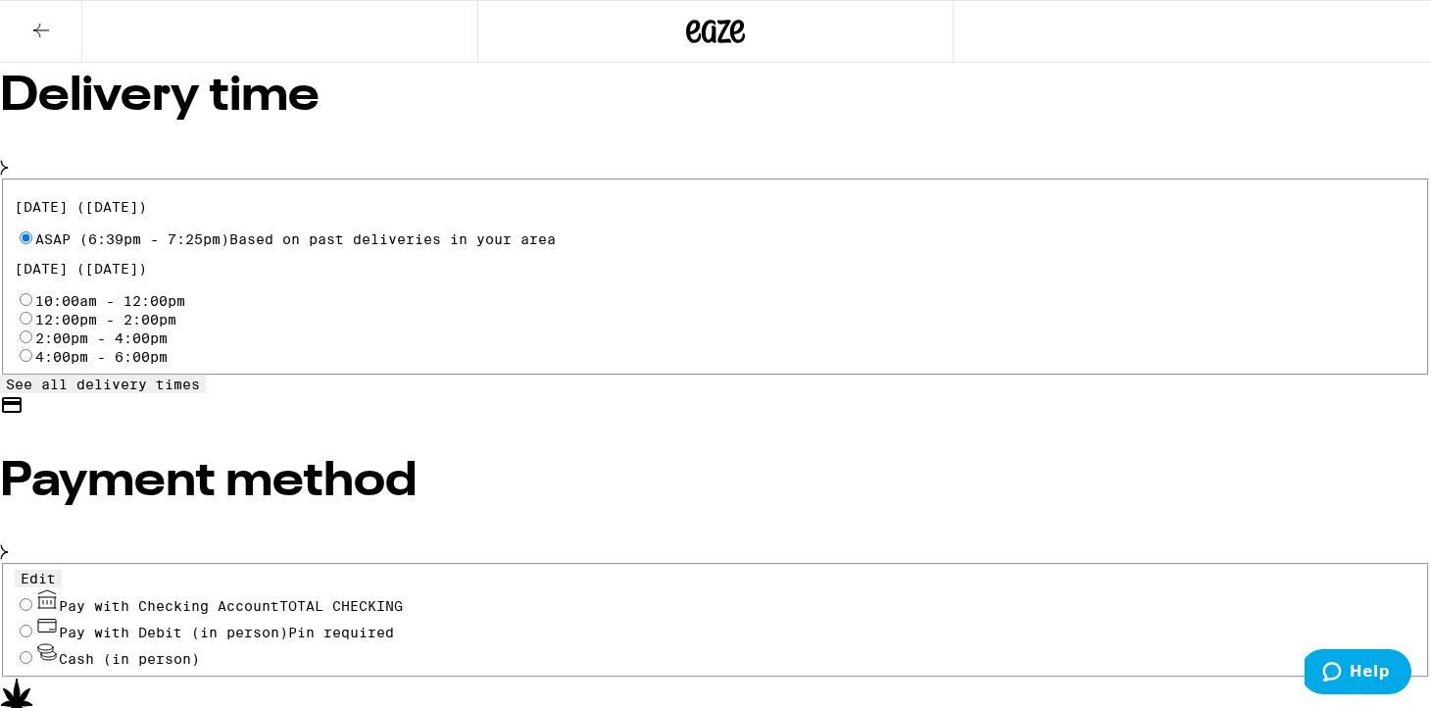
scroll to position [632, 0]
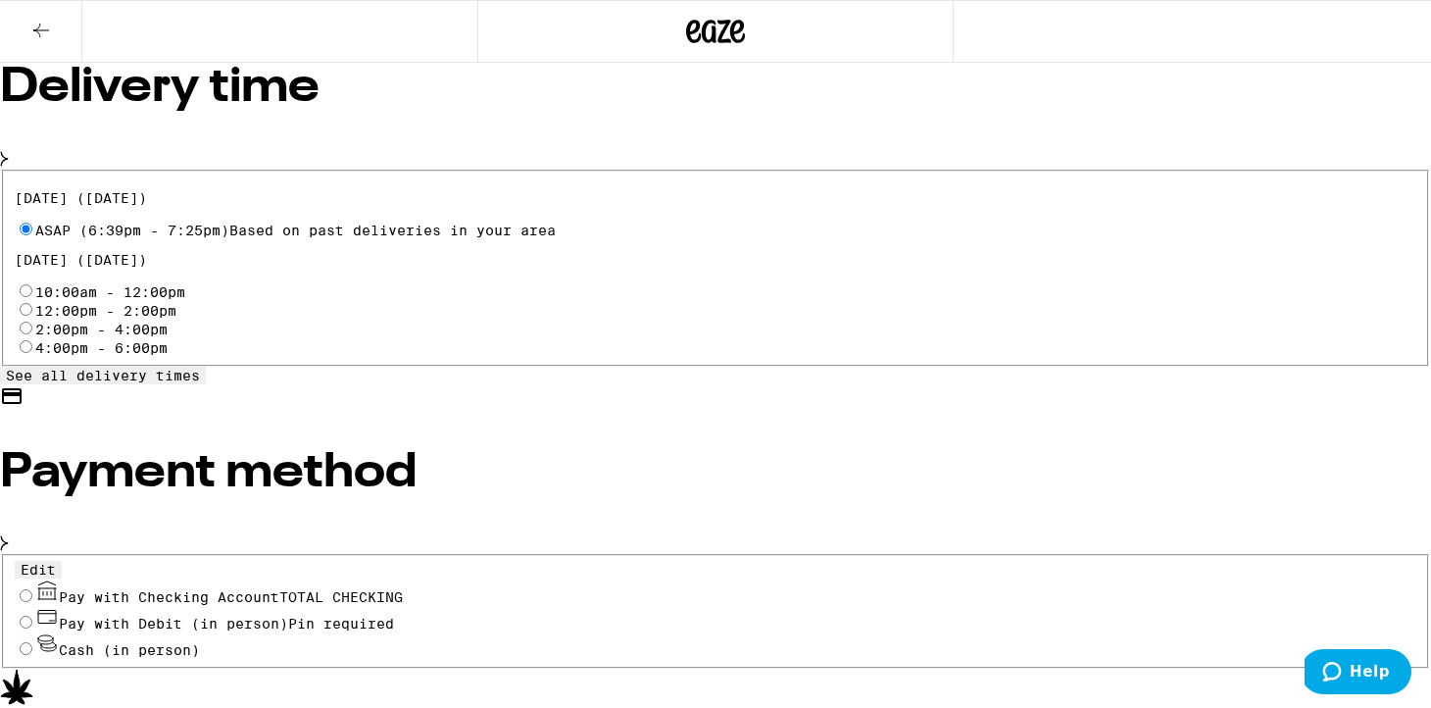
click at [32, 589] on input "Pay with Checking Account TOTAL CHECKING" at bounding box center [26, 595] width 13 height 13
radio input "true"
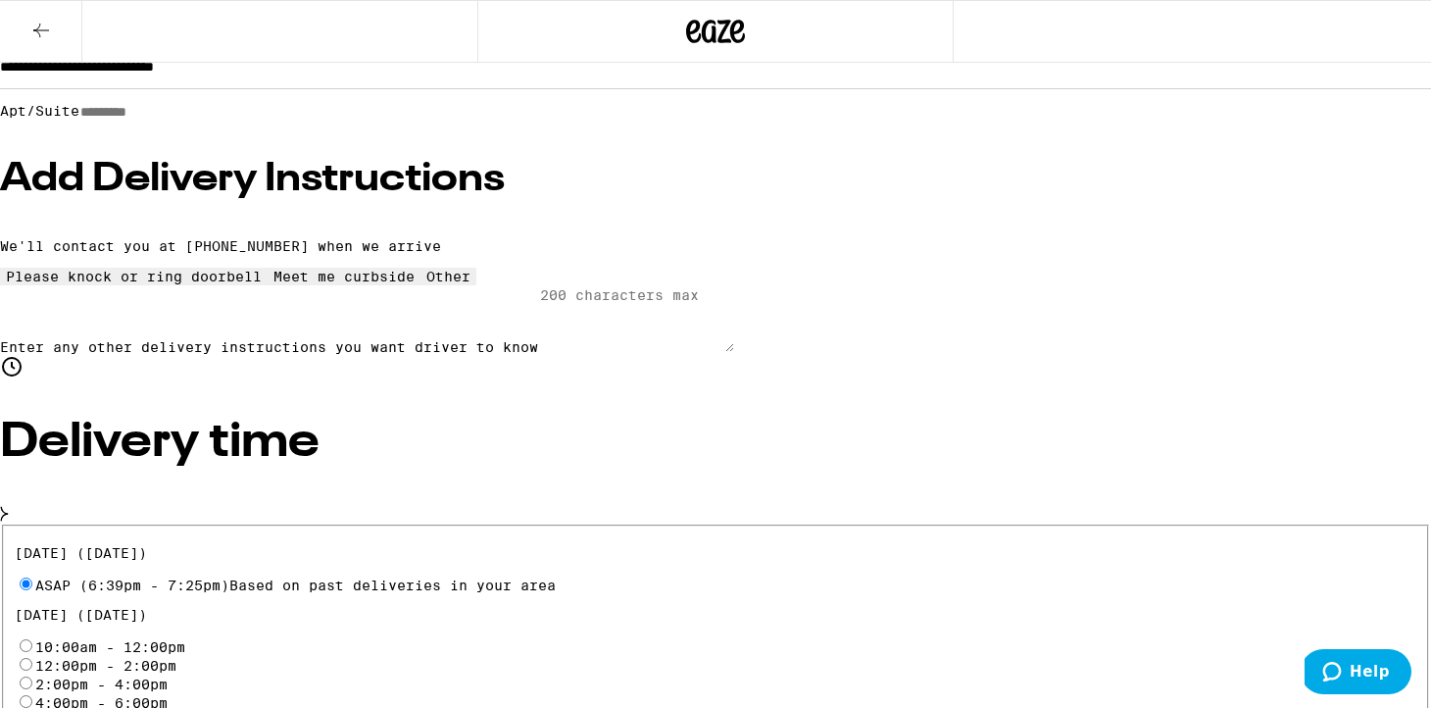
scroll to position [276, 0]
type input "4"
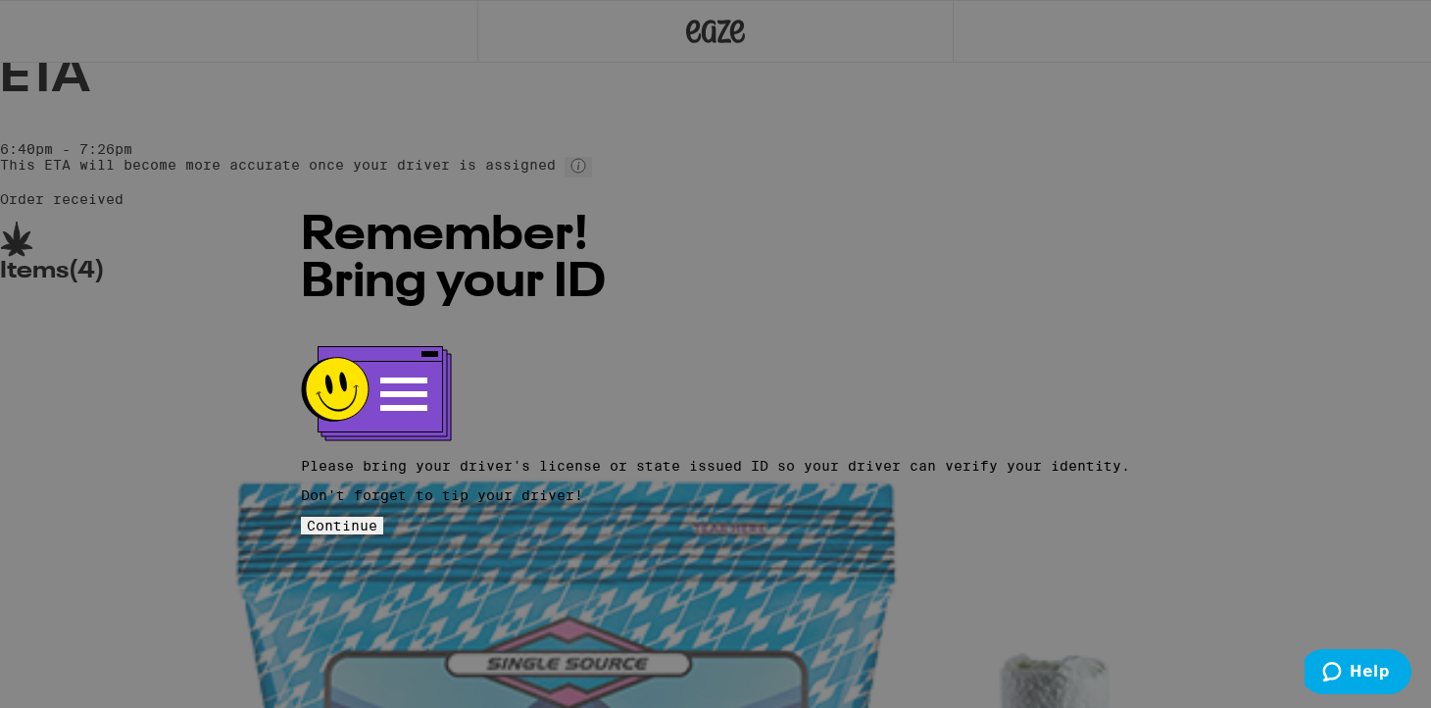
click at [377, 518] on span "Continue" at bounding box center [342, 526] width 71 height 16
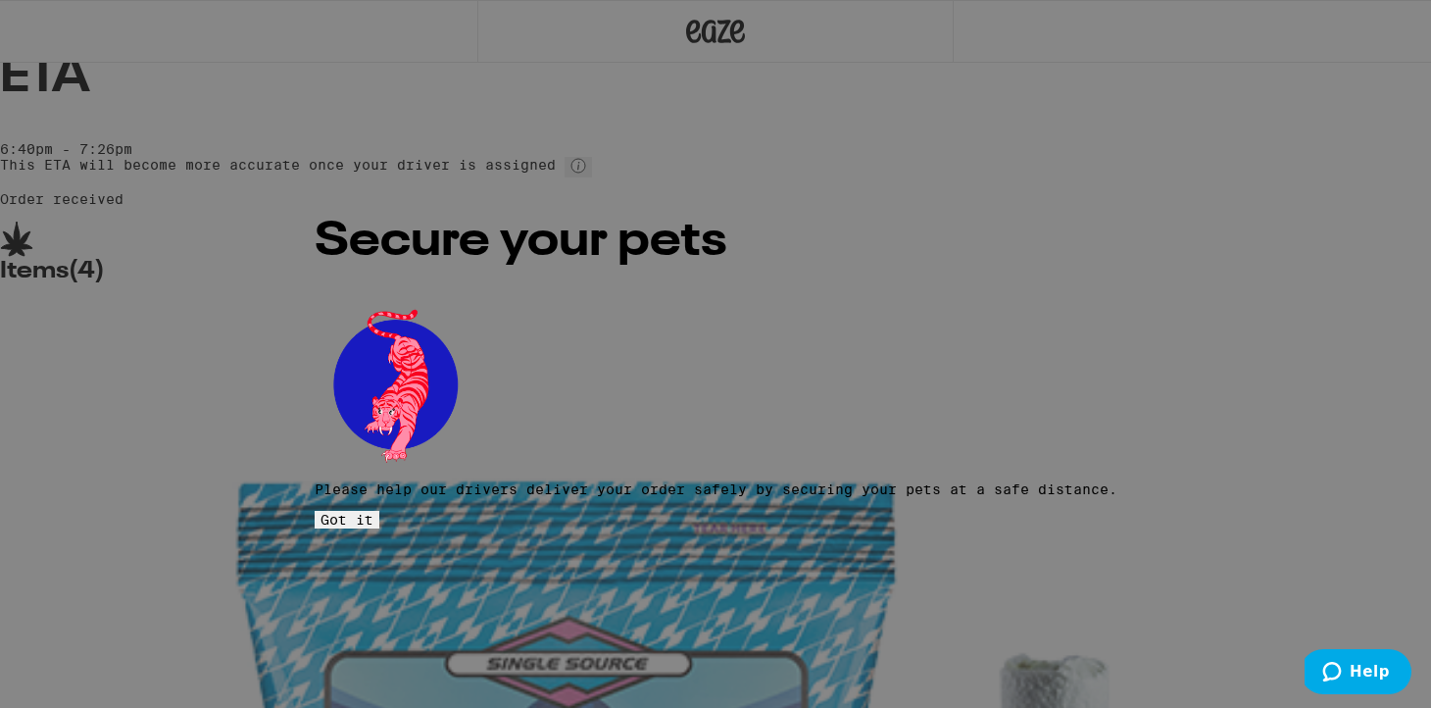
click at [374, 512] on span "Got it" at bounding box center [347, 520] width 53 height 16
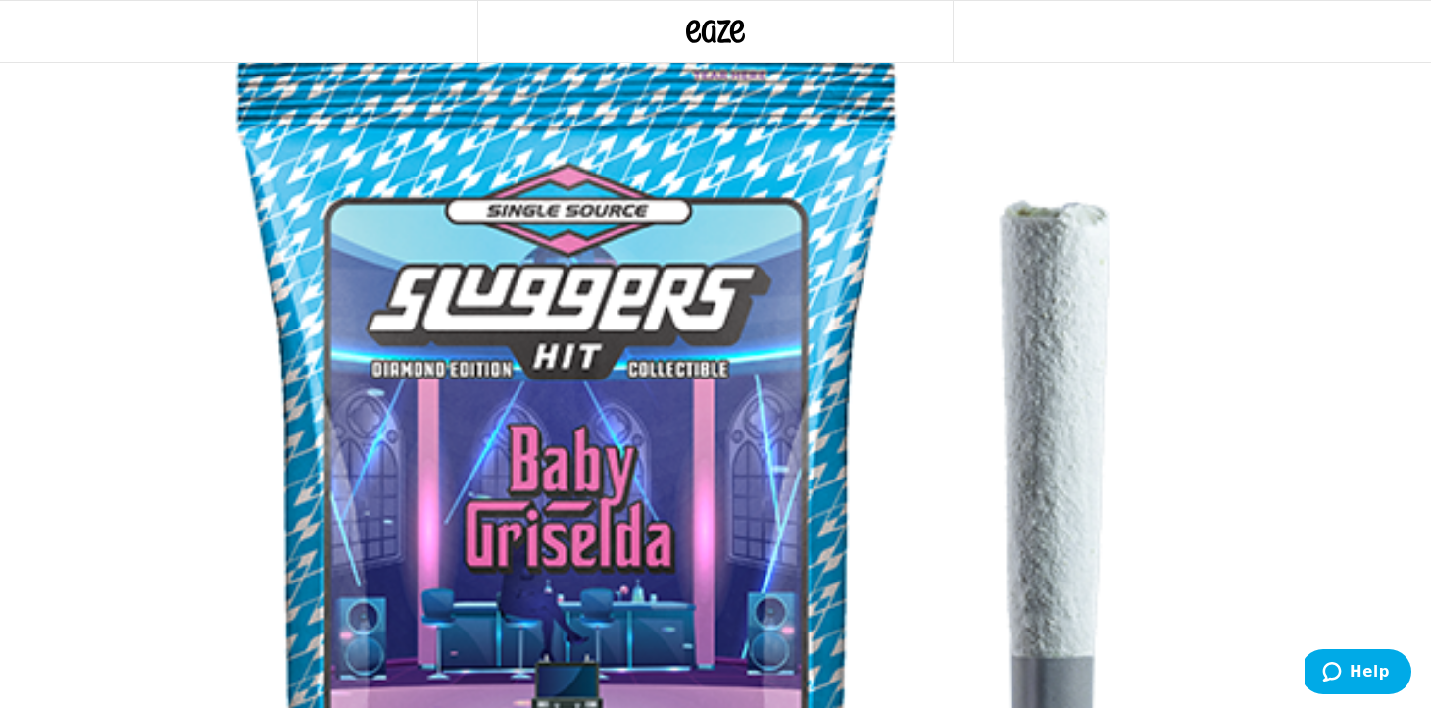
scroll to position [466, 0]
